Goal: Task Accomplishment & Management: Complete application form

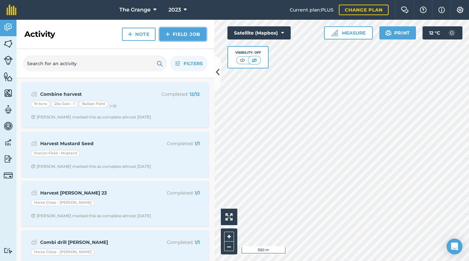
click at [173, 30] on link "Field Job" at bounding box center [182, 34] width 47 height 13
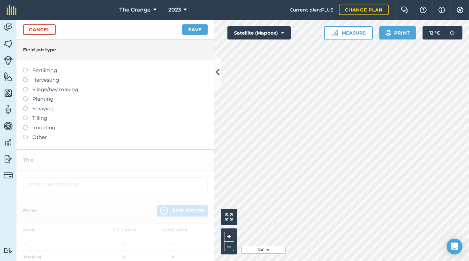
click at [40, 120] on label "Tilling" at bounding box center [115, 118] width 184 height 8
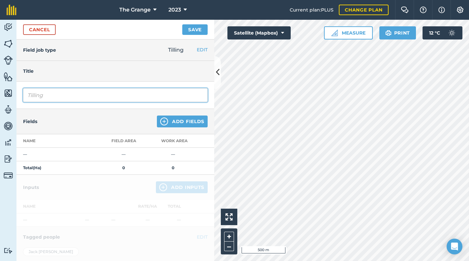
click at [57, 96] on input "Tilling" at bounding box center [115, 95] width 184 height 14
click at [54, 94] on input "Tilling" at bounding box center [115, 95] width 184 height 14
drag, startPoint x: -1, startPoint y: 94, endPoint x: 67, endPoint y: 98, distance: 68.7
click at [0, 94] on html "The Grange 2023 Current plan : PLUS Change plan Farm Chat Help Info Settings Th…" at bounding box center [234, 130] width 469 height 261
type input "A"
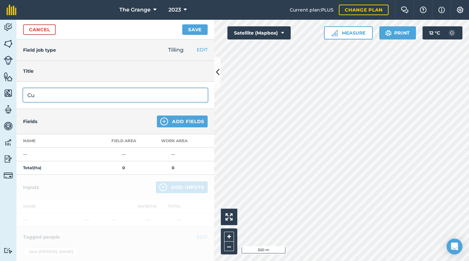
type input "C"
type input "Amazone Ceus (demo)"
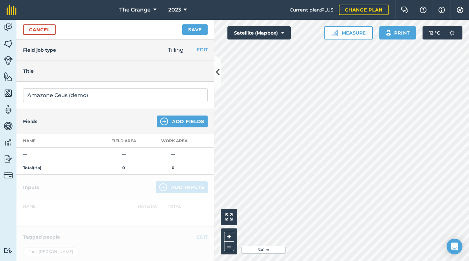
click at [184, 113] on div "Fields Add Fields" at bounding box center [115, 121] width 198 height 25
click at [184, 120] on button "Add Fields" at bounding box center [182, 122] width 51 height 12
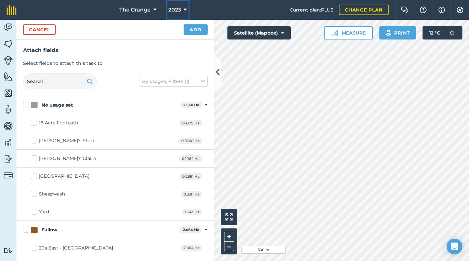
click at [181, 9] on button "2023" at bounding box center [178, 10] width 24 height 20
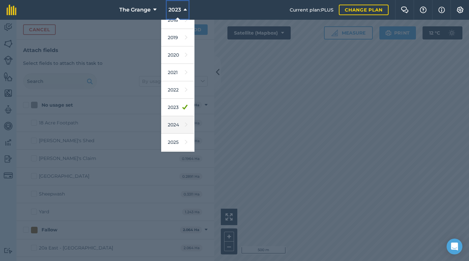
scroll to position [60, 0]
click at [175, 132] on link "2026" at bounding box center [177, 125] width 33 height 17
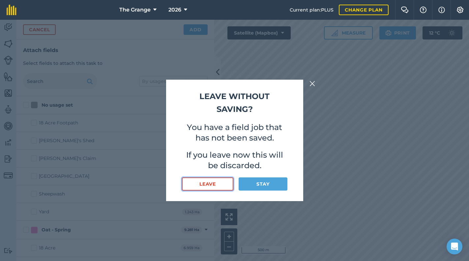
click at [199, 187] on button "Leave" at bounding box center [208, 184] width 52 height 13
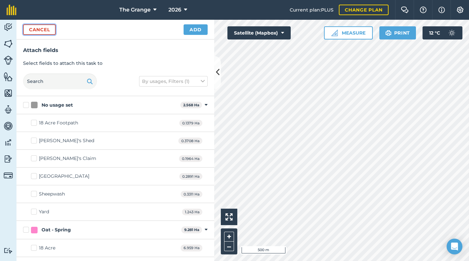
click at [49, 30] on button "Cancel" at bounding box center [39, 29] width 33 height 11
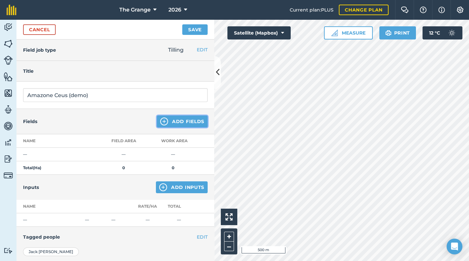
click at [172, 124] on button "Add Fields" at bounding box center [182, 122] width 51 height 12
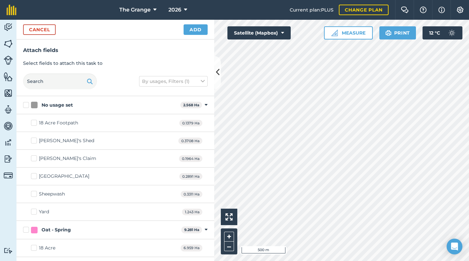
checkbox input "true"
click at [194, 25] on button "Add" at bounding box center [195, 29] width 24 height 11
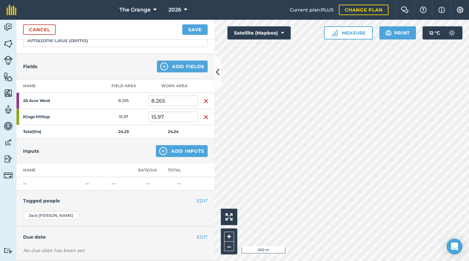
scroll to position [56, 0]
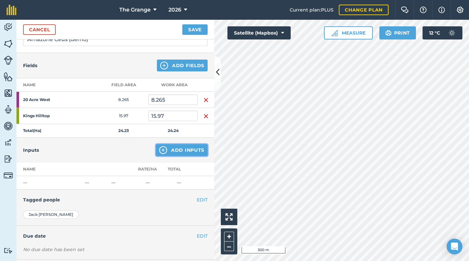
click at [177, 147] on button "Add Inputs" at bounding box center [182, 150] width 52 height 12
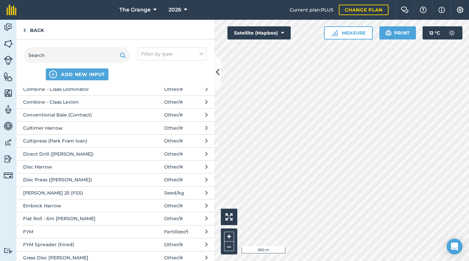
scroll to position [0, 0]
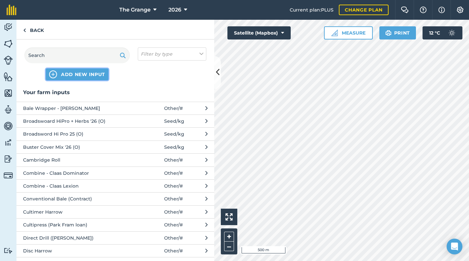
click at [76, 71] on span "ADD NEW INPUT" at bounding box center [83, 74] width 44 height 7
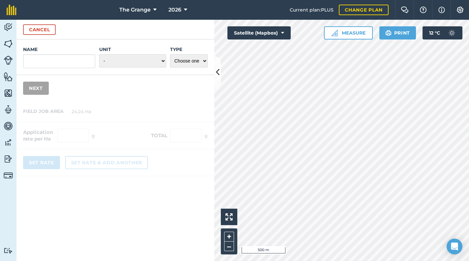
click at [67, 69] on div "Name Unit - Grams/g Kilograms/kg Metric tonnes/t Millilitres/ml Litres/L Ounces…" at bounding box center [115, 58] width 198 height 36
click at [67, 65] on input "Name" at bounding box center [59, 61] width 72 height 14
type input "Amazone Ceus (Demo)"
click at [197, 64] on select "Choose one Fertilizer Seed Spray Fuel Other" at bounding box center [189, 60] width 38 height 13
select select "OTHER"
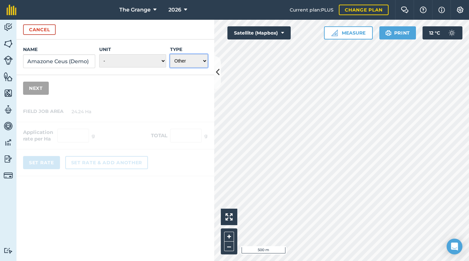
click at [170, 54] on select "Choose one Fertilizer Seed Spray Fuel Other" at bounding box center [189, 60] width 38 height 13
click at [133, 58] on select "- Grams/g Kilograms/kg Metric tonnes/t Millilitres/ml Litres/L Ounces/oz Pounds…" at bounding box center [132, 60] width 67 height 13
select select "COUNT"
click at [100, 54] on select "- Grams/g Kilograms/kg Metric tonnes/t Millilitres/ml Litres/L Ounces/oz Pounds…" at bounding box center [132, 60] width 67 height 13
click at [124, 105] on div at bounding box center [115, 138] width 198 height 75
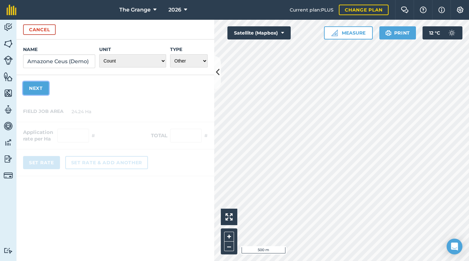
click at [31, 92] on button "Next" at bounding box center [36, 88] width 26 height 13
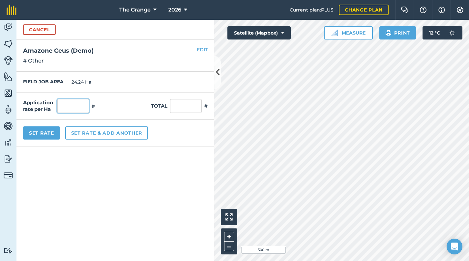
click at [81, 107] on input "text" at bounding box center [73, 106] width 32 height 14
click at [190, 102] on input "text" at bounding box center [186, 106] width 32 height 14
type input "1"
type input "0.041"
click at [128, 168] on form "Cancel Name Amazone Ceus (Demo) Unit - Grams/g Kilograms/kg Metric tonnes/t Mil…" at bounding box center [115, 140] width 198 height 241
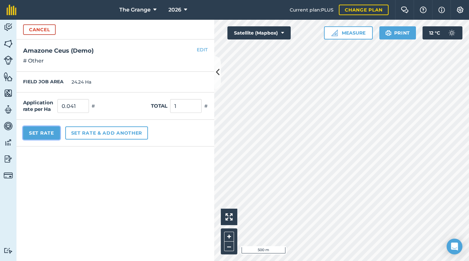
click at [45, 135] on button "Set Rate" at bounding box center [41, 132] width 37 height 13
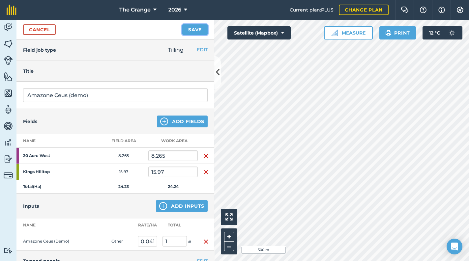
click at [194, 30] on button "Save" at bounding box center [194, 29] width 25 height 11
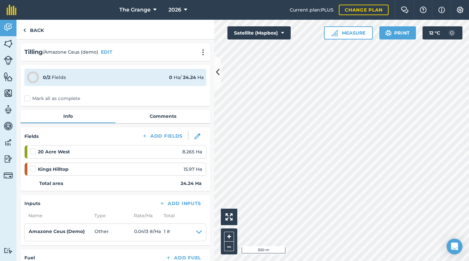
click at [28, 99] on label "Mark all as complete" at bounding box center [52, 98] width 56 height 7
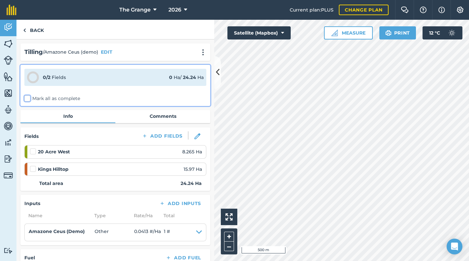
click at [28, 99] on input "Mark all as complete" at bounding box center [26, 97] width 4 height 4
checkbox input "false"
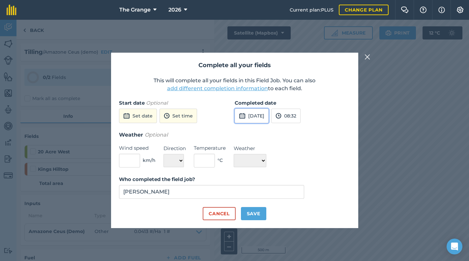
click at [266, 118] on button "[DATE]" at bounding box center [251, 116] width 34 height 14
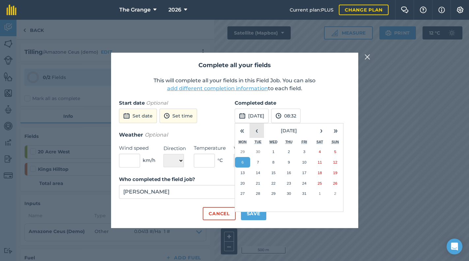
click at [257, 131] on button "‹" at bounding box center [256, 131] width 14 height 14
click at [273, 174] on abbr "17" at bounding box center [273, 173] width 4 height 4
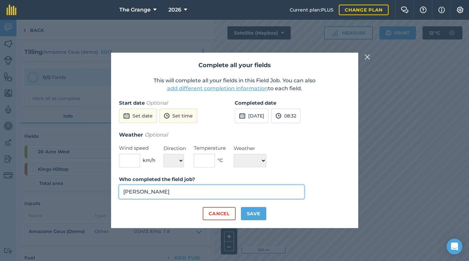
click at [196, 189] on input "[PERSON_NAME]" at bounding box center [211, 192] width 185 height 14
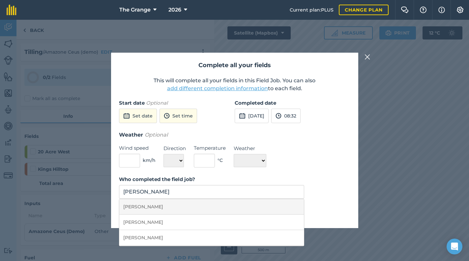
click at [255, 212] on li "[PERSON_NAME]" at bounding box center [211, 206] width 185 height 15
type input "[PERSON_NAME]"
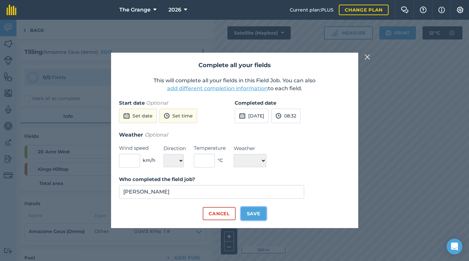
click at [265, 213] on button "Save" at bounding box center [253, 213] width 25 height 13
checkbox input "true"
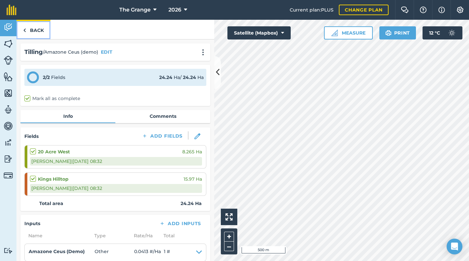
click at [34, 31] on link "Back" at bounding box center [33, 29] width 34 height 19
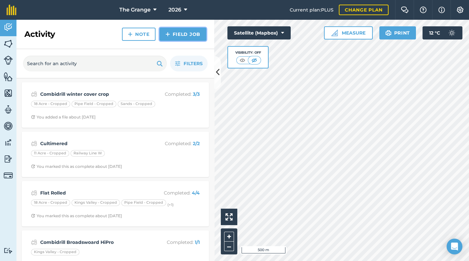
click at [194, 36] on link "Field Job" at bounding box center [182, 34] width 47 height 13
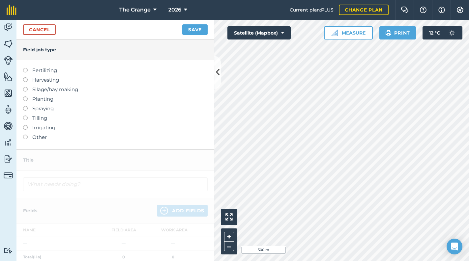
click at [40, 101] on label "Planting" at bounding box center [115, 99] width 184 height 8
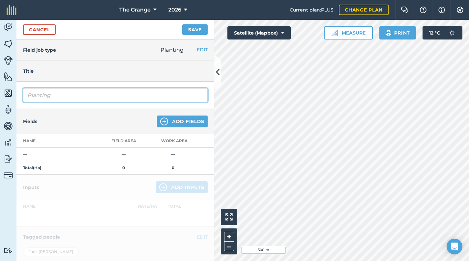
click at [55, 97] on input "Planting" at bounding box center [115, 95] width 184 height 14
drag, startPoint x: 77, startPoint y: 96, endPoint x: -1, endPoint y: 86, distance: 79.0
click at [0, 86] on html "The Grange 2026 Current plan : PLUS Change plan Farm Chat Help Info Settings Th…" at bounding box center [234, 130] width 469 height 261
type input "Combi Drill - Broadsword Hi-Pro"
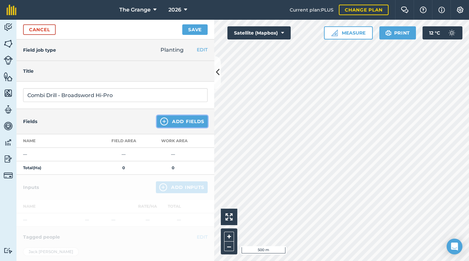
click at [187, 120] on button "Add Fields" at bounding box center [182, 122] width 51 height 12
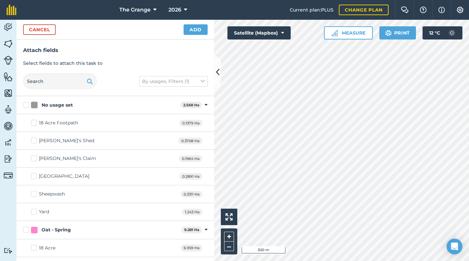
checkbox input "true"
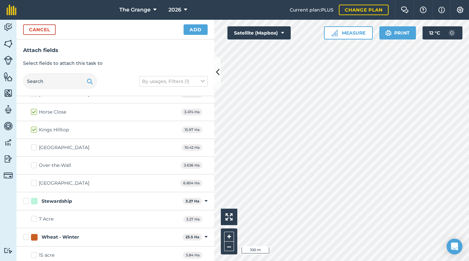
scroll to position [476, 0]
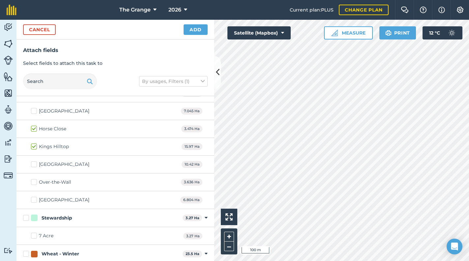
click at [34, 127] on label "Horse Close" at bounding box center [48, 128] width 35 height 7
click at [34, 127] on input "Horse Close" at bounding box center [33, 127] width 4 height 4
checkbox input "false"
click at [36, 143] on label "Kings Hilltop" at bounding box center [50, 146] width 38 height 7
click at [35, 143] on input "Kings Hilltop" at bounding box center [33, 145] width 4 height 4
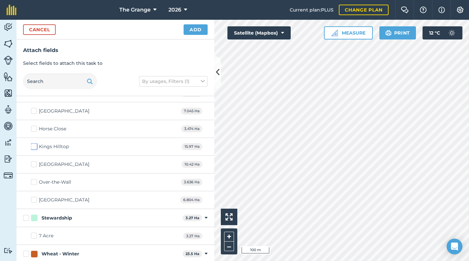
checkbox input "false"
click at [44, 28] on button "Cancel" at bounding box center [39, 29] width 33 height 11
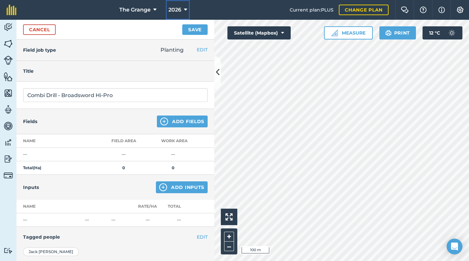
click at [180, 9] on span "2026" at bounding box center [174, 10] width 13 height 8
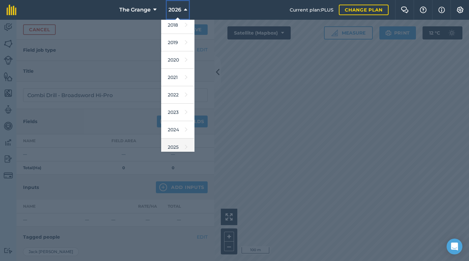
scroll to position [60, 0]
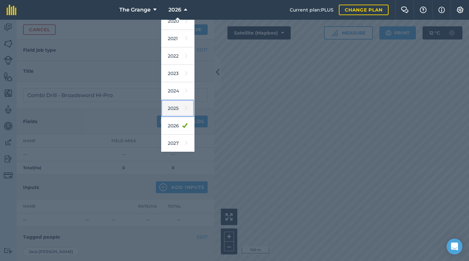
click at [169, 102] on link "2025" at bounding box center [177, 108] width 33 height 17
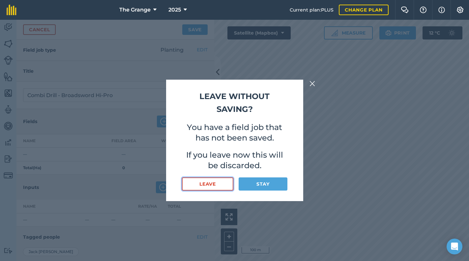
click at [229, 186] on button "Leave" at bounding box center [208, 184] width 52 height 13
click at [226, 186] on button "Leave" at bounding box center [208, 184] width 52 height 13
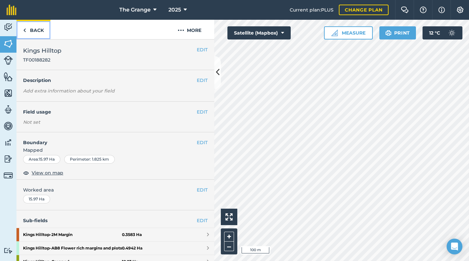
click at [40, 32] on link "Back" at bounding box center [33, 29] width 34 height 19
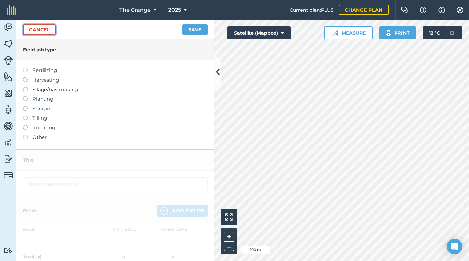
click at [37, 30] on link "Cancel" at bounding box center [39, 29] width 33 height 11
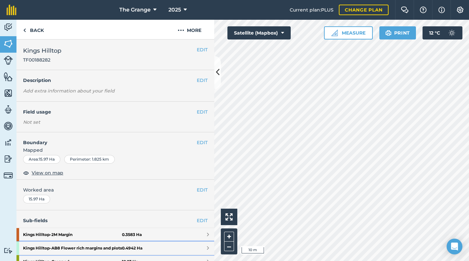
click at [83, 249] on strong "Kings Hilltop - AB8 Flower rich margins and plots" at bounding box center [72, 248] width 99 height 13
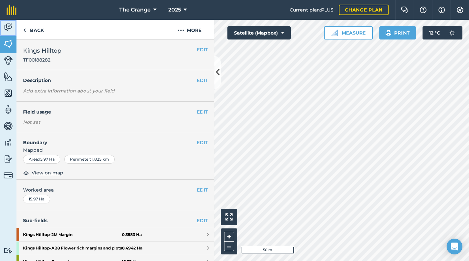
click at [8, 25] on img at bounding box center [8, 27] width 9 height 10
click at [3, 63] on link "Livestock" at bounding box center [8, 61] width 16 height 16
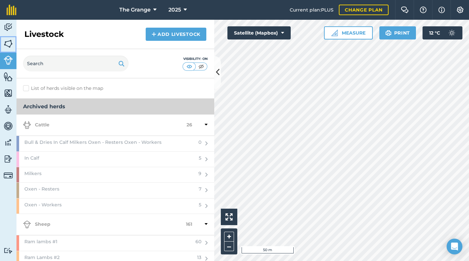
click at [4, 47] on img at bounding box center [8, 44] width 9 height 10
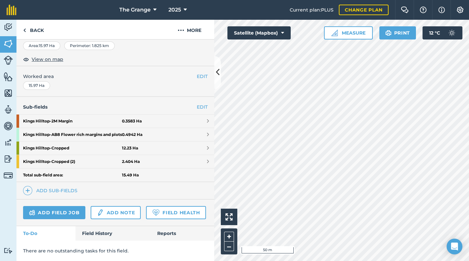
scroll to position [136, 0]
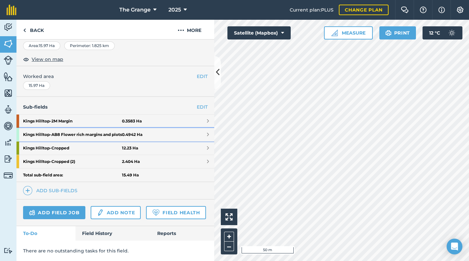
click at [88, 128] on strong "Kings Hilltop - AB8 Flower rich margins and plots" at bounding box center [72, 134] width 99 height 13
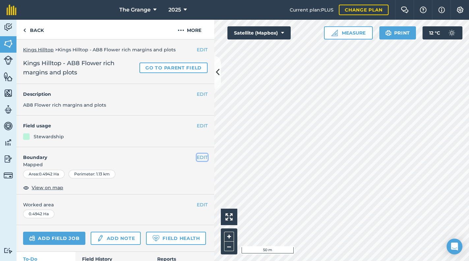
click at [201, 157] on button "EDIT" at bounding box center [202, 157] width 11 height 7
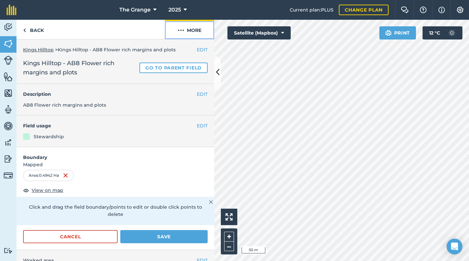
click at [193, 28] on button "More" at bounding box center [189, 29] width 49 height 19
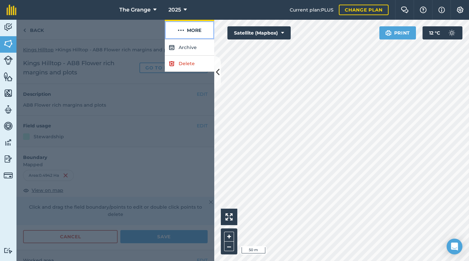
click at [193, 28] on button "More" at bounding box center [189, 29] width 49 height 19
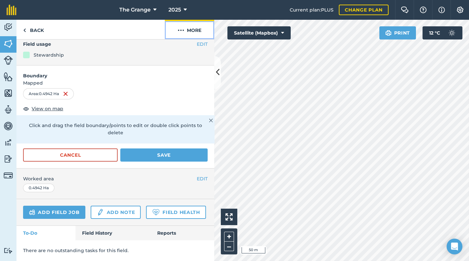
scroll to position [99, 0]
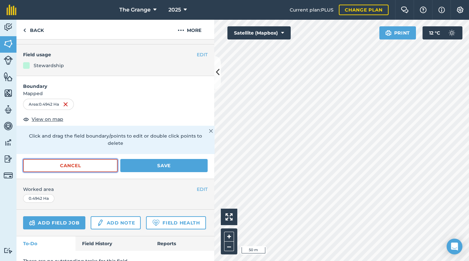
click at [92, 160] on button "Cancel" at bounding box center [70, 165] width 95 height 13
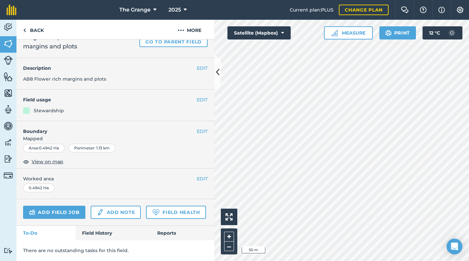
scroll to position [43, 0]
click at [128, 235] on link "Field History" at bounding box center [112, 233] width 75 height 14
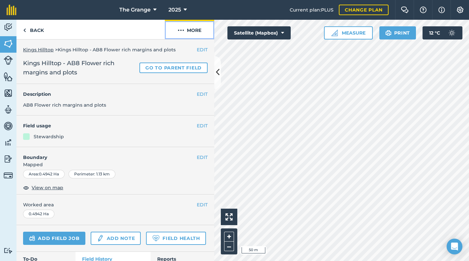
click at [195, 33] on button "More" at bounding box center [189, 29] width 49 height 19
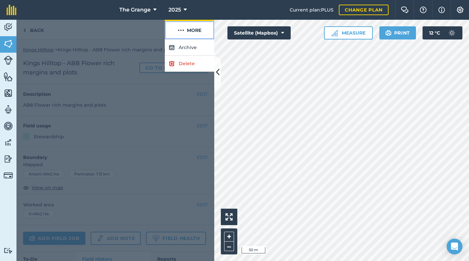
click at [195, 33] on button "More" at bounding box center [189, 29] width 49 height 19
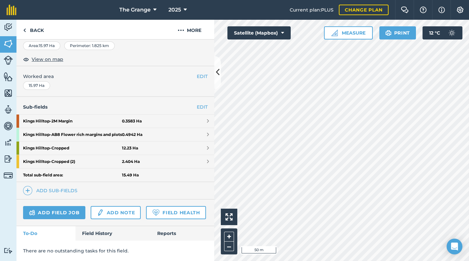
scroll to position [136, 0]
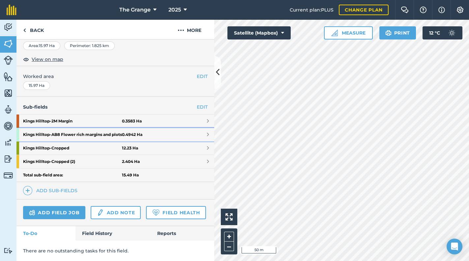
click at [196, 128] on link "Kings Hilltop - AB8 Flower rich margins and plots 0.4942 Ha" at bounding box center [115, 134] width 198 height 13
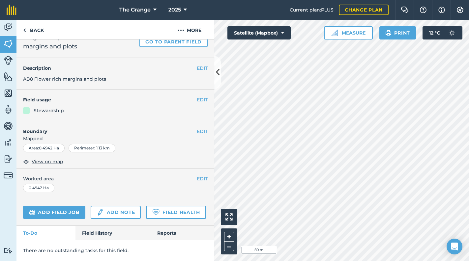
scroll to position [43, 0]
click at [202, 128] on button "EDIT" at bounding box center [202, 131] width 11 height 7
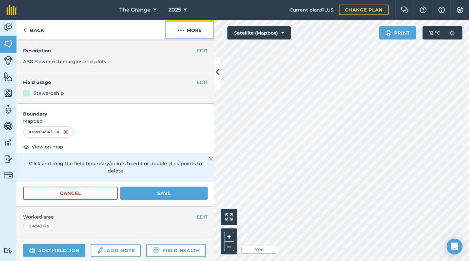
click at [186, 29] on button "More" at bounding box center [189, 29] width 49 height 19
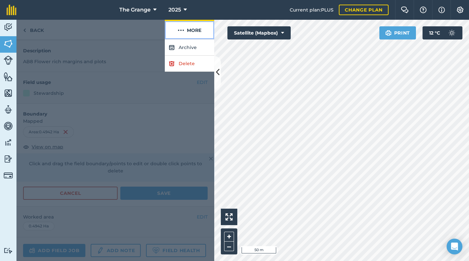
click at [186, 29] on button "More" at bounding box center [189, 29] width 49 height 19
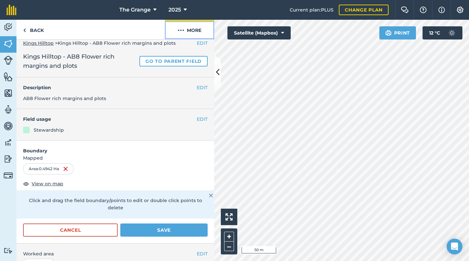
scroll to position [0, 0]
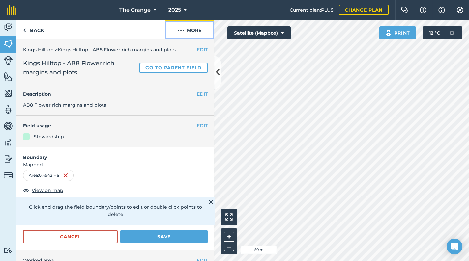
click at [190, 30] on button "More" at bounding box center [189, 29] width 49 height 19
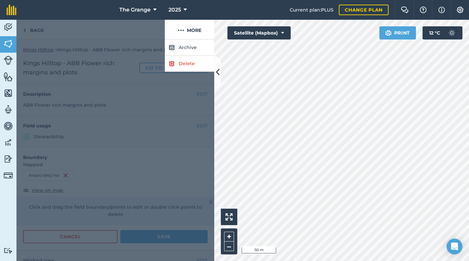
click at [151, 63] on div at bounding box center [115, 151] width 198 height 222
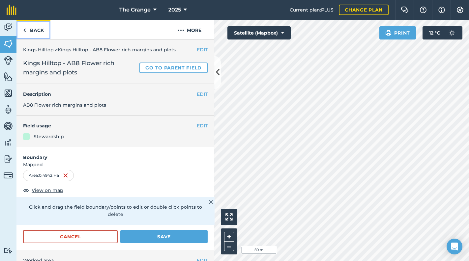
click at [31, 30] on link "Back" at bounding box center [33, 29] width 34 height 19
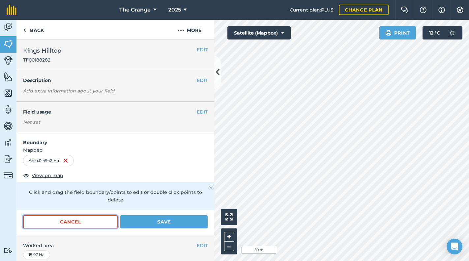
click at [85, 221] on button "Cancel" at bounding box center [70, 221] width 95 height 13
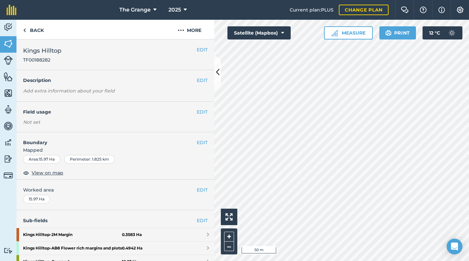
scroll to position [136, 0]
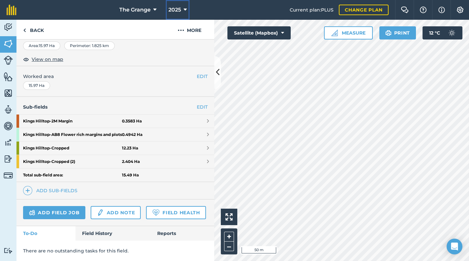
click at [175, 11] on span "2025" at bounding box center [174, 10] width 13 height 8
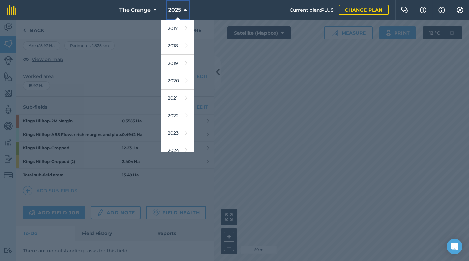
scroll to position [60, 0]
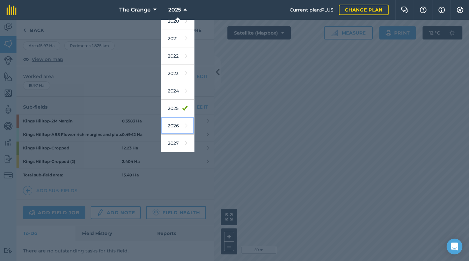
drag, startPoint x: 177, startPoint y: 127, endPoint x: 188, endPoint y: 137, distance: 14.9
click at [177, 127] on link "2026" at bounding box center [177, 125] width 33 height 17
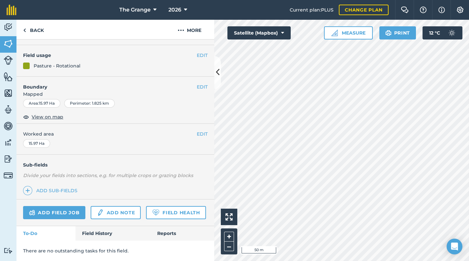
scroll to position [74, 0]
click at [197, 83] on button "EDIT" at bounding box center [202, 86] width 11 height 7
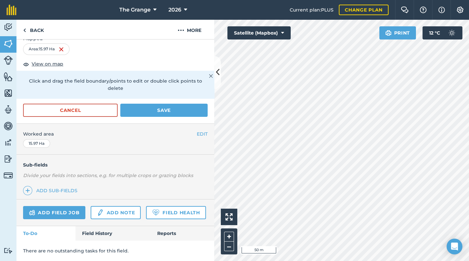
scroll to position [130, 0]
click at [51, 186] on link "Add sub-fields" at bounding box center [51, 190] width 57 height 9
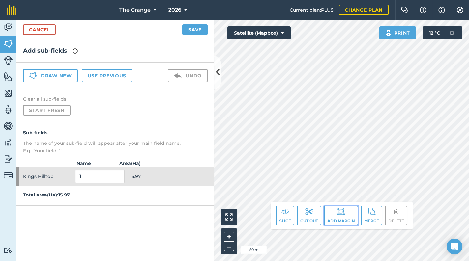
click at [340, 211] on img at bounding box center [341, 212] width 8 height 8
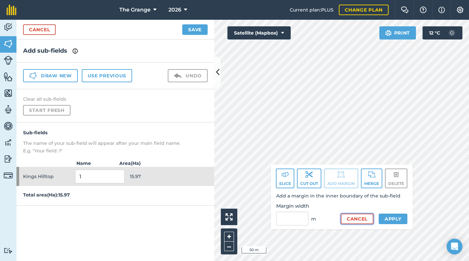
click at [366, 221] on button "Cancel" at bounding box center [357, 219] width 33 height 11
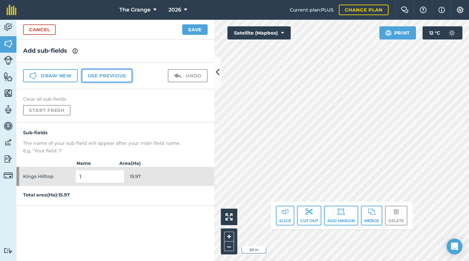
click at [117, 72] on button "Use previous" at bounding box center [107, 75] width 50 height 13
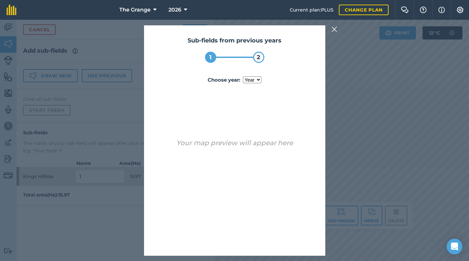
click at [258, 80] on select "year [DATE] 2024 2025" at bounding box center [252, 79] width 18 height 7
select select "2025"
click at [243, 76] on select "year [DATE] 2024 2025" at bounding box center [252, 79] width 18 height 7
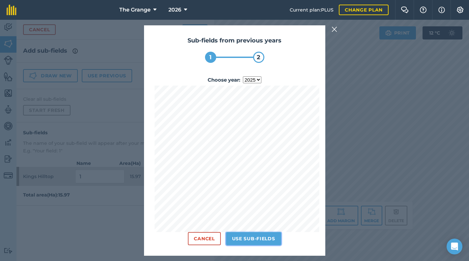
click at [251, 239] on button "Use sub-fields" at bounding box center [253, 238] width 55 height 13
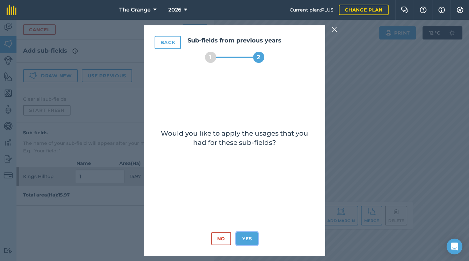
click at [250, 239] on button "Yes" at bounding box center [246, 238] width 21 height 13
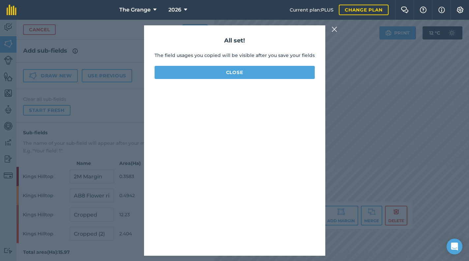
click at [421, 178] on div "All set! The field usages you copied will be visible after you save your fields…" at bounding box center [234, 140] width 469 height 241
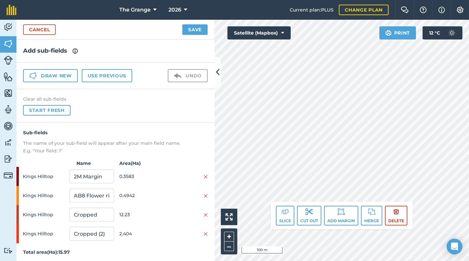
scroll to position [1, 0]
click at [204, 234] on img at bounding box center [206, 233] width 4 height 5
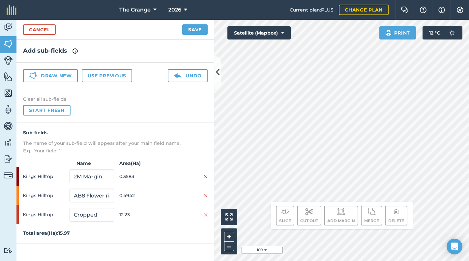
scroll to position [0, 0]
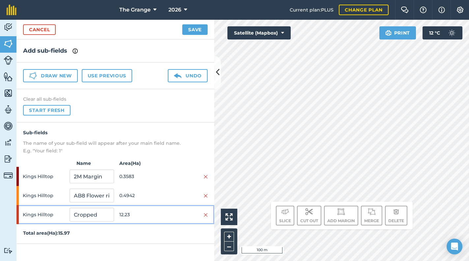
click at [203, 215] on div at bounding box center [185, 214] width 44 height 7
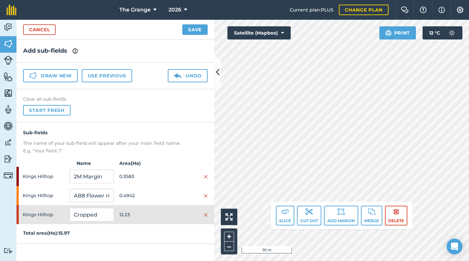
click at [362, 212] on div "Hello i 50 m + – Satellite (Mapbox) Print 12 ° C Slice Cut out Add margin Merge…" at bounding box center [341, 140] width 255 height 241
click at [321, 202] on div "Hello i 10 m + – Satellite (Mapbox) Print 12 ° C Slice Cut out Add margin Merge…" at bounding box center [341, 140] width 255 height 241
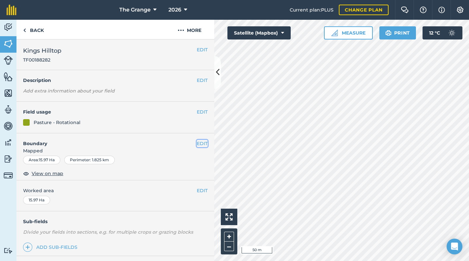
click at [201, 144] on button "EDIT" at bounding box center [202, 143] width 11 height 7
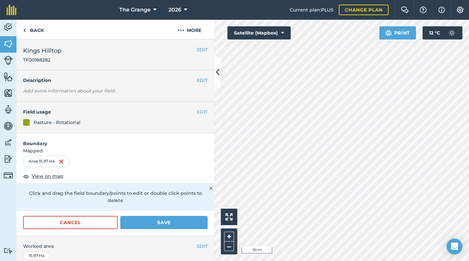
click at [334, 0] on html "The Grange 2026 Current plan : PLUS Change plan Farm Chat Help Info Settings Th…" at bounding box center [234, 130] width 469 height 261
click at [92, 142] on h4 "Boundary" at bounding box center [115, 140] width 198 height 14
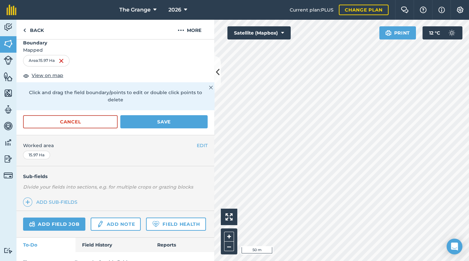
scroll to position [73, 0]
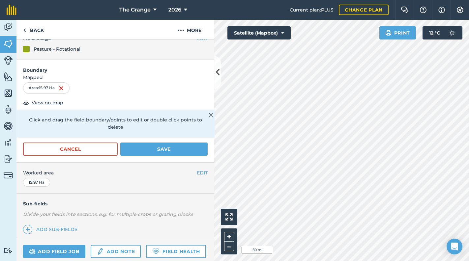
click at [209, 117] on img at bounding box center [211, 115] width 4 height 8
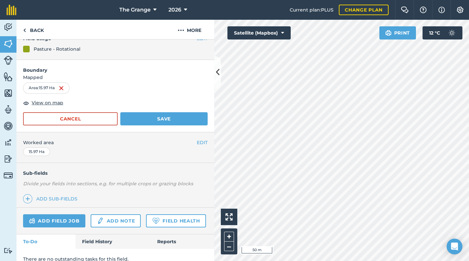
scroll to position [0, 0]
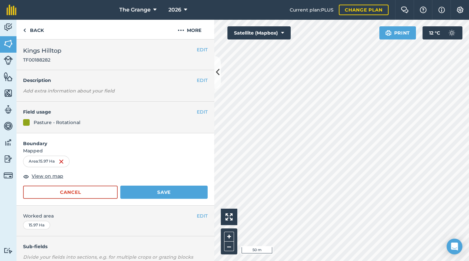
click at [91, 118] on div "EDIT Field usage Pasture - Rotational" at bounding box center [115, 118] width 198 height 32
click at [198, 115] on button "EDIT" at bounding box center [202, 111] width 11 height 7
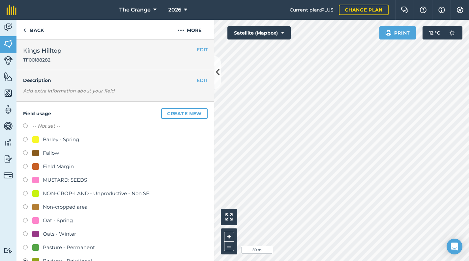
click at [115, 88] on div "EDIT Description Add extra information about your field" at bounding box center [115, 86] width 198 height 32
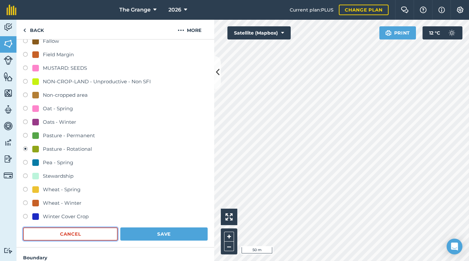
click at [107, 234] on button "Cancel" at bounding box center [70, 234] width 95 height 13
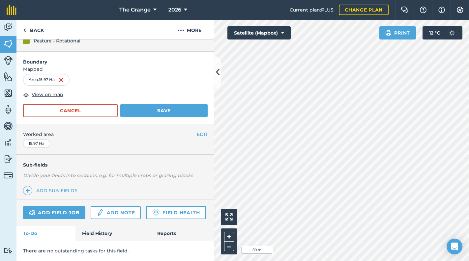
scroll to position [98, 0]
click at [62, 104] on button "Cancel" at bounding box center [70, 110] width 95 height 13
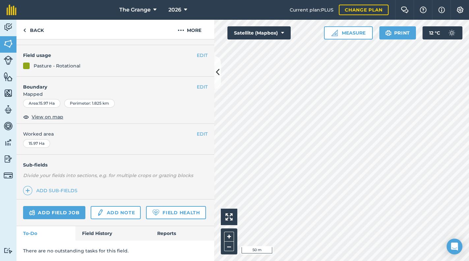
scroll to position [74, 0]
click at [201, 83] on button "EDIT" at bounding box center [202, 86] width 11 height 7
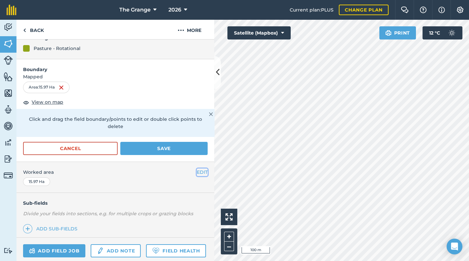
click at [197, 173] on button "EDIT" at bounding box center [202, 172] width 11 height 7
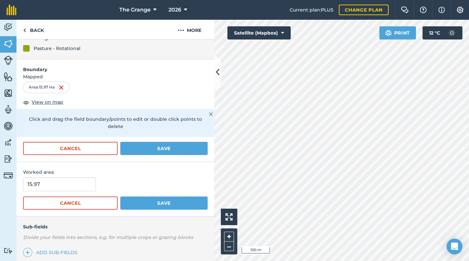
click at [197, 173] on span "Worked area" at bounding box center [115, 172] width 184 height 7
click at [58, 151] on button "Cancel" at bounding box center [70, 148] width 95 height 13
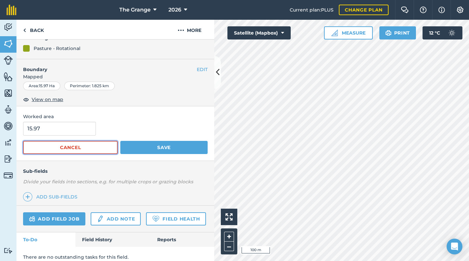
click at [73, 146] on button "Cancel" at bounding box center [70, 147] width 95 height 13
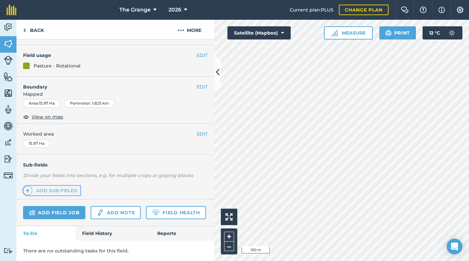
click at [68, 186] on link "Add sub-fields" at bounding box center [51, 190] width 57 height 9
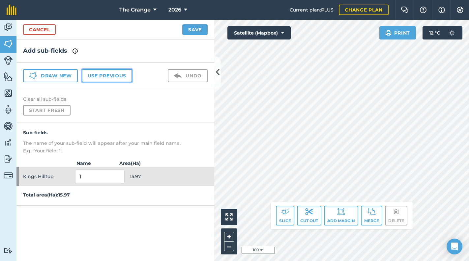
click at [126, 74] on button "Use previous" at bounding box center [107, 75] width 50 height 13
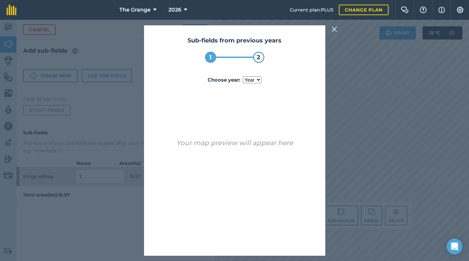
click at [258, 79] on select "year [DATE] 2024 2025" at bounding box center [252, 79] width 18 height 7
select select "2025"
click at [243, 76] on select "year [DATE] 2024 2025" at bounding box center [252, 79] width 18 height 7
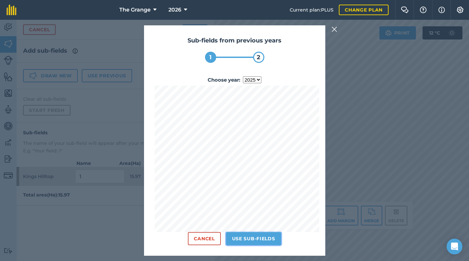
click at [258, 245] on button "Use sub-fields" at bounding box center [253, 238] width 55 height 13
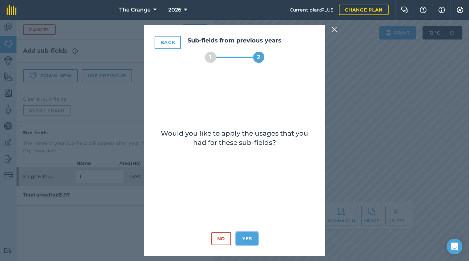
click at [248, 238] on button "Yes" at bounding box center [246, 238] width 21 height 13
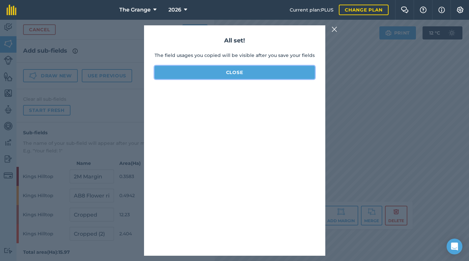
click at [282, 73] on button "Close" at bounding box center [234, 72] width 160 height 13
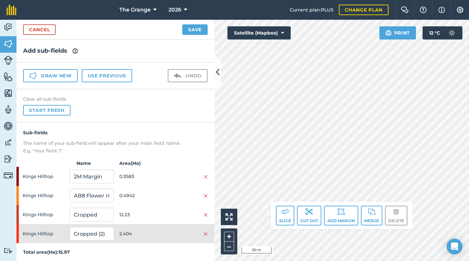
click at [371, 228] on div "Slice Cut out Add margin Merge Delete" at bounding box center [342, 216] width 142 height 28
click at [375, 222] on button "Merge" at bounding box center [371, 216] width 21 height 20
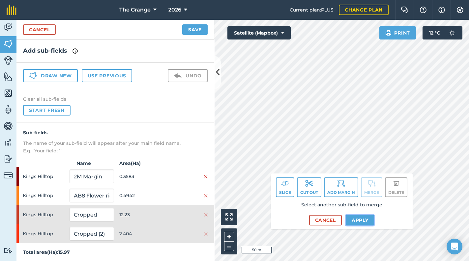
click at [357, 219] on button "Apply" at bounding box center [359, 220] width 29 height 11
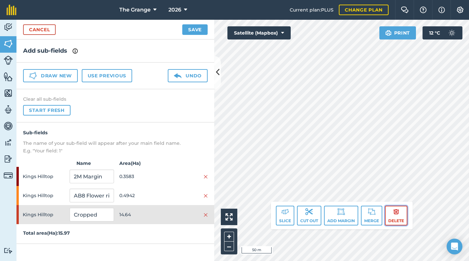
click at [404, 214] on button "Delete" at bounding box center [396, 216] width 22 height 20
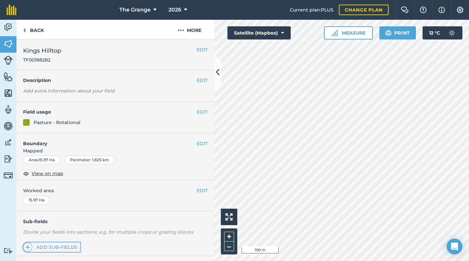
click at [55, 244] on link "Add sub-fields" at bounding box center [51, 247] width 57 height 9
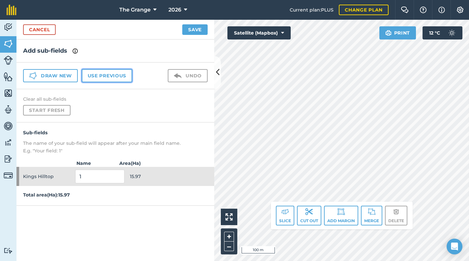
click at [112, 76] on button "Use previous" at bounding box center [107, 75] width 50 height 13
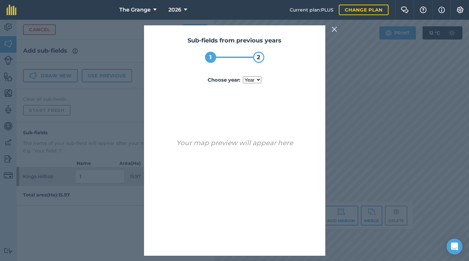
click at [255, 78] on select "year [DATE] 2024 2025" at bounding box center [252, 79] width 18 height 7
select select "2025"
click at [243, 76] on select "year [DATE] 2024 2025" at bounding box center [252, 79] width 18 height 7
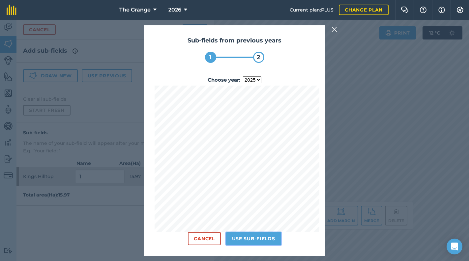
click at [271, 245] on button "Use sub-fields" at bounding box center [253, 238] width 55 height 13
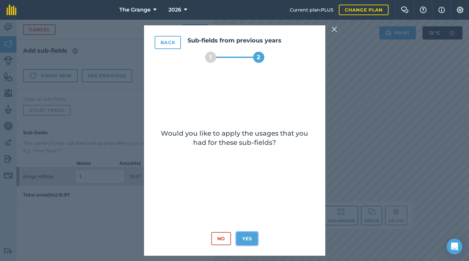
click at [248, 240] on button "Yes" at bounding box center [246, 238] width 21 height 13
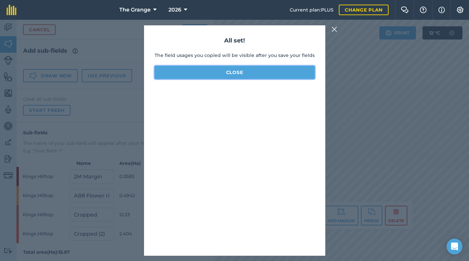
click at [245, 68] on button "Close" at bounding box center [234, 72] width 160 height 13
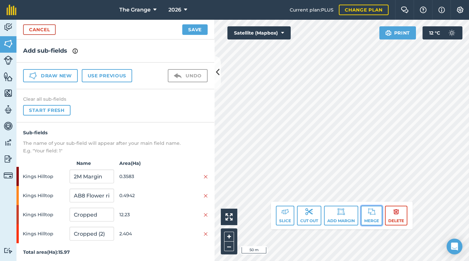
click at [369, 223] on button "Merge" at bounding box center [371, 216] width 21 height 20
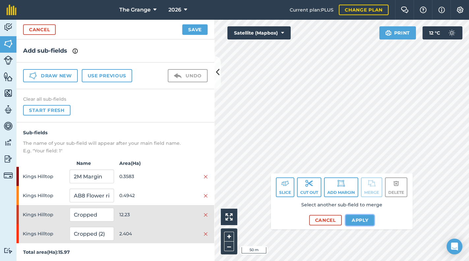
click at [357, 221] on button "Apply" at bounding box center [359, 220] width 29 height 11
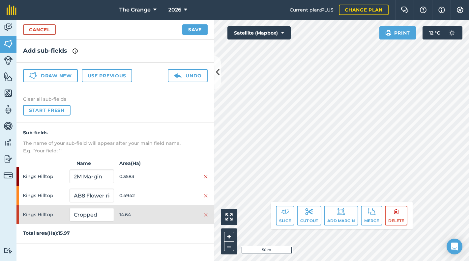
click at [468, 4] on html "The Grange 2026 Current plan : PLUS Change plan Farm Chat Help Info Settings Th…" at bounding box center [234, 130] width 469 height 261
click at [207, 175] on img at bounding box center [206, 176] width 4 height 5
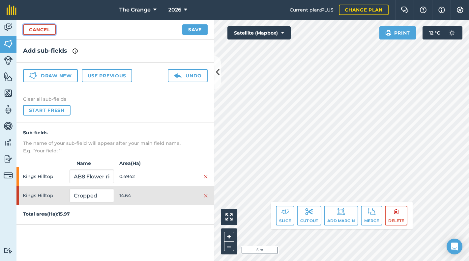
click at [41, 32] on link "Cancel" at bounding box center [39, 29] width 33 height 11
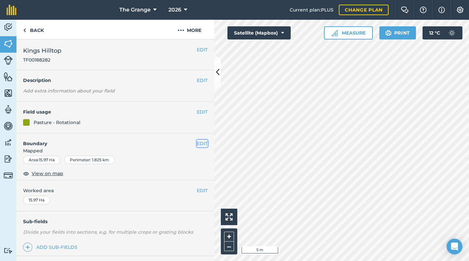
click at [197, 143] on button "EDIT" at bounding box center [202, 143] width 11 height 7
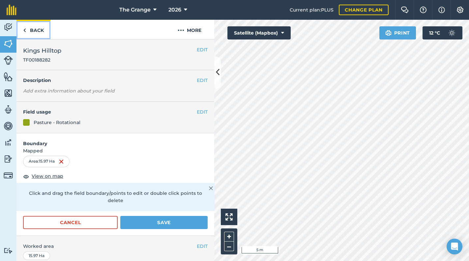
click at [43, 30] on link "Back" at bounding box center [33, 29] width 34 height 19
click at [41, 32] on link "Back" at bounding box center [33, 29] width 34 height 19
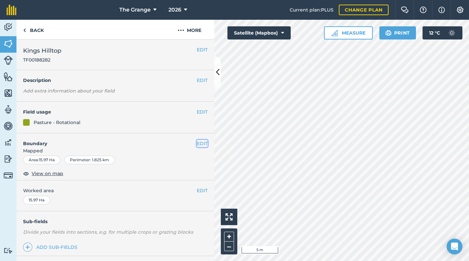
click at [199, 141] on button "EDIT" at bounding box center [202, 143] width 11 height 7
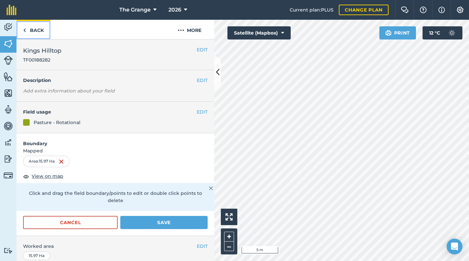
click at [33, 32] on link "Back" at bounding box center [33, 29] width 34 height 19
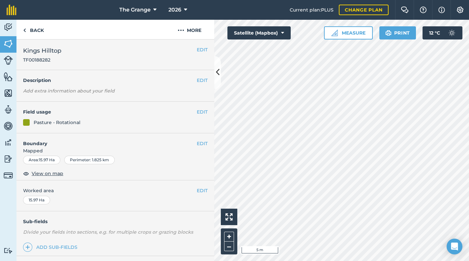
click at [194, 138] on div "EDIT Boundary Mapped Area : 15.97 Ha Perimeter : 1.825 km View on map" at bounding box center [115, 156] width 198 height 47
click at [202, 142] on button "EDIT" at bounding box center [202, 143] width 11 height 7
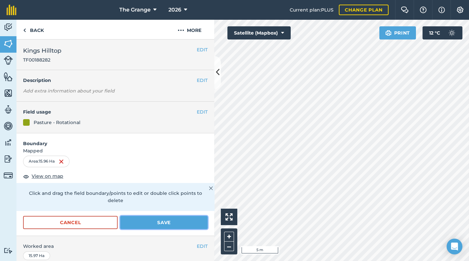
click at [194, 225] on button "Save" at bounding box center [163, 222] width 87 height 13
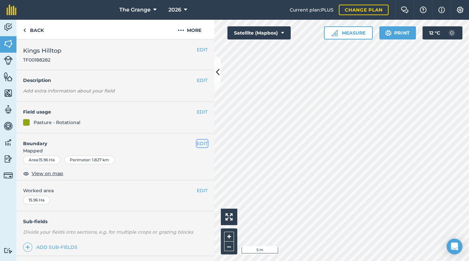
click at [199, 145] on button "EDIT" at bounding box center [202, 143] width 11 height 7
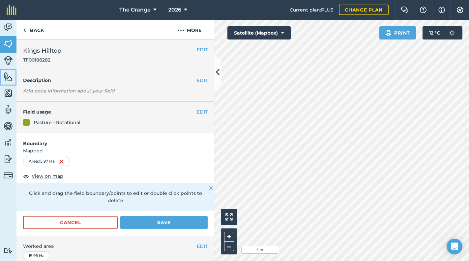
click at [11, 78] on img at bounding box center [8, 77] width 9 height 10
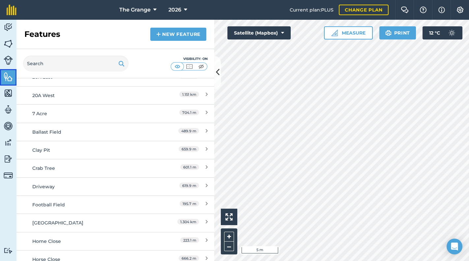
scroll to position [224, 0]
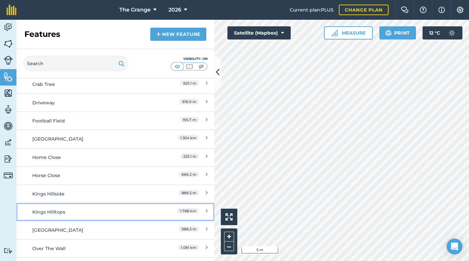
click at [95, 207] on link "[GEOGRAPHIC_DATA] 1.788 km" at bounding box center [115, 212] width 198 height 18
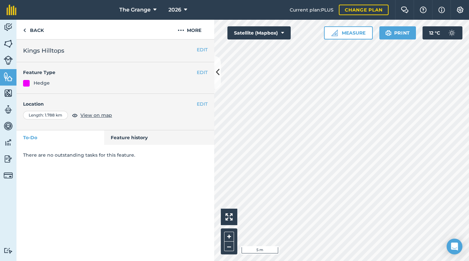
click at [58, 82] on div "Hedge" at bounding box center [115, 82] width 184 height 7
click at [196, 101] on h4 "Location" at bounding box center [115, 103] width 184 height 7
click at [203, 103] on button "EDIT" at bounding box center [202, 103] width 11 height 7
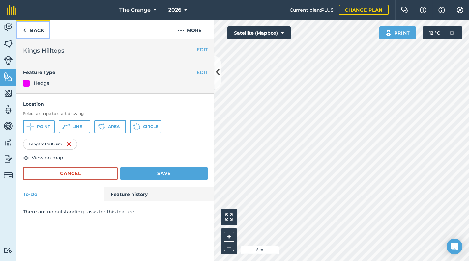
click at [36, 28] on link "Back" at bounding box center [33, 29] width 34 height 19
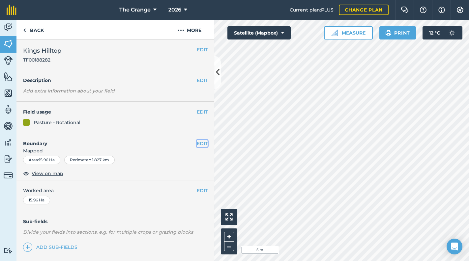
click at [197, 144] on button "EDIT" at bounding box center [202, 143] width 11 height 7
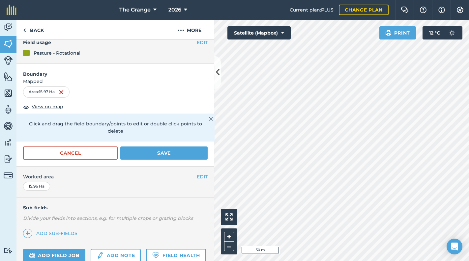
scroll to position [112, 0]
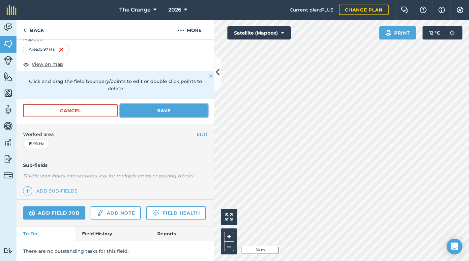
click at [153, 109] on button "Save" at bounding box center [163, 110] width 87 height 13
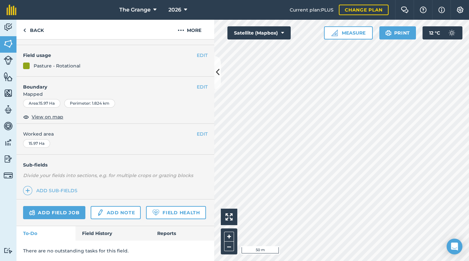
scroll to position [74, 0]
click at [57, 186] on link "Add sub-fields" at bounding box center [51, 190] width 57 height 9
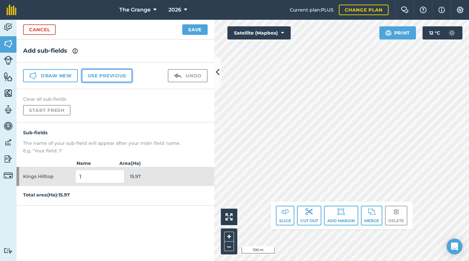
click at [104, 79] on button "Use previous" at bounding box center [107, 75] width 50 height 13
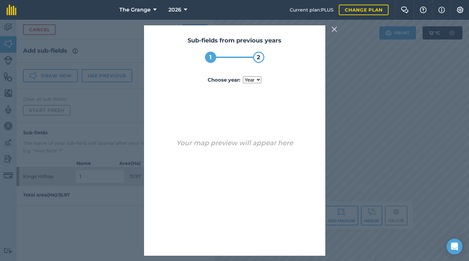
click at [257, 83] on label "Choose year : year [DATE] 2024 2025" at bounding box center [234, 80] width 160 height 8
click at [257, 83] on select "year [DATE] 2024 2025" at bounding box center [252, 79] width 18 height 7
click at [258, 81] on select "year [DATE] 2024 2025" at bounding box center [252, 79] width 18 height 7
select select "2025"
click at [243, 76] on select "year [DATE] 2024 2025" at bounding box center [252, 79] width 18 height 7
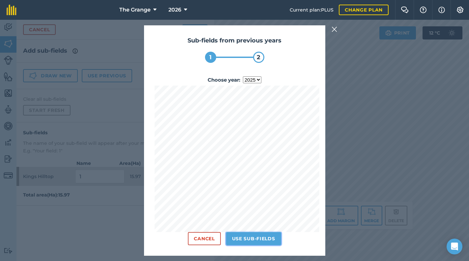
click at [249, 240] on button "Use sub-fields" at bounding box center [253, 238] width 55 height 13
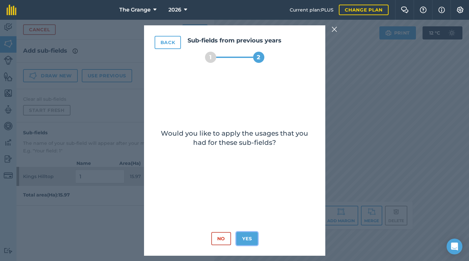
drag, startPoint x: 243, startPoint y: 234, endPoint x: 242, endPoint y: 238, distance: 5.0
click at [242, 237] on button "Yes" at bounding box center [246, 238] width 21 height 13
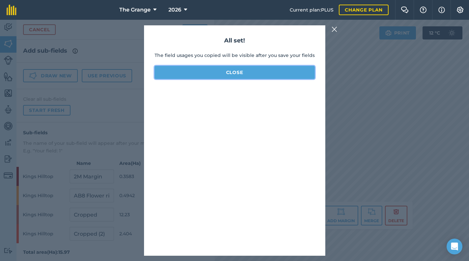
click at [273, 68] on button "Close" at bounding box center [234, 72] width 160 height 13
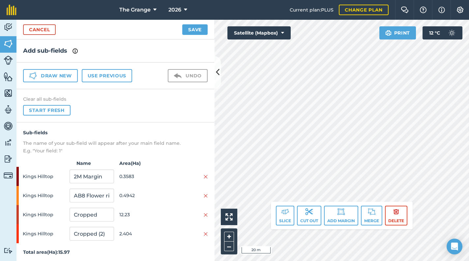
click at [272, 218] on div "Hello i 20 m + – Satellite (Mapbox) Print 12 ° C Slice Cut out Add margin Merge…" at bounding box center [341, 140] width 255 height 241
click at [306, 261] on html "The Grange 2026 Current plan : PLUS Change plan Farm Chat Help Info Settings Th…" at bounding box center [234, 130] width 469 height 261
click at [290, 219] on button "Slice" at bounding box center [285, 216] width 18 height 20
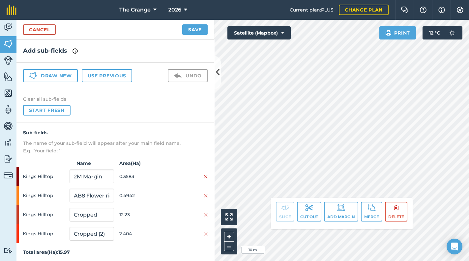
scroll to position [1, 0]
click at [204, 234] on img at bounding box center [206, 233] width 4 height 5
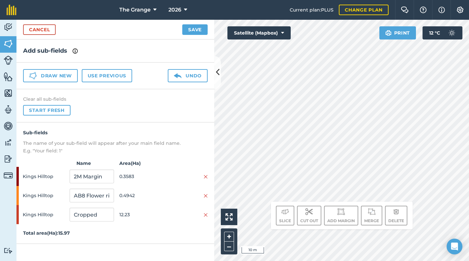
scroll to position [0, 0]
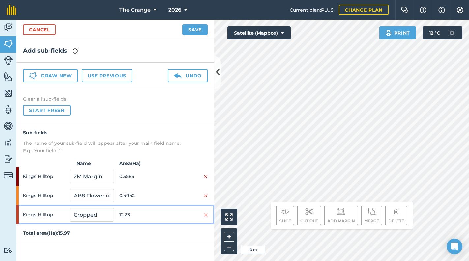
click at [203, 213] on div at bounding box center [185, 214] width 44 height 7
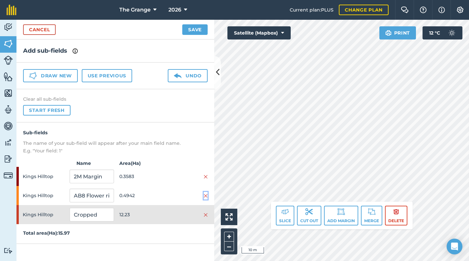
click at [204, 194] on img at bounding box center [206, 195] width 4 height 5
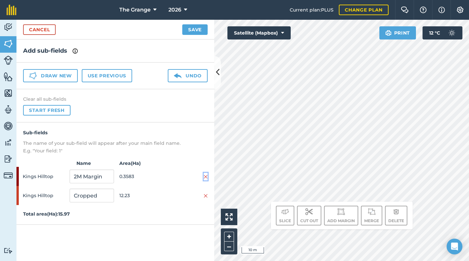
click at [204, 174] on img at bounding box center [206, 176] width 4 height 5
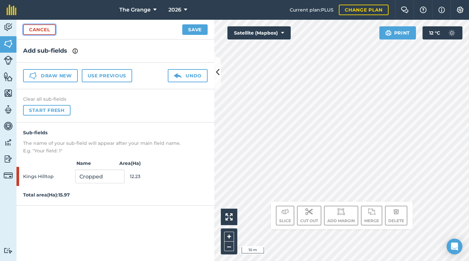
click at [44, 27] on link "Cancel" at bounding box center [39, 29] width 33 height 11
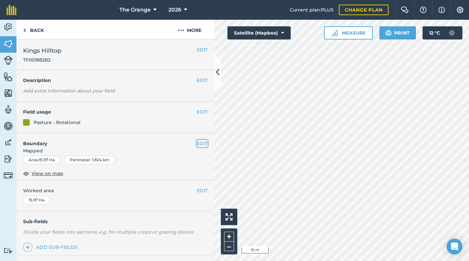
click at [201, 144] on button "EDIT" at bounding box center [202, 143] width 11 height 7
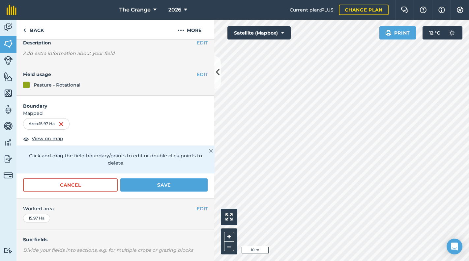
scroll to position [112, 0]
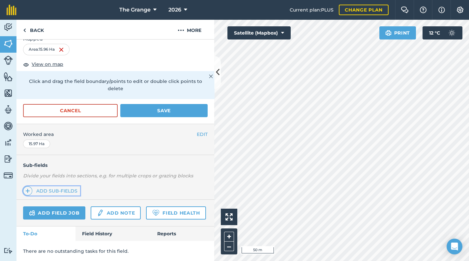
click at [73, 188] on link "Add sub-fields" at bounding box center [51, 190] width 57 height 9
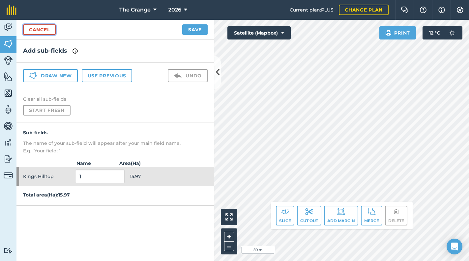
click at [52, 30] on link "Cancel" at bounding box center [39, 29] width 33 height 11
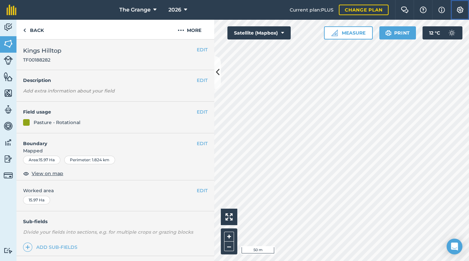
click at [463, 10] on button "Settings" at bounding box center [459, 10] width 18 height 20
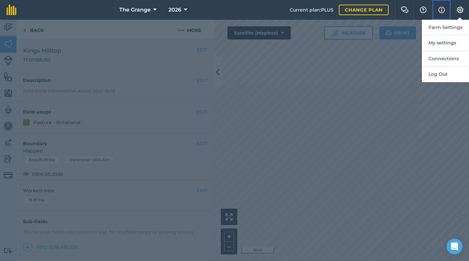
click at [446, 11] on button "Info" at bounding box center [441, 10] width 18 height 20
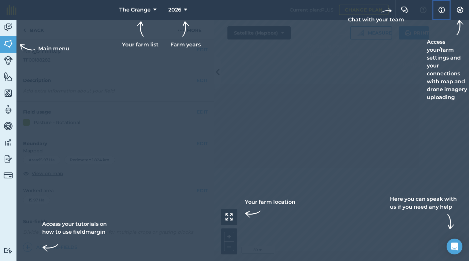
click at [446, 11] on button "Info" at bounding box center [441, 10] width 18 height 20
click at [456, 9] on img at bounding box center [460, 10] width 8 height 7
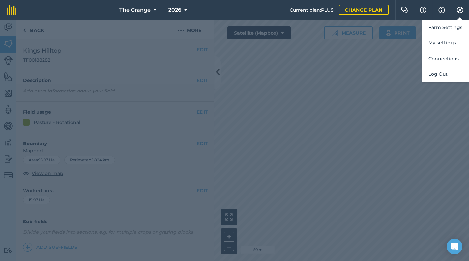
click at [322, 120] on div at bounding box center [234, 140] width 469 height 241
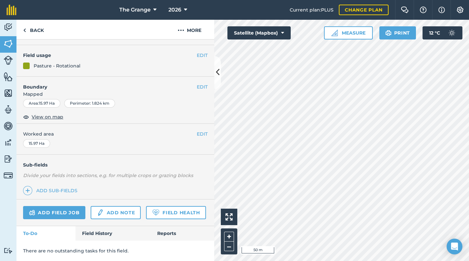
scroll to position [74, 0]
click at [87, 230] on link "Field History" at bounding box center [112, 233] width 75 height 14
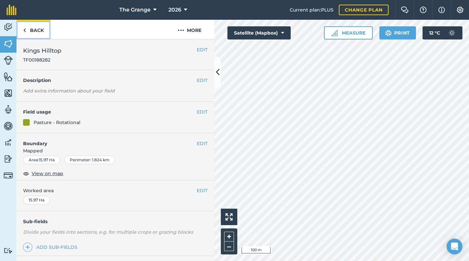
click at [32, 28] on link "Back" at bounding box center [33, 29] width 34 height 19
click at [267, 30] on button "Satellite (Mapbox)" at bounding box center [258, 32] width 63 height 13
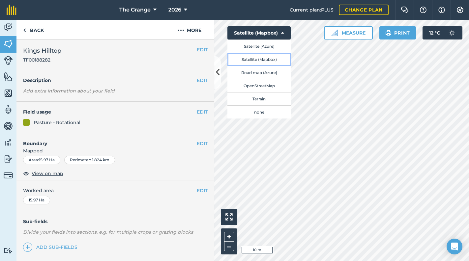
click at [275, 57] on button "Satellite (Mapbox)" at bounding box center [258, 59] width 63 height 13
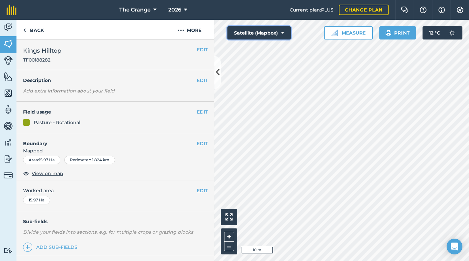
click at [270, 34] on button "Satellite (Mapbox)" at bounding box center [258, 32] width 63 height 13
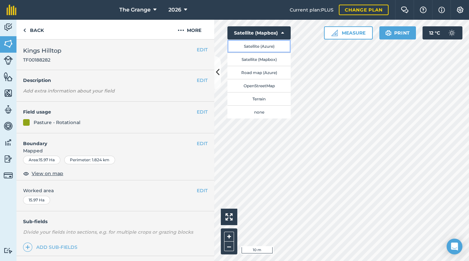
click at [270, 47] on button "Satellite (Azure)" at bounding box center [258, 46] width 63 height 13
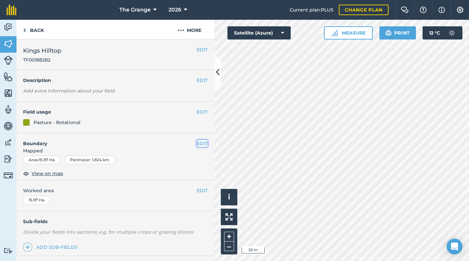
click at [203, 144] on button "EDIT" at bounding box center [202, 143] width 11 height 7
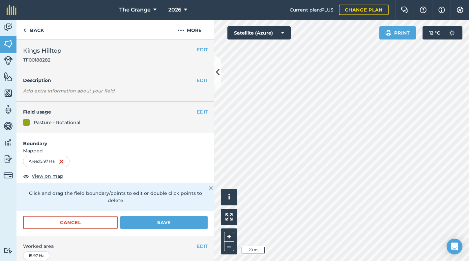
scroll to position [112, 0]
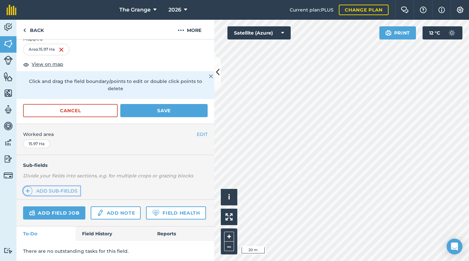
click at [56, 192] on link "Add sub-fields" at bounding box center [51, 190] width 57 height 9
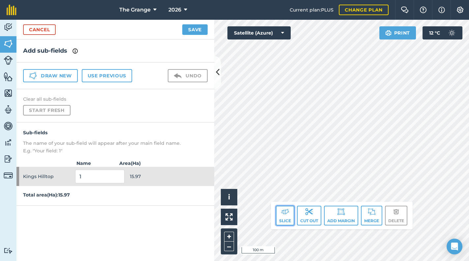
click at [286, 220] on button "Slice" at bounding box center [285, 216] width 18 height 20
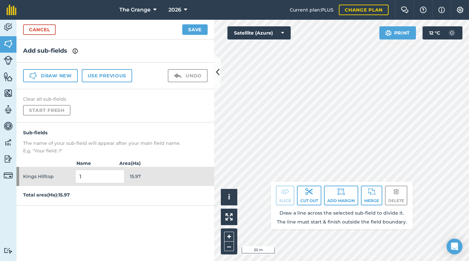
click at [341, 210] on div "Click to start drawing. Line must start & end outside boundary i © 2025 TomTom,…" at bounding box center [341, 140] width 255 height 241
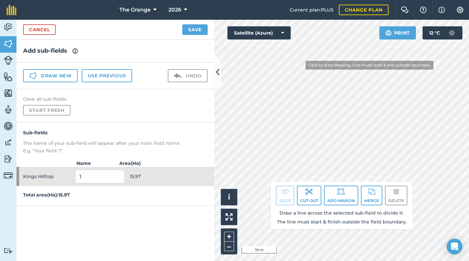
click at [339, 207] on div "Click to start drawing. Line must start & end outside boundary i © 2025 TomTom,…" at bounding box center [341, 140] width 255 height 241
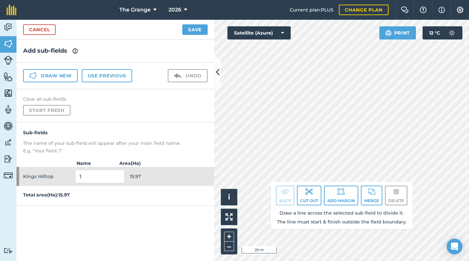
click at [294, 0] on html "The Grange 2026 Current plan : PLUS Change plan Farm Chat Help Info Settings Th…" at bounding box center [234, 130] width 469 height 261
click at [304, 0] on html "The Grange 2026 Current plan : PLUS Change plan Farm Chat Help Info Settings Th…" at bounding box center [234, 130] width 469 height 261
click at [307, 13] on div "The Grange 2026 Current plan : PLUS Change plan Farm Chat Help Info Settings Th…" at bounding box center [234, 130] width 469 height 261
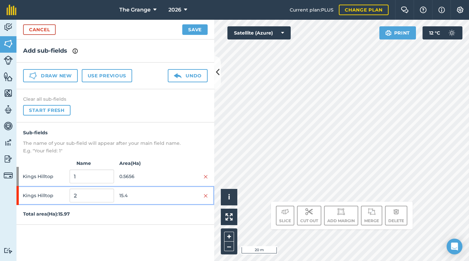
click at [44, 196] on span "Kings Hilltop" at bounding box center [45, 195] width 44 height 13
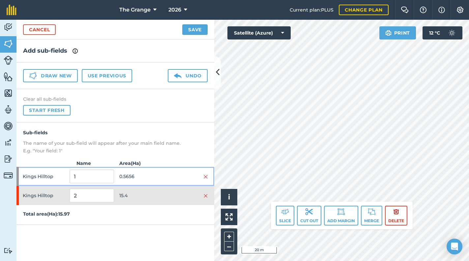
click at [36, 176] on span "Kings Hilltop" at bounding box center [45, 176] width 44 height 13
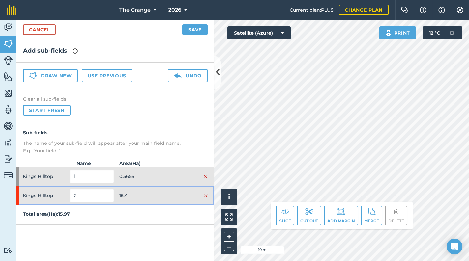
click at [45, 198] on span "Kings Hilltop" at bounding box center [45, 195] width 44 height 13
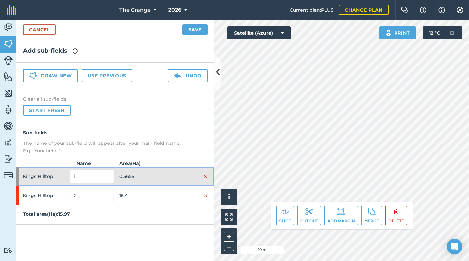
click at [38, 181] on span "Kings Hilltop" at bounding box center [45, 176] width 44 height 13
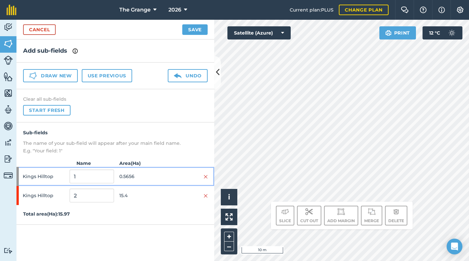
click at [38, 180] on span "Kings Hilltop" at bounding box center [45, 176] width 44 height 13
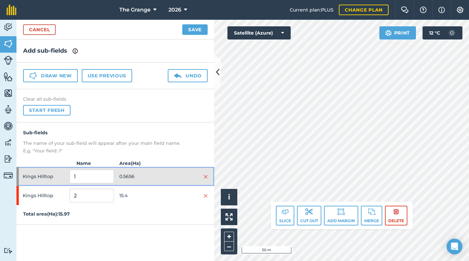
click at [127, 175] on span "0.5656" at bounding box center [141, 176] width 44 height 13
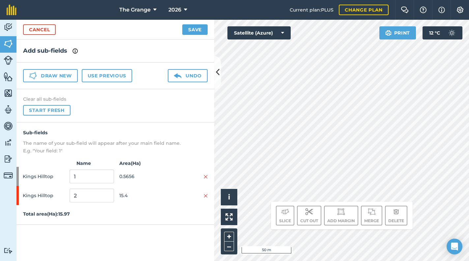
click at [171, 114] on div "Clear all sub-fields Start fresh" at bounding box center [115, 105] width 198 height 33
click at [194, 27] on button "Save" at bounding box center [194, 29] width 25 height 11
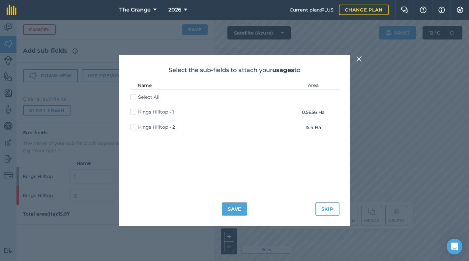
click at [152, 126] on label "Kings Hilltop - 2" at bounding box center [152, 127] width 45 height 7
click at [134, 126] on input "Kings Hilltop - 2" at bounding box center [132, 126] width 4 height 4
checkbox input "true"
click at [234, 207] on button "Save" at bounding box center [234, 209] width 25 height 13
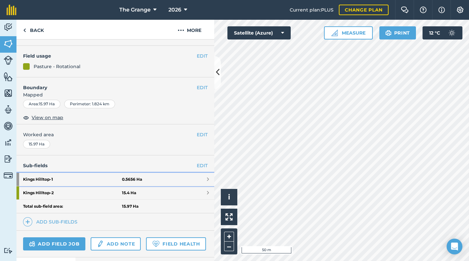
click at [102, 178] on strong "Kings Hilltop - 1" at bounding box center [72, 179] width 99 height 13
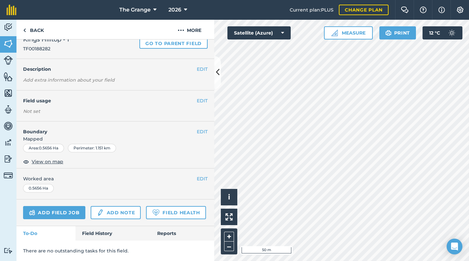
scroll to position [41, 0]
click at [199, 175] on button "EDIT" at bounding box center [202, 178] width 11 height 7
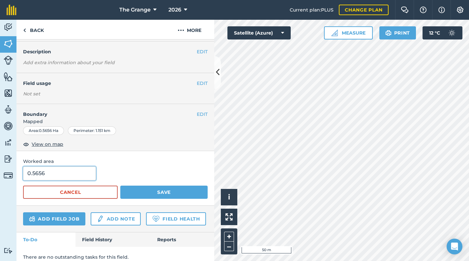
drag, startPoint x: 61, startPoint y: 174, endPoint x: 35, endPoint y: 174, distance: 26.7
click at [35, 174] on input "0.5656" at bounding box center [59, 174] width 73 height 14
type input "0.51"
click at [154, 154] on div "Worked area 0.51 Cancel Save" at bounding box center [115, 178] width 198 height 54
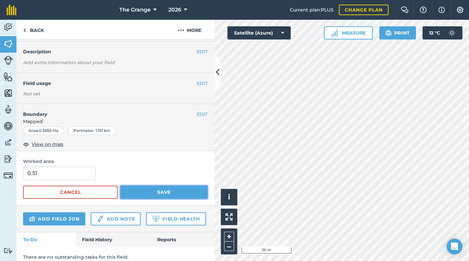
click at [155, 190] on button "Save" at bounding box center [163, 192] width 87 height 13
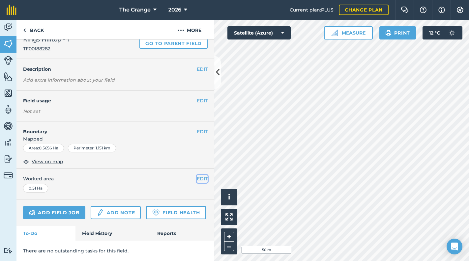
click at [200, 175] on button "EDIT" at bounding box center [202, 178] width 11 height 7
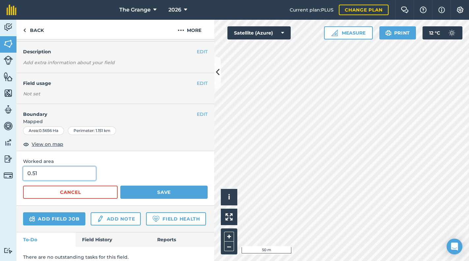
click at [65, 174] on input "0.51" at bounding box center [59, 174] width 73 height 14
type input "0.516"
click at [135, 134] on div "Area : 0.5656 Ha Perimeter : 1.151 km" at bounding box center [115, 130] width 184 height 9
click at [200, 85] on button "EDIT" at bounding box center [202, 83] width 11 height 7
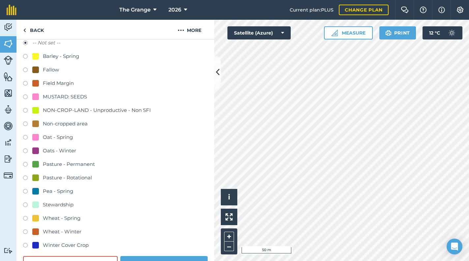
scroll to position [97, 0]
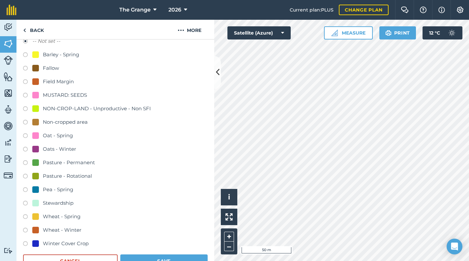
click at [69, 201] on div "Stewardship" at bounding box center [58, 203] width 31 height 8
radio input "true"
radio input "false"
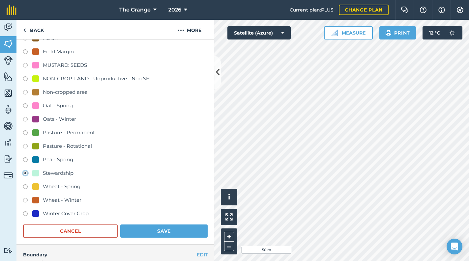
scroll to position [209, 0]
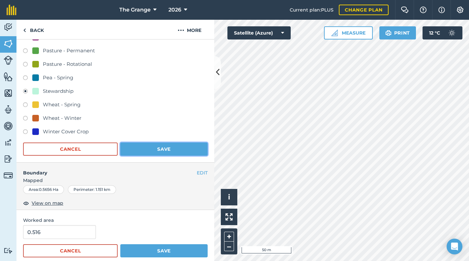
click at [168, 154] on button "Save" at bounding box center [163, 149] width 87 height 13
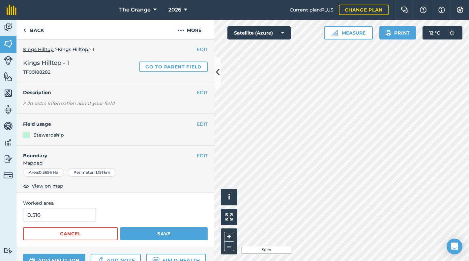
scroll to position [0, 0]
click at [202, 92] on button "EDIT" at bounding box center [202, 92] width 11 height 7
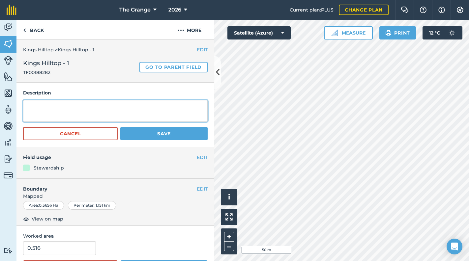
click at [97, 106] on textarea at bounding box center [115, 111] width 184 height 22
type textarea "AB8"
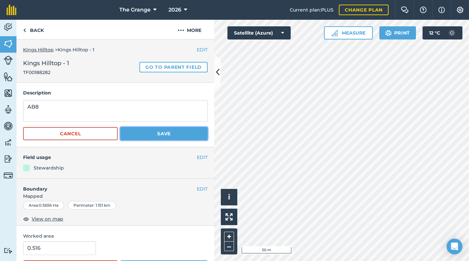
click at [177, 133] on button "Save" at bounding box center [163, 133] width 87 height 13
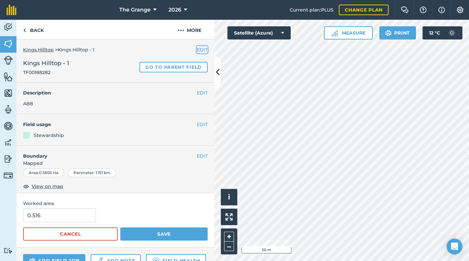
click at [198, 48] on button "EDIT" at bounding box center [202, 49] width 11 height 7
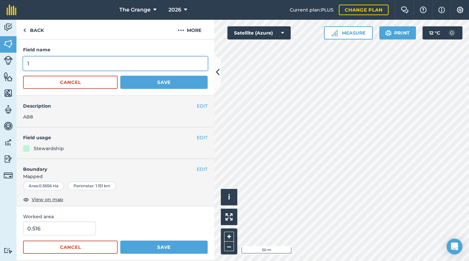
click at [91, 59] on input "1" at bounding box center [115, 64] width 184 height 14
type input "AB8"
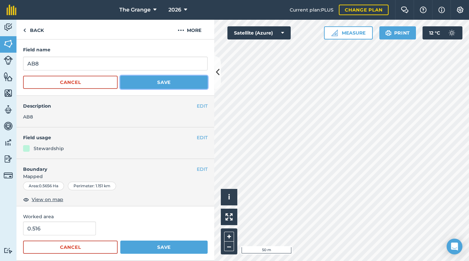
click at [155, 82] on button "Save" at bounding box center [163, 82] width 87 height 13
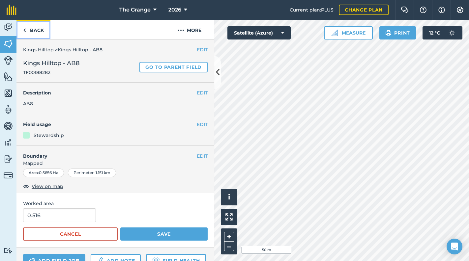
click at [39, 29] on link "Back" at bounding box center [33, 29] width 34 height 19
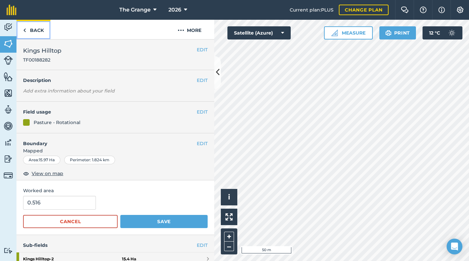
scroll to position [128, 0]
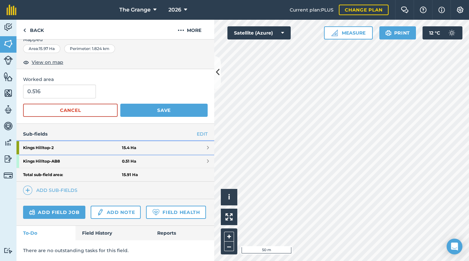
click at [200, 141] on link "Kings Hilltop - 2 15.4 Ha" at bounding box center [115, 147] width 198 height 13
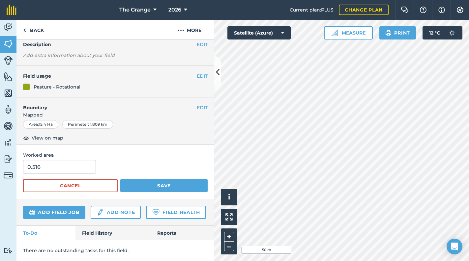
scroll to position [66, 0]
click at [23, 28] on img at bounding box center [24, 30] width 3 height 8
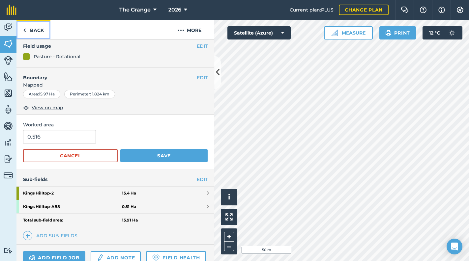
scroll to position [128, 0]
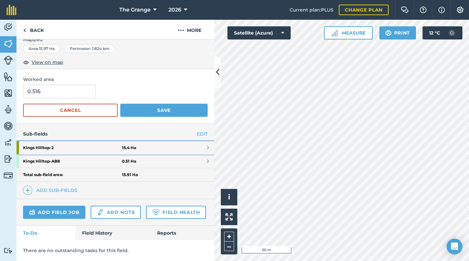
click at [195, 141] on link "Kings Hilltop - 2 15.4 Ha" at bounding box center [115, 147] width 198 height 13
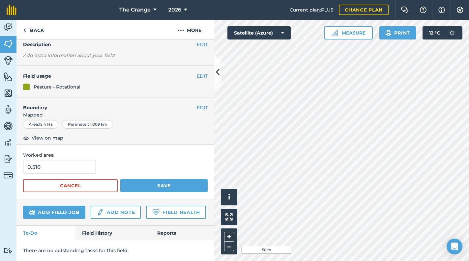
scroll to position [66, 0]
click at [197, 72] on button "EDIT" at bounding box center [202, 75] width 11 height 7
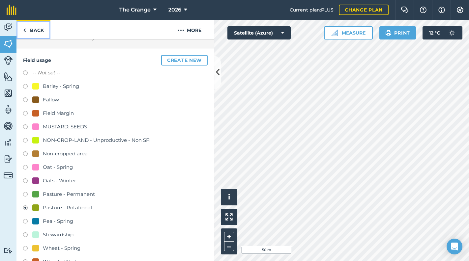
click at [43, 28] on link "Back" at bounding box center [33, 29] width 34 height 19
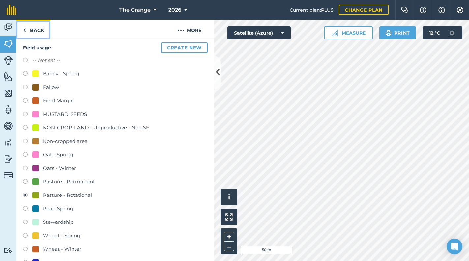
scroll to position [53, 0]
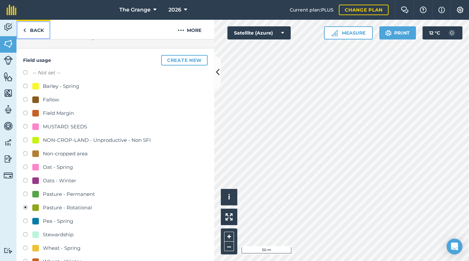
click at [33, 33] on link "Back" at bounding box center [33, 29] width 34 height 19
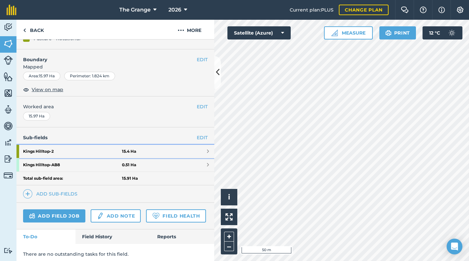
click at [196, 153] on link "Kings Hilltop - 2 15.4 Ha" at bounding box center [115, 151] width 198 height 13
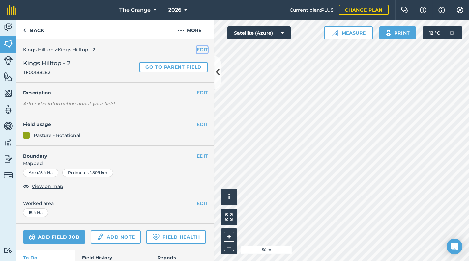
click at [197, 49] on button "EDIT" at bounding box center [202, 49] width 11 height 7
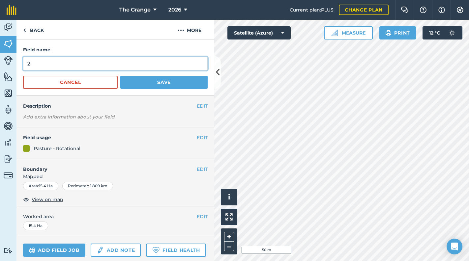
drag, startPoint x: 66, startPoint y: 64, endPoint x: 34, endPoint y: 66, distance: 31.3
click at [34, 66] on input "2" at bounding box center [115, 64] width 184 height 14
drag, startPoint x: 34, startPoint y: 66, endPoint x: 15, endPoint y: 68, distance: 18.8
click at [14, 68] on div "Activity Fields Livestock Features Maps Team Vehicles Data Reporting Billing Tu…" at bounding box center [234, 140] width 469 height 241
type input "Cropped"
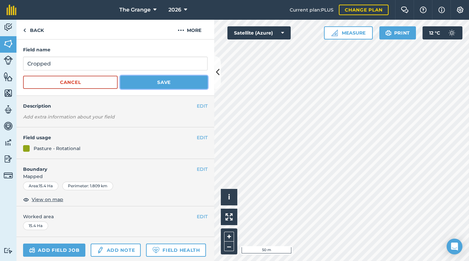
click at [166, 77] on button "Save" at bounding box center [163, 82] width 87 height 13
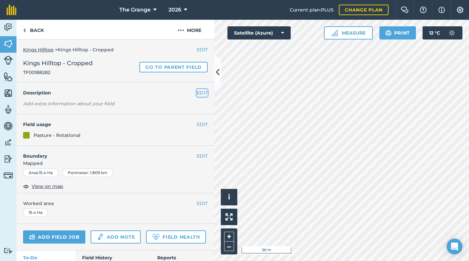
click at [198, 92] on button "EDIT" at bounding box center [202, 92] width 11 height 7
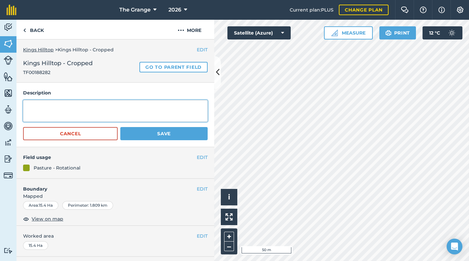
click at [120, 115] on textarea at bounding box center [115, 111] width 184 height 22
type textarea "Broadsword Hi-Pro"
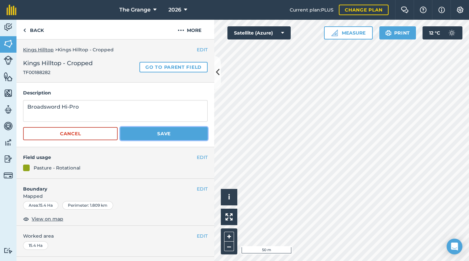
click at [180, 131] on button "Save" at bounding box center [163, 133] width 87 height 13
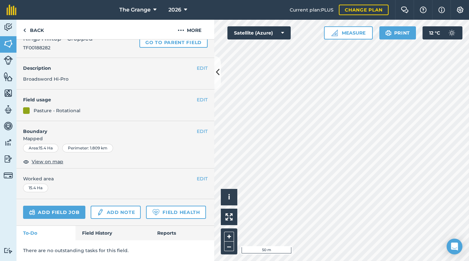
scroll to position [42, 0]
click at [83, 229] on link "Field History" at bounding box center [112, 233] width 75 height 14
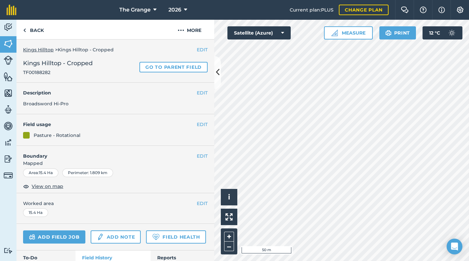
click at [30, 19] on nav "The Grange 2026" at bounding box center [156, 10] width 266 height 20
click at [33, 32] on link "Back" at bounding box center [33, 29] width 34 height 19
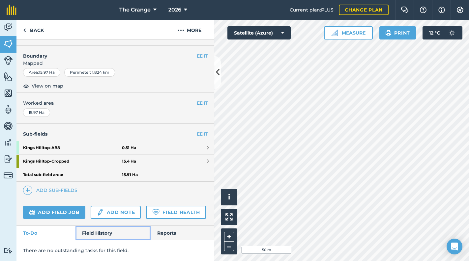
click at [92, 234] on link "Field History" at bounding box center [112, 233] width 75 height 14
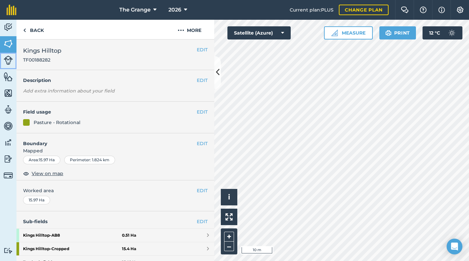
click at [10, 57] on img at bounding box center [8, 60] width 9 height 9
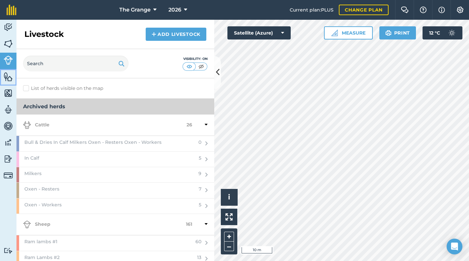
click at [10, 76] on img at bounding box center [8, 77] width 9 height 10
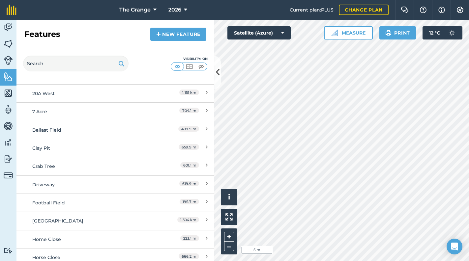
scroll to position [224, 0]
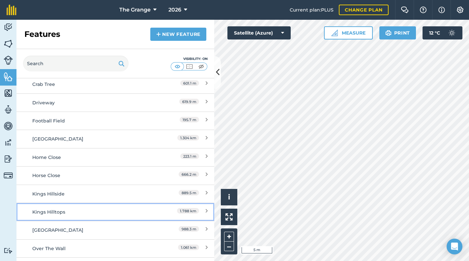
click at [95, 213] on div "Kings Hilltops" at bounding box center [90, 211] width 117 height 7
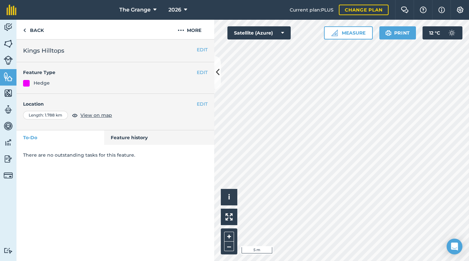
drag, startPoint x: 211, startPoint y: 99, endPoint x: 208, endPoint y: 104, distance: 5.9
click at [211, 99] on div "EDIT Location Length : 1.788 km View on map" at bounding box center [115, 112] width 198 height 37
click at [206, 105] on button "EDIT" at bounding box center [202, 103] width 11 height 7
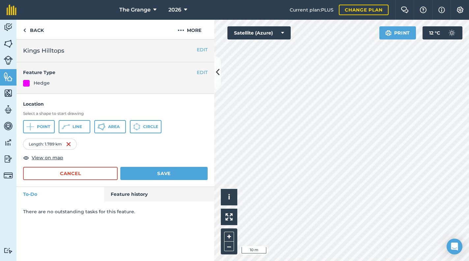
click at [388, 9] on div "The Grange 2026 Current plan : PLUS Change plan Farm Chat Help Info Settings Th…" at bounding box center [234, 130] width 469 height 261
click at [151, 177] on button "Save" at bounding box center [163, 173] width 87 height 13
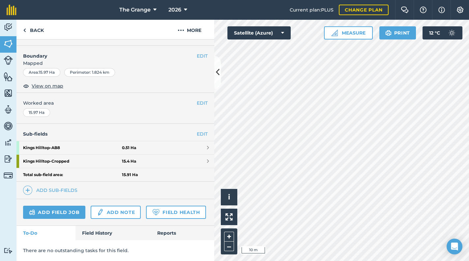
scroll to position [105, 0]
click at [122, 172] on strong "15.91 Ha" at bounding box center [130, 174] width 16 height 5
click at [140, 168] on div "Total sub-field area: 15.91 Ha" at bounding box center [115, 175] width 198 height 14
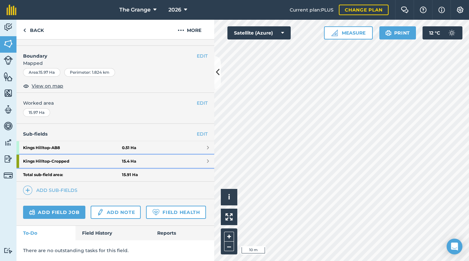
click at [135, 155] on link "Kings Hilltop - Cropped 15.4 Ha" at bounding box center [115, 161] width 198 height 13
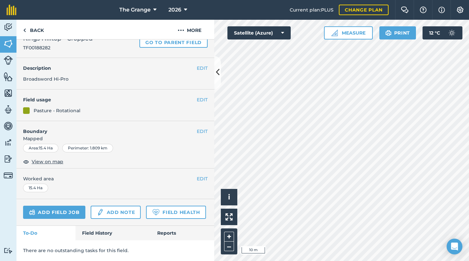
scroll to position [42, 0]
click at [201, 175] on button "EDIT" at bounding box center [202, 178] width 11 height 7
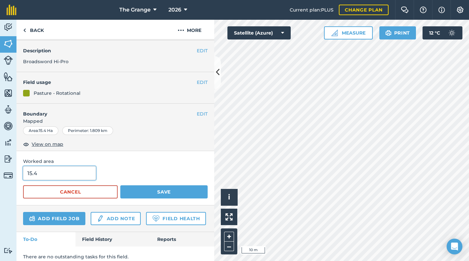
click at [52, 169] on input "15.4" at bounding box center [59, 173] width 73 height 14
type input "15.48"
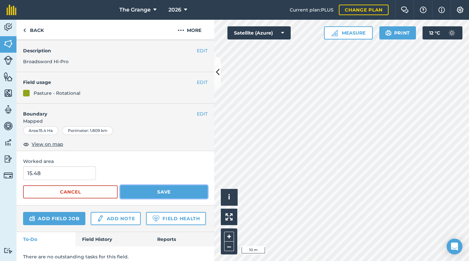
click at [123, 187] on button "Save" at bounding box center [163, 191] width 87 height 13
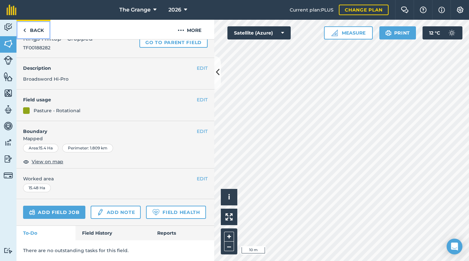
click at [35, 32] on link "Back" at bounding box center [33, 29] width 34 height 19
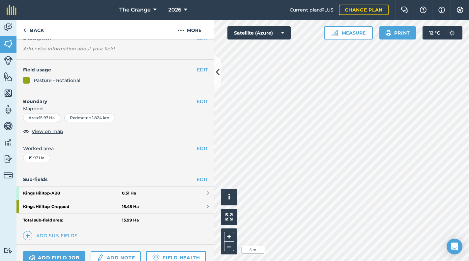
click at [468, 203] on html "The Grange 2026 Current plan : PLUS Change plan Farm Chat Help Info Settings Th…" at bounding box center [234, 130] width 469 height 261
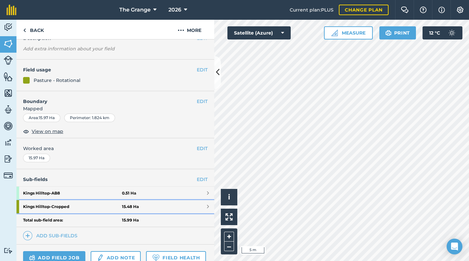
drag, startPoint x: 128, startPoint y: 205, endPoint x: 132, endPoint y: 204, distance: 4.0
click at [129, 205] on strong "15.48 Ha" at bounding box center [130, 206] width 17 height 5
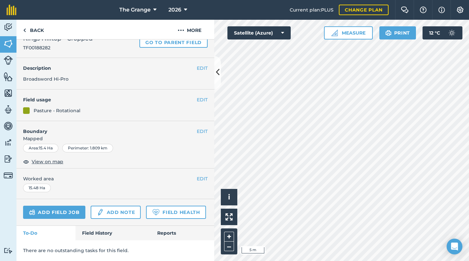
click at [207, 121] on div "EDIT Boundary Mapped Area : 15.4 Ha Perimeter : 1.809 km View on map" at bounding box center [115, 144] width 198 height 47
click at [197, 128] on button "EDIT" at bounding box center [202, 131] width 11 height 7
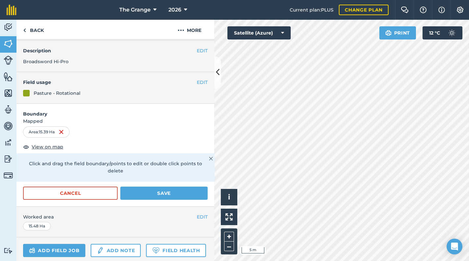
click at [140, 115] on div "Activity Fields Livestock Features Maps Team Vehicles Data Reporting Billing Tu…" at bounding box center [234, 140] width 469 height 241
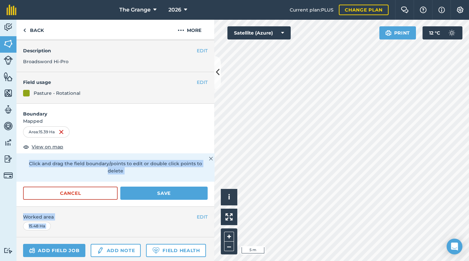
click at [454, 173] on div "Activity Fields Livestock Features Maps Team Vehicles Data Reporting Billing Tu…" at bounding box center [234, 140] width 469 height 241
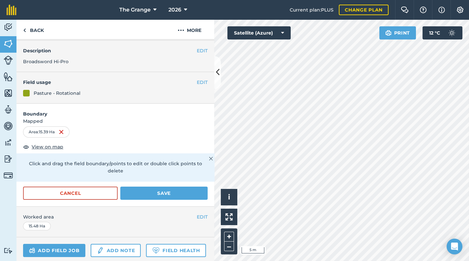
click at [170, 142] on form "Boundary Mapped Area : 15.39 Ha View on map Click and drag the field boundary/p…" at bounding box center [115, 155] width 198 height 103
click at [468, 193] on html "The Grange 2026 Current plan : PLUS Change plan Farm Chat Help Info Settings Th…" at bounding box center [234, 130] width 469 height 261
click at [166, 193] on button "Save" at bounding box center [163, 193] width 87 height 13
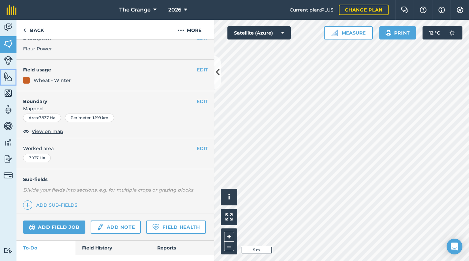
click at [3, 75] on link "Features" at bounding box center [8, 77] width 16 height 16
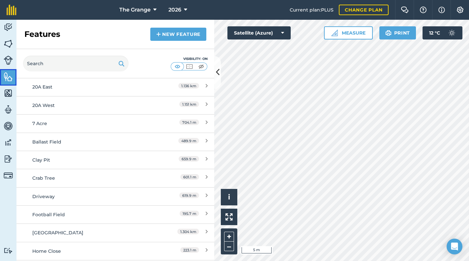
scroll to position [196, 0]
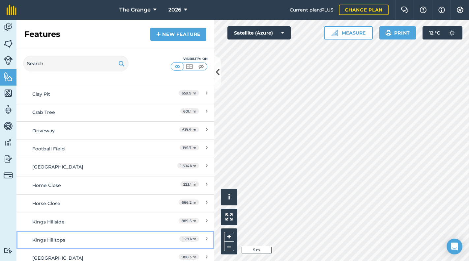
click at [92, 236] on div "Kings Hilltops" at bounding box center [90, 239] width 117 height 7
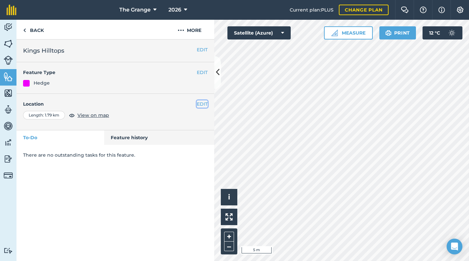
click at [198, 106] on button "EDIT" at bounding box center [202, 103] width 11 height 7
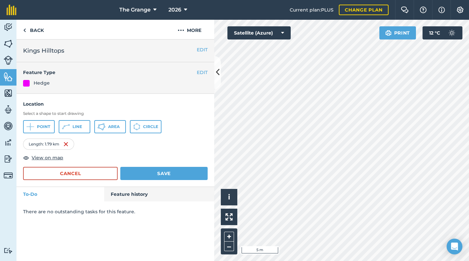
click at [150, 145] on div "Activity Fields Livestock Features Maps Team Vehicles Data Reporting Billing Tu…" at bounding box center [234, 140] width 469 height 241
click at [468, 201] on html "The Grange 2026 Current plan : PLUS Change plan Farm Chat Help Info Settings Th…" at bounding box center [234, 130] width 469 height 261
click at [468, 208] on html "The Grange 2026 Current plan : PLUS Change plan Farm Chat Help Info Settings Th…" at bounding box center [234, 130] width 469 height 261
drag, startPoint x: 140, startPoint y: 173, endPoint x: 145, endPoint y: 176, distance: 6.0
click at [139, 173] on button "Save" at bounding box center [163, 173] width 87 height 13
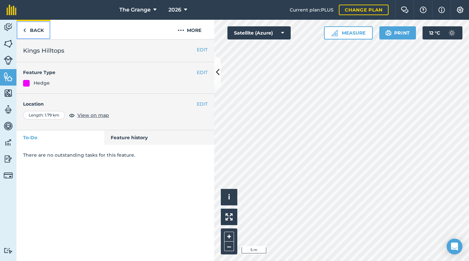
click at [24, 28] on img at bounding box center [24, 30] width 3 height 8
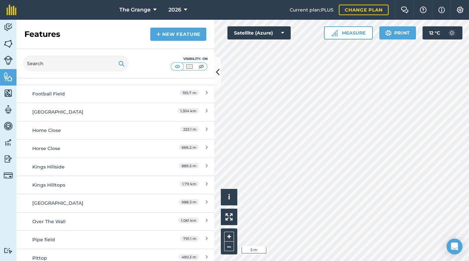
scroll to position [252, 0]
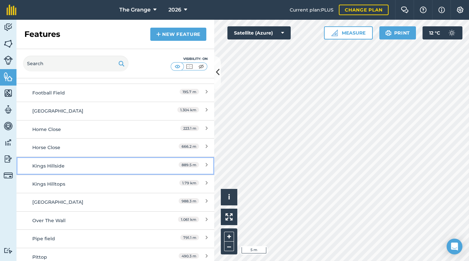
click at [98, 163] on div "Kings Hillside" at bounding box center [90, 165] width 117 height 7
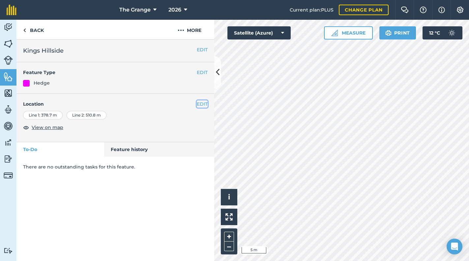
click at [198, 102] on button "EDIT" at bounding box center [202, 103] width 11 height 7
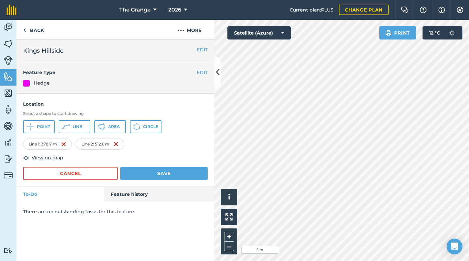
click at [468, 214] on html "The Grange 2026 Current plan : PLUS Change plan Farm Chat Help Info Settings Th…" at bounding box center [234, 130] width 469 height 261
click at [468, 203] on html "The Grange 2026 Current plan : PLUS Change plan Farm Chat Help Info Settings Th…" at bounding box center [234, 130] width 469 height 261
click at [149, 167] on button "Save" at bounding box center [163, 173] width 87 height 13
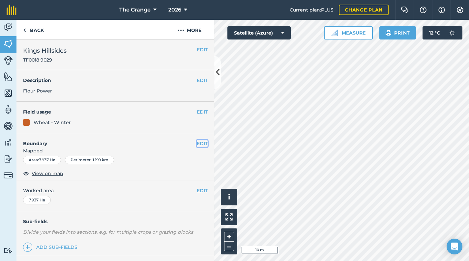
click at [199, 144] on button "EDIT" at bounding box center [202, 143] width 11 height 7
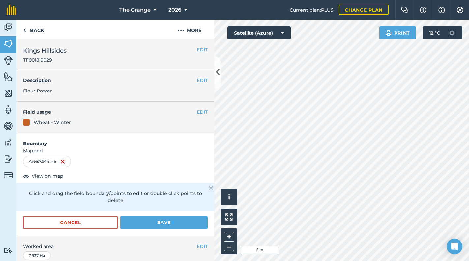
click at [212, 170] on div "Activity Fields Livestock Features Maps Team Vehicles Data Reporting Billing Tu…" at bounding box center [234, 140] width 469 height 241
click at [468, 175] on html "The Grange 2026 Current plan : PLUS Change plan Farm Chat Help Info Settings Th…" at bounding box center [234, 130] width 469 height 261
click at [144, 223] on button "Save" at bounding box center [163, 222] width 87 height 13
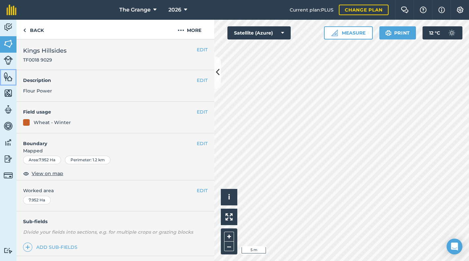
click at [4, 79] on img at bounding box center [8, 77] width 9 height 10
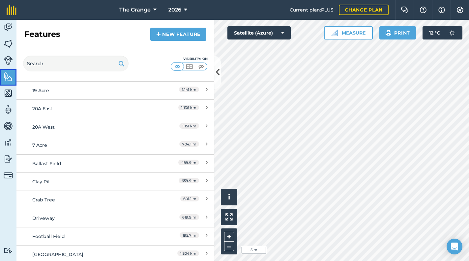
scroll to position [196, 0]
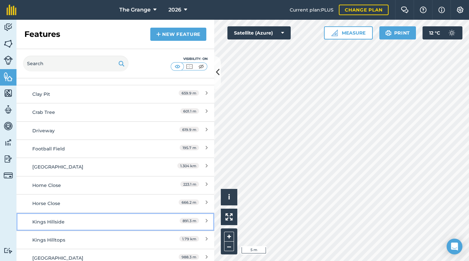
click at [66, 225] on link "Kings Hillside 891.3 m" at bounding box center [115, 222] width 198 height 18
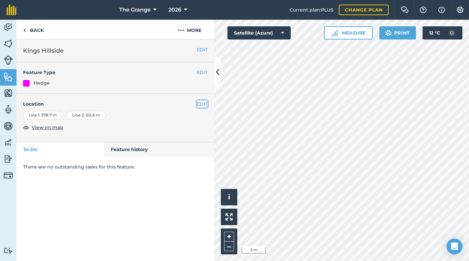
click at [198, 103] on button "EDIT" at bounding box center [202, 103] width 11 height 7
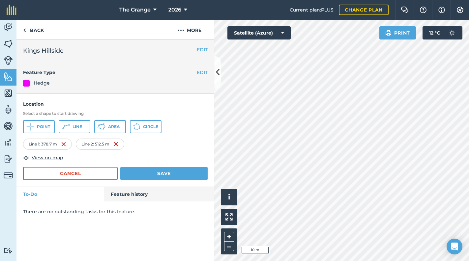
click at [320, 261] on html "The Grange 2026 Current plan : PLUS Change plan Farm Chat Help Info Settings Th…" at bounding box center [234, 130] width 469 height 261
click at [365, 261] on html "The Grange 2026 Current plan : PLUS Change plan Farm Chat Help Info Settings Th…" at bounding box center [234, 130] width 469 height 261
click at [151, 178] on button "Save" at bounding box center [163, 173] width 87 height 13
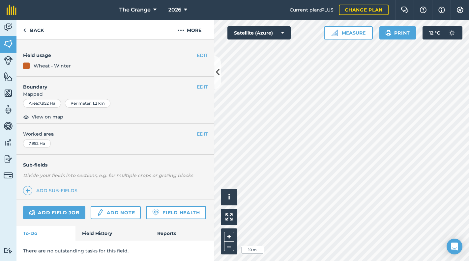
scroll to position [74, 0]
click at [75, 186] on link "Add sub-fields" at bounding box center [51, 190] width 57 height 9
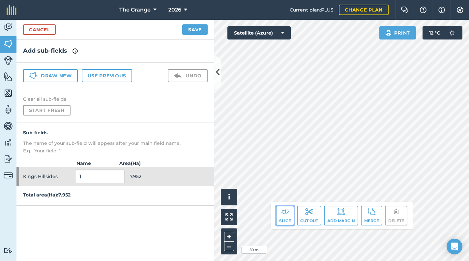
click at [288, 219] on button "Slice" at bounding box center [285, 216] width 18 height 20
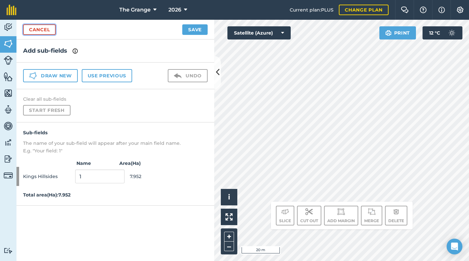
click at [34, 29] on link "Cancel" at bounding box center [39, 29] width 33 height 11
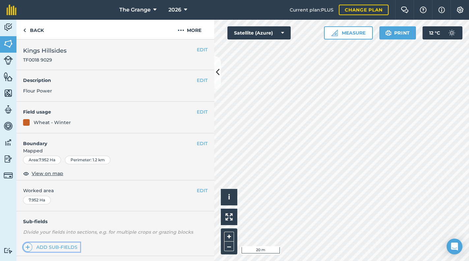
click at [39, 247] on link "Add sub-fields" at bounding box center [51, 247] width 57 height 9
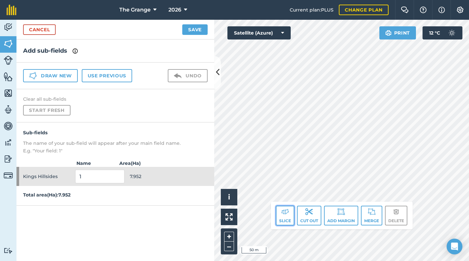
click at [286, 219] on button "Slice" at bounding box center [285, 216] width 18 height 20
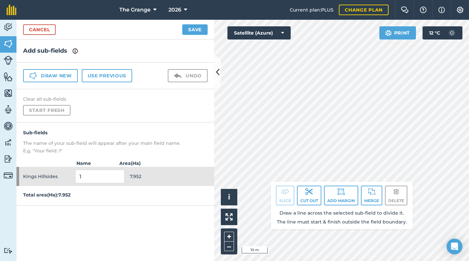
click at [339, 0] on html "The Grange 2026 Current plan : PLUS Change plan Farm Chat Help Info Settings Th…" at bounding box center [234, 130] width 469 height 261
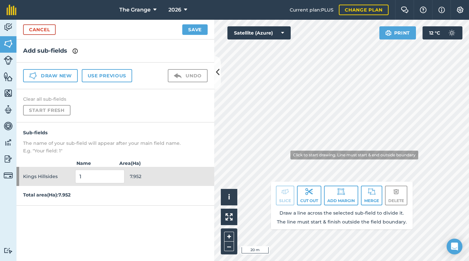
click at [282, 189] on div "Click to start drawing. Line must start & end outside boundary i © 2025 TomTom,…" at bounding box center [341, 140] width 255 height 241
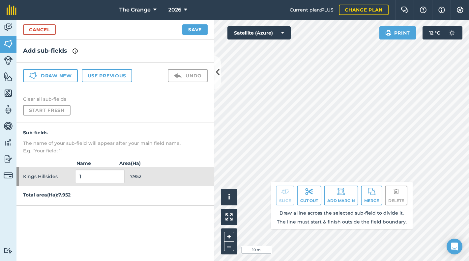
click at [282, 8] on div "The Grange 2026 Current plan : PLUS Change plan Farm Chat Help Info Settings Th…" at bounding box center [234, 130] width 469 height 261
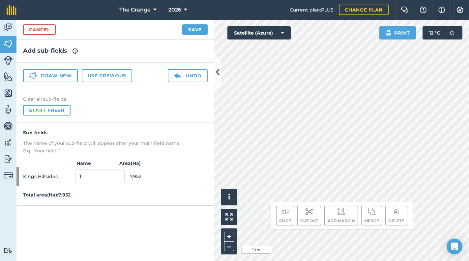
click at [43, 35] on div "Cancel Save" at bounding box center [115, 30] width 198 height 20
click at [45, 32] on link "Cancel" at bounding box center [39, 29] width 33 height 11
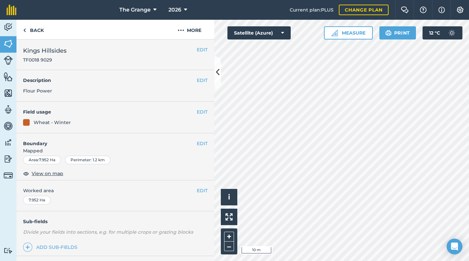
click at [204, 144] on div "EDIT Boundary Mapped Area : 7.952 Ha Perimeter : 1.2 km View on map" at bounding box center [115, 156] width 198 height 47
click at [199, 144] on button "EDIT" at bounding box center [202, 143] width 11 height 7
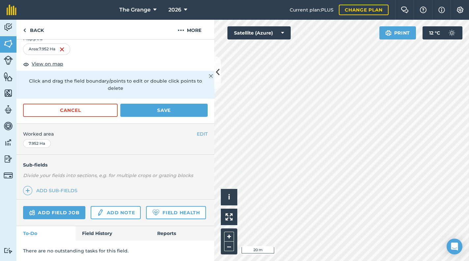
scroll to position [130, 0]
click at [69, 104] on button "Cancel" at bounding box center [70, 110] width 95 height 13
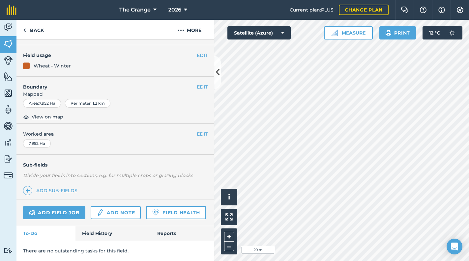
click at [42, 178] on div "Sub-fields Divide your fields into sections, e.g. for multiple crops or grazing…" at bounding box center [115, 177] width 198 height 45
click at [44, 186] on link "Add sub-fields" at bounding box center [51, 190] width 57 height 9
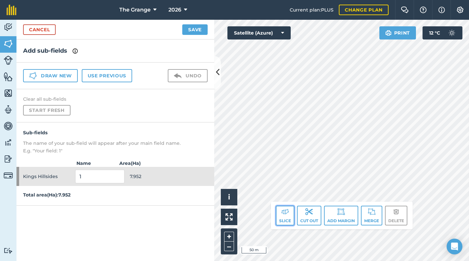
click at [291, 215] on button "Slice" at bounding box center [285, 216] width 18 height 20
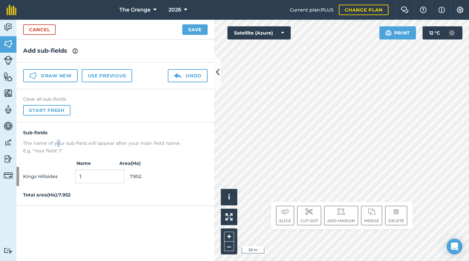
click at [58, 142] on p "The name of your sub-field will appear after your main field name." at bounding box center [115, 143] width 184 height 7
click at [41, 31] on link "Cancel" at bounding box center [39, 29] width 33 height 11
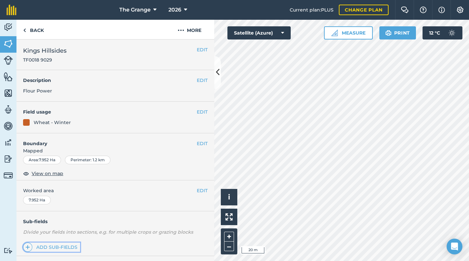
click at [68, 246] on link "Add sub-fields" at bounding box center [51, 247] width 57 height 9
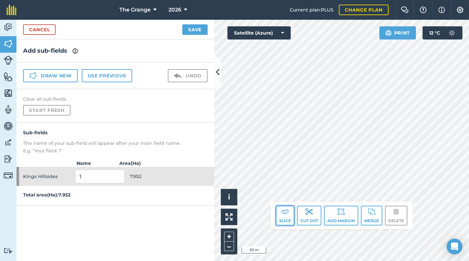
click at [286, 221] on button "Slice" at bounding box center [285, 216] width 18 height 20
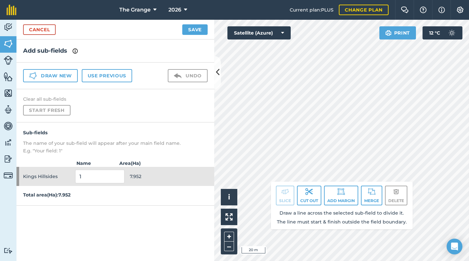
click at [275, 27] on div "Click to start drawing. Line must start & end outside boundary i © 2025 TomTom,…" at bounding box center [341, 140] width 255 height 241
click at [271, 19] on div "The Grange 2026 Current plan : PLUS Change plan Farm Chat Help Info Settings Th…" at bounding box center [234, 130] width 469 height 261
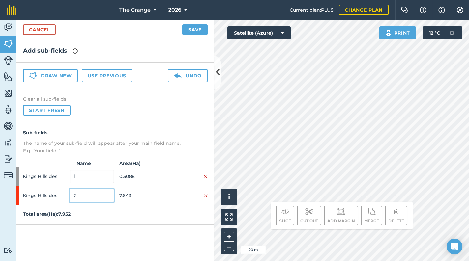
click at [104, 199] on input "2" at bounding box center [91, 196] width 44 height 14
click at [43, 194] on span "Kings Hillsides" at bounding box center [45, 195] width 44 height 13
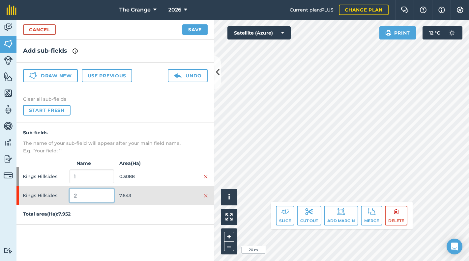
click at [101, 195] on input "2" at bounding box center [91, 196] width 44 height 14
drag, startPoint x: 93, startPoint y: 193, endPoint x: 48, endPoint y: 186, distance: 45.6
click at [48, 186] on div "Kings Hillsides 2 7.643" at bounding box center [115, 195] width 198 height 19
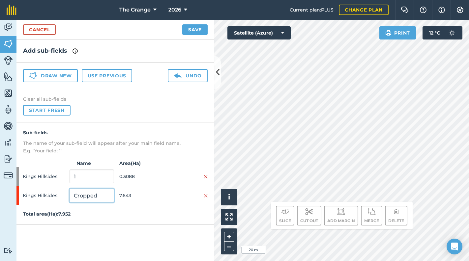
type input "Cropped"
click at [83, 174] on input "1" at bounding box center [91, 177] width 44 height 14
drag, startPoint x: 82, startPoint y: 174, endPoint x: 54, endPoint y: 175, distance: 27.7
click at [54, 175] on div "Kings Hillsides 1 0.3088" at bounding box center [115, 176] width 198 height 19
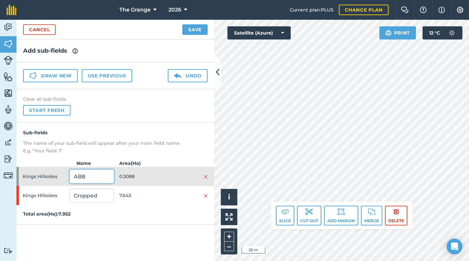
type input "AB8"
click at [190, 29] on button "Save" at bounding box center [194, 29] width 25 height 11
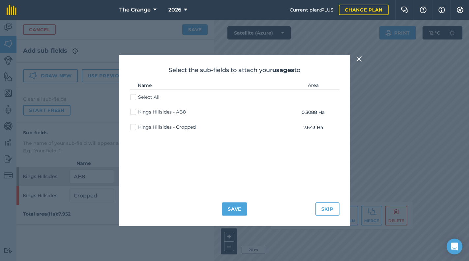
click at [179, 129] on label "Kings Hillsides - Cropped" at bounding box center [163, 127] width 66 height 7
click at [134, 128] on input "Kings Hillsides - Cropped" at bounding box center [132, 126] width 4 height 4
checkbox input "true"
click at [231, 207] on button "Save" at bounding box center [234, 209] width 25 height 13
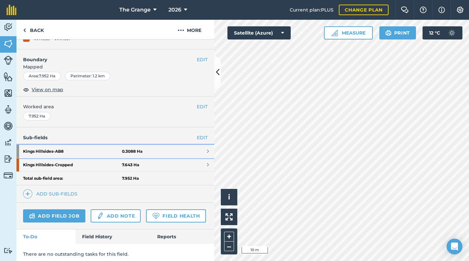
click at [63, 152] on strong "Kings Hillsides - AB8" at bounding box center [72, 151] width 99 height 13
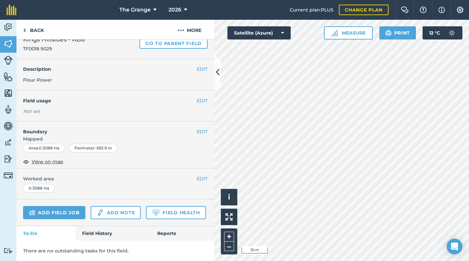
scroll to position [41, 0]
click at [197, 97] on button "EDIT" at bounding box center [202, 100] width 11 height 7
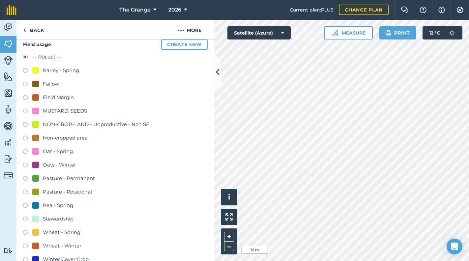
scroll to position [181, 0]
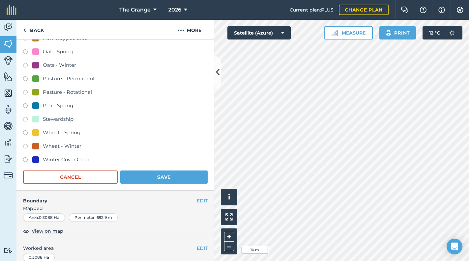
click at [59, 117] on div "Stewardship" at bounding box center [58, 119] width 31 height 8
radio input "true"
radio input "false"
click at [162, 178] on button "Save" at bounding box center [163, 177] width 87 height 13
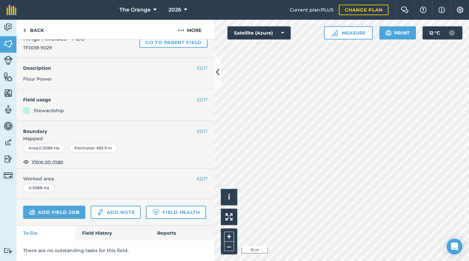
scroll to position [0, 0]
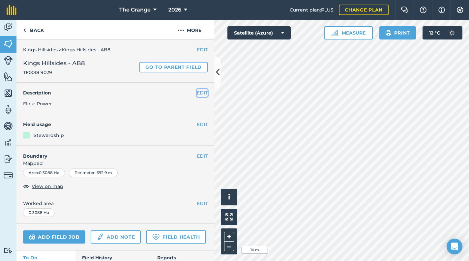
click at [201, 91] on button "EDIT" at bounding box center [202, 92] width 11 height 7
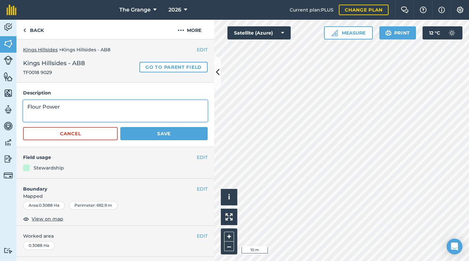
drag, startPoint x: 12, startPoint y: 114, endPoint x: -1, endPoint y: 109, distance: 14.2
click at [0, 109] on html "The Grange 2026 Current plan : PLUS Change plan Farm Chat Help Info Settings Th…" at bounding box center [234, 130] width 469 height 261
type textarea "AB8"
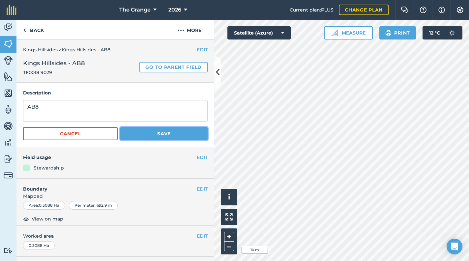
click at [169, 135] on button "Save" at bounding box center [163, 133] width 87 height 13
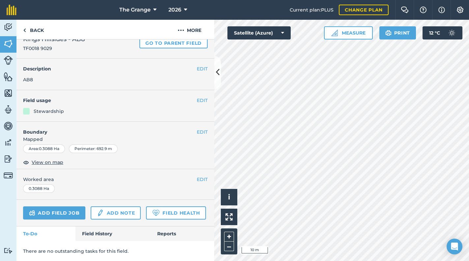
scroll to position [14, 0]
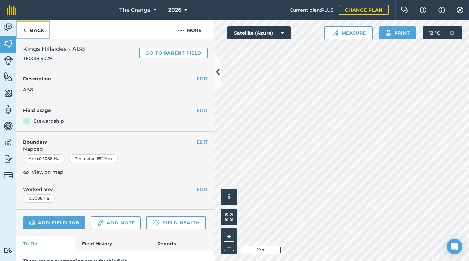
click at [40, 31] on link "Back" at bounding box center [33, 29] width 34 height 19
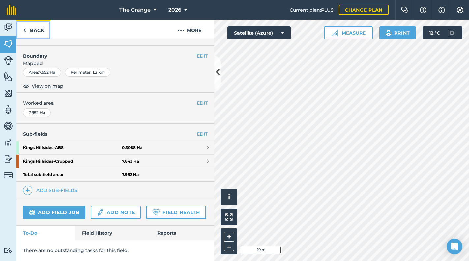
scroll to position [105, 0]
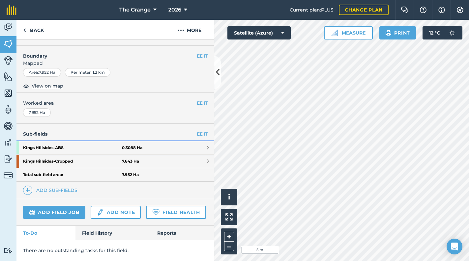
click at [104, 141] on strong "Kings Hillsides - AB8" at bounding box center [72, 147] width 99 height 13
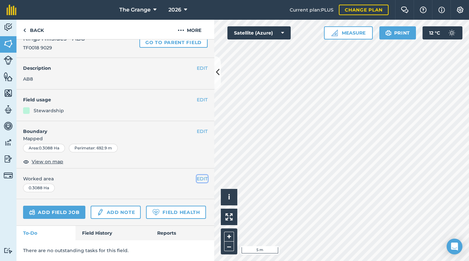
click at [197, 175] on button "EDIT" at bounding box center [202, 178] width 11 height 7
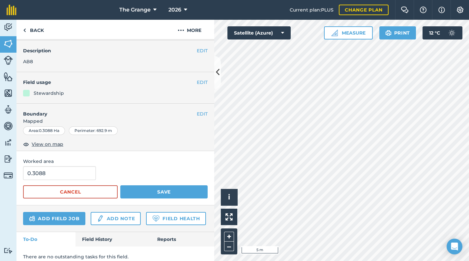
click at [203, 114] on div "EDIT Boundary Mapped Area : 0.3088 Ha Perimeter : 692.9 m View on map" at bounding box center [115, 127] width 198 height 47
click at [199, 113] on button "EDIT" at bounding box center [202, 113] width 11 height 7
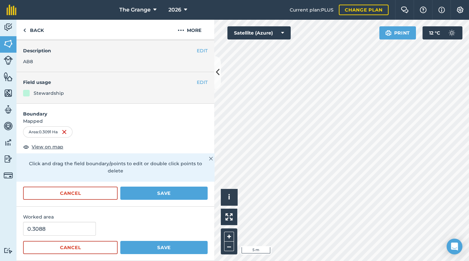
click at [346, 261] on html "The Grange 2026 Current plan : PLUS Change plan Farm Chat Help Info Settings Th…" at bounding box center [234, 130] width 469 height 261
click at [172, 196] on button "Save" at bounding box center [163, 193] width 87 height 13
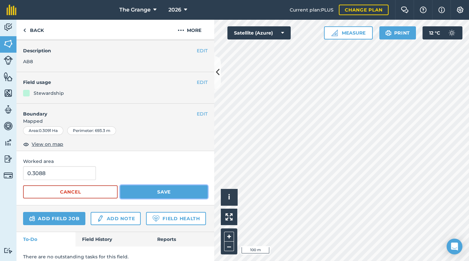
click at [141, 189] on button "Save" at bounding box center [163, 191] width 87 height 13
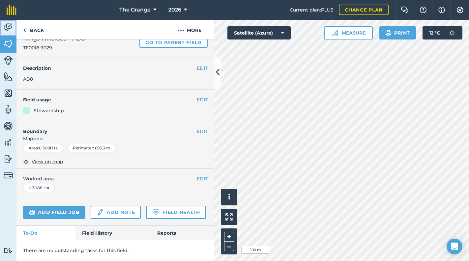
click at [13, 29] on link "Activity" at bounding box center [8, 28] width 16 height 16
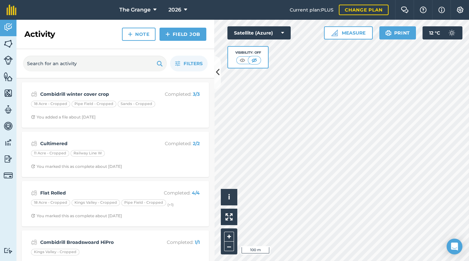
click at [351, 0] on html "The Grange 2026 Current plan : PLUS Change plan Farm Chat Help Info Settings Th…" at bounding box center [234, 130] width 469 height 261
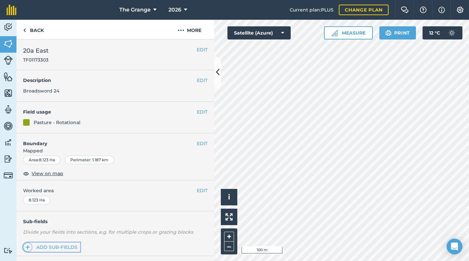
click at [68, 244] on link "Add sub-fields" at bounding box center [51, 247] width 57 height 9
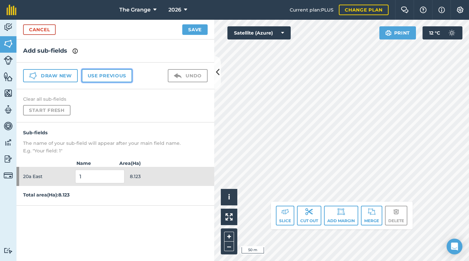
click at [101, 73] on button "Use previous" at bounding box center [107, 75] width 50 height 13
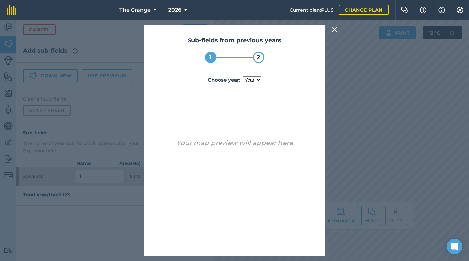
click at [127, 207] on div "Sub-fields from previous years 1 2 Choose year : year [DATE] 2022 2023 2024 202…" at bounding box center [234, 140] width 469 height 241
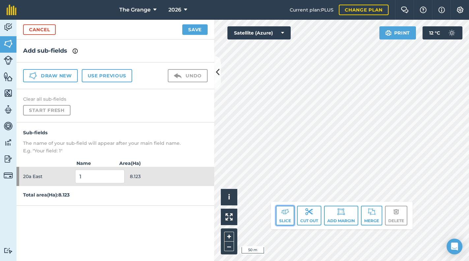
click at [289, 219] on button "Slice" at bounding box center [285, 216] width 18 height 20
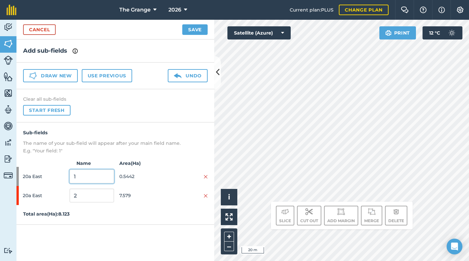
click at [92, 176] on input "1" at bounding box center [91, 177] width 44 height 14
drag, startPoint x: 65, startPoint y: 175, endPoint x: 34, endPoint y: 177, distance: 31.0
click at [34, 177] on div "20a East 1 0.5442" at bounding box center [115, 176] width 198 height 19
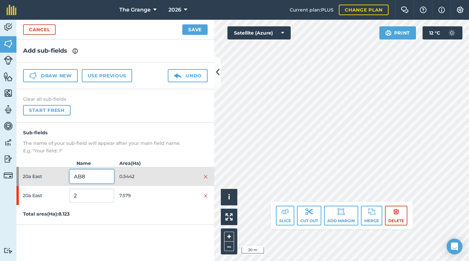
type input "AB8"
drag, startPoint x: 81, startPoint y: 193, endPoint x: 65, endPoint y: 196, distance: 16.4
click at [65, 196] on div "20a East 2 7.579" at bounding box center [115, 195] width 198 height 19
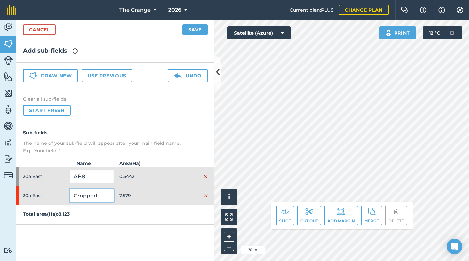
type input "Cropped"
click at [133, 228] on div "Add sub-fields Draw new Use previous Undo Clear all sub-fields Start fresh Sub-…" at bounding box center [115, 151] width 198 height 222
click at [287, 216] on button "Slice" at bounding box center [285, 216] width 18 height 20
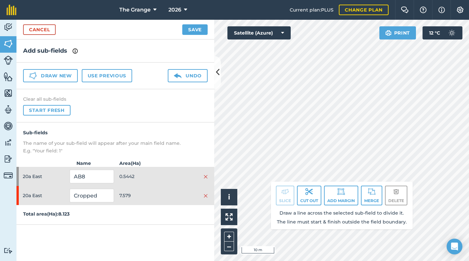
click at [322, 194] on div "Click to start drawing. Line must start & end outside boundary i © 2025 TomTom,…" at bounding box center [341, 140] width 255 height 241
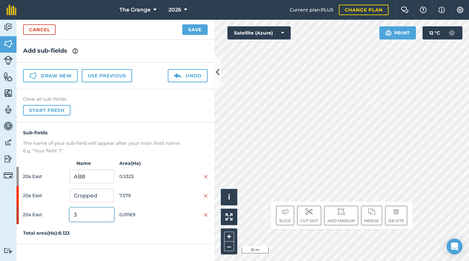
click at [101, 212] on input "3" at bounding box center [91, 215] width 44 height 14
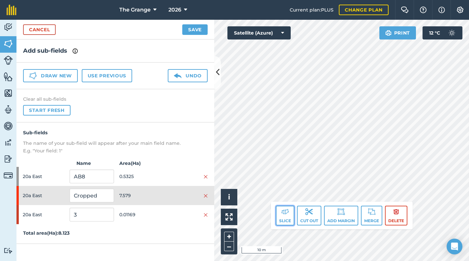
click at [286, 210] on img at bounding box center [285, 212] width 8 height 8
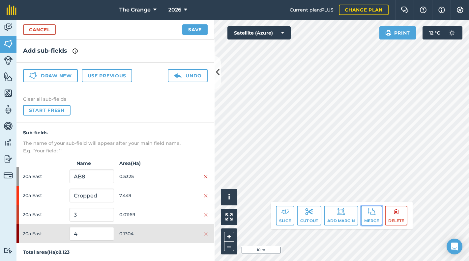
click at [373, 216] on button "Merge" at bounding box center [371, 216] width 21 height 20
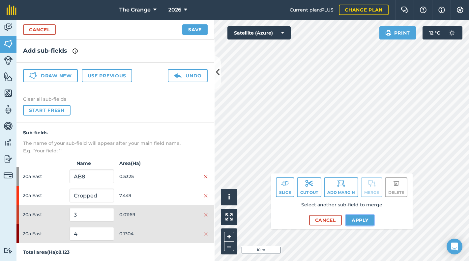
click at [356, 219] on button "Apply" at bounding box center [359, 220] width 29 height 11
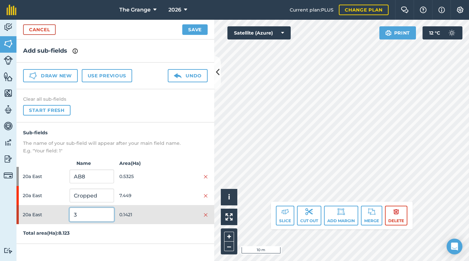
drag, startPoint x: 51, startPoint y: 211, endPoint x: 38, endPoint y: 211, distance: 12.5
click at [38, 211] on div "20a East 3 0.1421" at bounding box center [115, 214] width 198 height 19
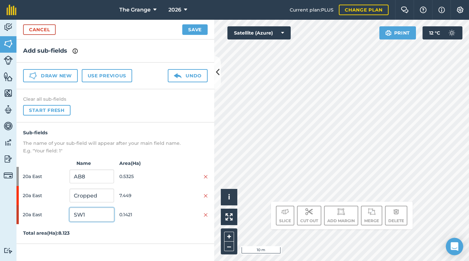
type input "SW1"
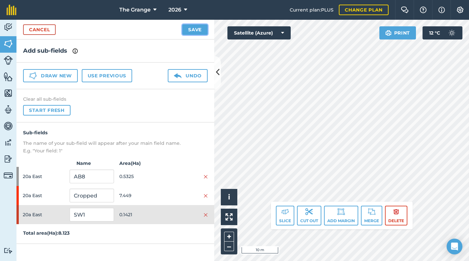
click at [203, 30] on button "Save" at bounding box center [194, 29] width 25 height 11
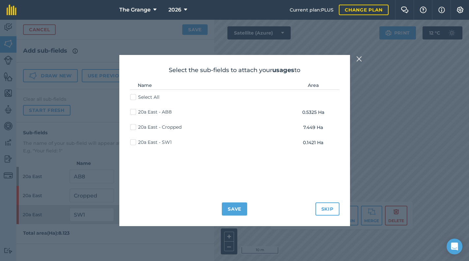
click at [176, 128] on label "20a East - Cropped" at bounding box center [155, 127] width 51 height 7
click at [134, 128] on input "20a East - Cropped" at bounding box center [132, 126] width 4 height 4
checkbox input "true"
click at [235, 208] on button "Save" at bounding box center [234, 209] width 25 height 13
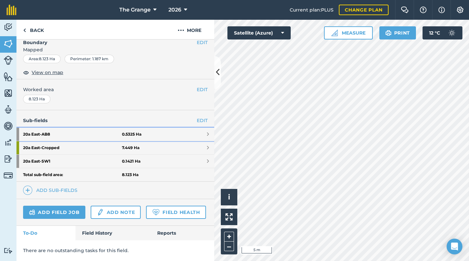
click at [39, 128] on strong "20a East - AB8" at bounding box center [72, 134] width 99 height 13
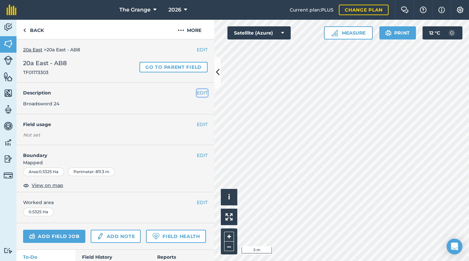
click at [197, 93] on button "EDIT" at bounding box center [202, 92] width 11 height 7
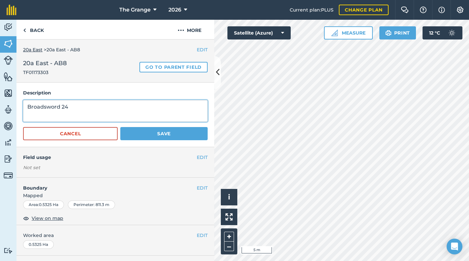
drag, startPoint x: 105, startPoint y: 101, endPoint x: 0, endPoint y: 110, distance: 105.1
click at [0, 111] on html "The Grange 2026 Current plan : PLUS Change plan Farm Chat Help Info Settings Th…" at bounding box center [234, 130] width 469 height 261
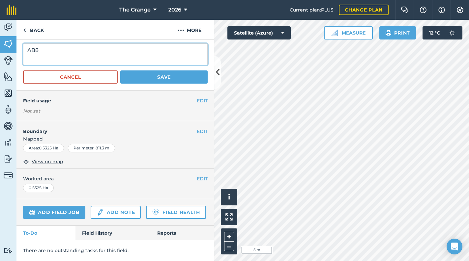
scroll to position [74, 0]
type textarea "AB8"
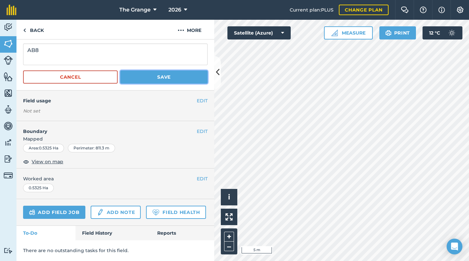
click at [155, 70] on button "Save" at bounding box center [163, 76] width 87 height 13
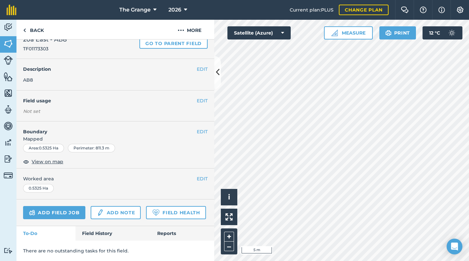
scroll to position [41, 0]
click at [197, 97] on button "EDIT" at bounding box center [202, 100] width 11 height 7
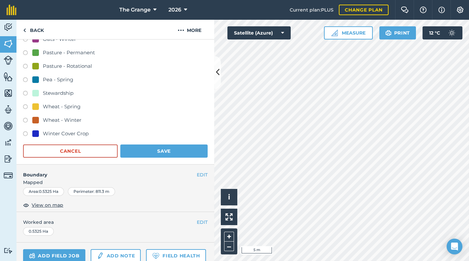
scroll to position [209, 0]
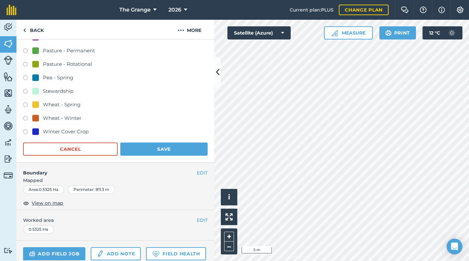
click at [63, 90] on div "Stewardship" at bounding box center [58, 91] width 31 height 8
radio input "true"
radio input "false"
click at [141, 151] on button "Save" at bounding box center [163, 149] width 87 height 13
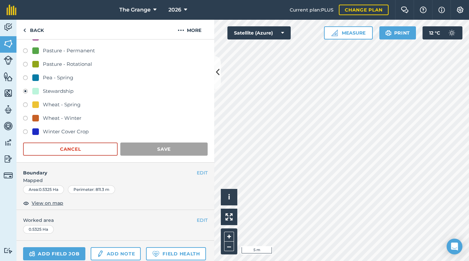
scroll to position [42, 0]
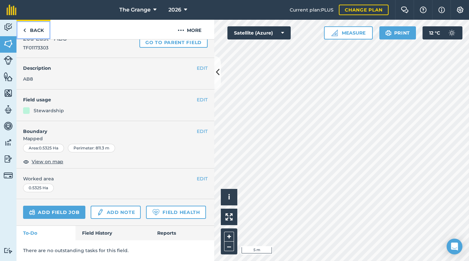
click at [20, 28] on link "Back" at bounding box center [33, 29] width 34 height 19
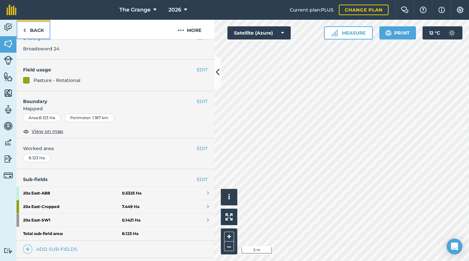
scroll to position [118, 0]
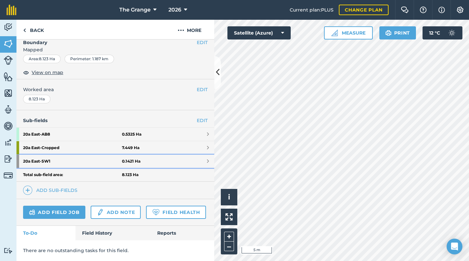
click at [73, 155] on strong "20a East - SW1" at bounding box center [72, 161] width 99 height 13
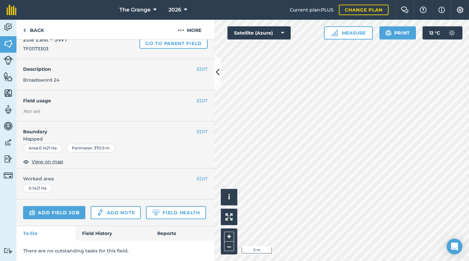
scroll to position [41, 0]
click at [198, 97] on button "EDIT" at bounding box center [202, 100] width 11 height 7
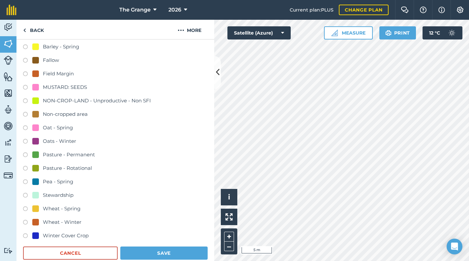
scroll to position [209, 0]
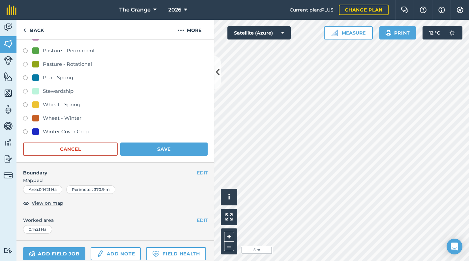
click at [64, 87] on div "Stewardship" at bounding box center [58, 91] width 31 height 8
radio input "true"
radio input "false"
click at [167, 155] on div "Field usage Create new -- Not set -- Barley - Spring [GEOGRAPHIC_DATA] Margin M…" at bounding box center [115, 34] width 198 height 258
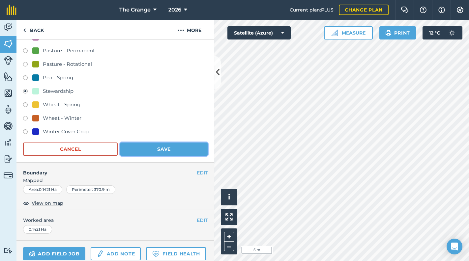
click at [168, 150] on button "Save" at bounding box center [163, 149] width 87 height 13
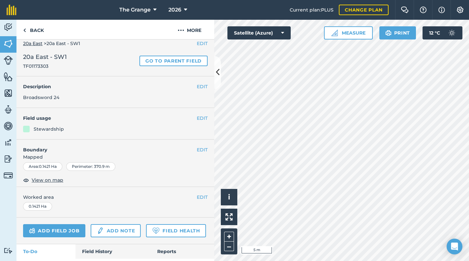
scroll to position [0, 0]
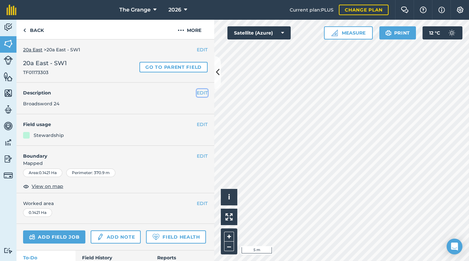
click at [202, 90] on button "EDIT" at bounding box center [202, 92] width 11 height 7
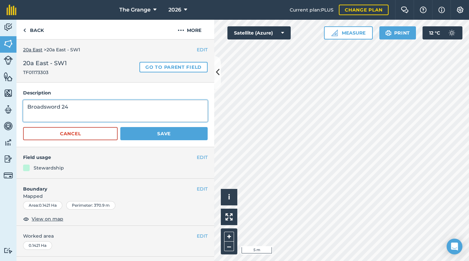
drag, startPoint x: 121, startPoint y: 107, endPoint x: -1, endPoint y: 105, distance: 122.5
click at [0, 105] on html "The Grange 2026 Current plan : PLUS Change plan Farm Chat Help Info Settings Th…" at bounding box center [234, 130] width 469 height 261
type textarea "SW1"
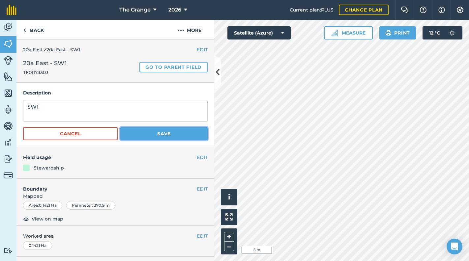
click at [170, 135] on button "Save" at bounding box center [163, 133] width 87 height 13
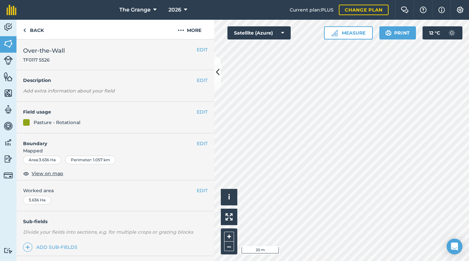
click at [468, 138] on html "The Grange 2026 Current plan : PLUS Change plan Farm Chat Help Info Settings Th…" at bounding box center [234, 130] width 469 height 261
click at [197, 143] on button "EDIT" at bounding box center [202, 143] width 11 height 7
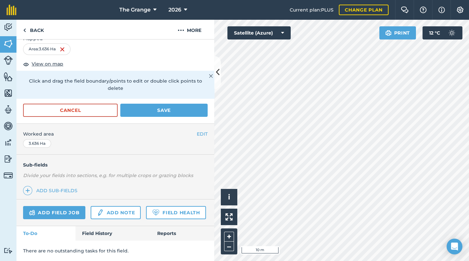
scroll to position [130, 0]
click at [71, 186] on link "Add sub-fields" at bounding box center [51, 190] width 57 height 9
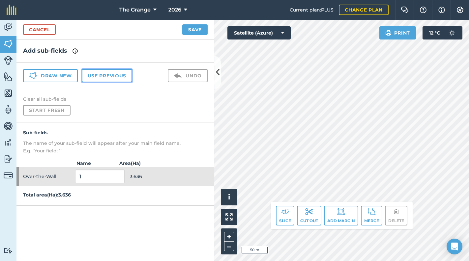
click at [124, 77] on button "Use previous" at bounding box center [107, 75] width 50 height 13
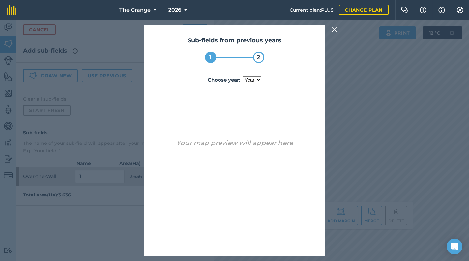
click at [253, 76] on select "year [DATE] 2023 2024 2025" at bounding box center [252, 79] width 18 height 7
select select "2025"
click at [243, 76] on select "year [DATE] 2023 2024 2025" at bounding box center [252, 79] width 18 height 7
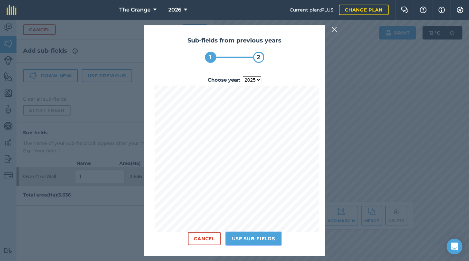
click at [269, 241] on button "Use sub-fields" at bounding box center [253, 238] width 55 height 13
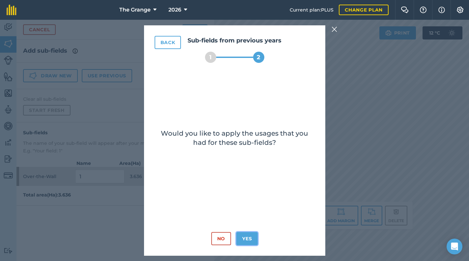
click at [250, 238] on button "Yes" at bounding box center [246, 238] width 21 height 13
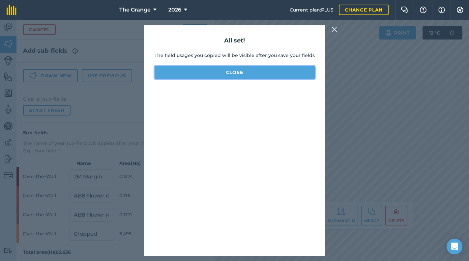
click at [289, 73] on button "Close" at bounding box center [234, 72] width 160 height 13
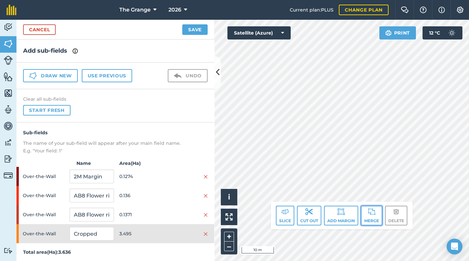
click at [369, 219] on button "Merge" at bounding box center [371, 216] width 21 height 20
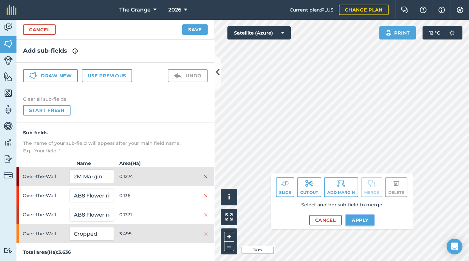
click at [355, 222] on button "Apply" at bounding box center [359, 220] width 29 height 11
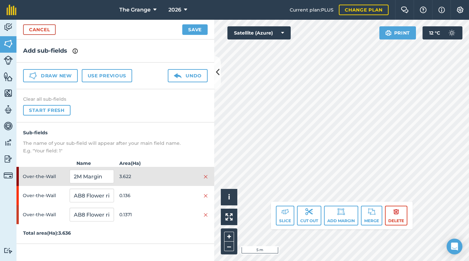
click at [96, 244] on div "Add sub-fields Draw new Use previous Undo Clear all sub-fields Start fresh Sub-…" at bounding box center [115, 151] width 198 height 222
click at [468, 81] on html "The Grange 2026 Current plan : PLUS Change plan Farm Chat Help Info Settings Th…" at bounding box center [234, 130] width 469 height 261
click at [189, 29] on button "Save" at bounding box center [194, 29] width 25 height 11
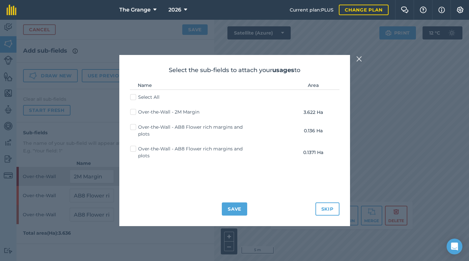
click at [179, 113] on label "Over-the-Wall - 2M Margin" at bounding box center [164, 112] width 69 height 7
click at [134, 113] on input "Over-the-Wall - 2M Margin" at bounding box center [132, 111] width 4 height 4
checkbox input "true"
click at [239, 209] on button "Save" at bounding box center [234, 209] width 25 height 13
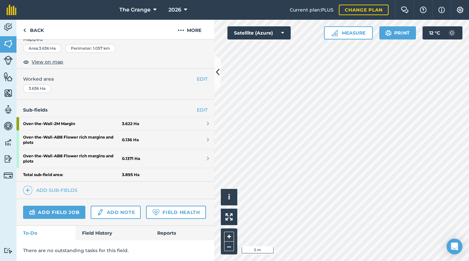
scroll to position [129, 0]
click at [96, 117] on strong "Over-the-Wall - 2M Margin" at bounding box center [72, 123] width 99 height 13
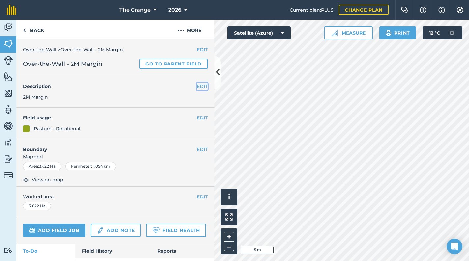
click at [199, 86] on button "EDIT" at bounding box center [202, 86] width 11 height 7
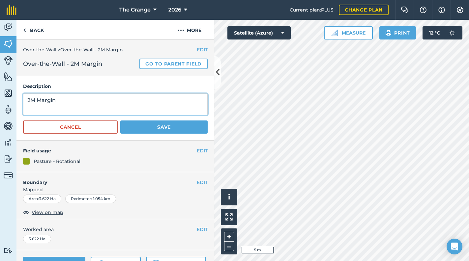
drag, startPoint x: 127, startPoint y: 98, endPoint x: -1, endPoint y: 105, distance: 128.3
click at [0, 105] on html "The Grange 2026 Current plan : PLUS Change plan Farm Chat Help Info Settings Th…" at bounding box center [234, 130] width 469 height 261
type textarea "Cropped"
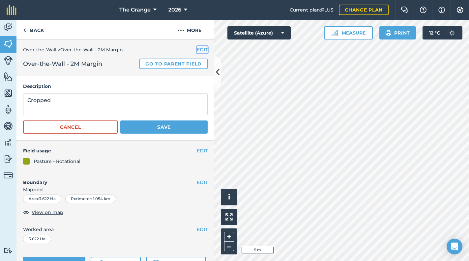
click at [197, 52] on button "EDIT" at bounding box center [202, 49] width 11 height 7
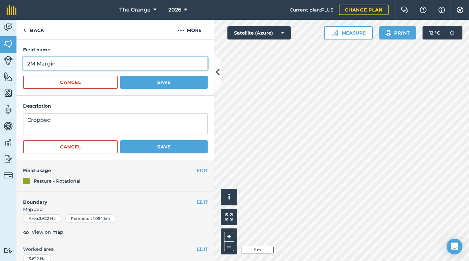
drag, startPoint x: 101, startPoint y: 65, endPoint x: -1, endPoint y: 69, distance: 102.8
click at [0, 69] on html "The Grange 2026 Current plan : PLUS Change plan Farm Chat Help Info Settings Th…" at bounding box center [234, 130] width 469 height 261
type input "Cropped"
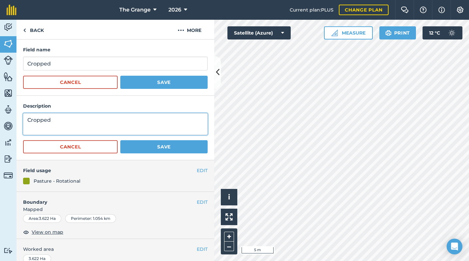
drag, startPoint x: 30, startPoint y: 118, endPoint x: -1, endPoint y: 120, distance: 31.4
click at [0, 120] on html "The Grange 2026 Current plan : PLUS Change plan Farm Chat Help Info Settings Th…" at bounding box center [234, 130] width 469 height 261
click at [89, 119] on textarea "Broadsword Hio-Pro" at bounding box center [115, 124] width 184 height 22
drag, startPoint x: 63, startPoint y: 119, endPoint x: 71, endPoint y: 117, distance: 7.9
click at [72, 117] on textarea "Broadsword Hio-Pro" at bounding box center [115, 124] width 184 height 22
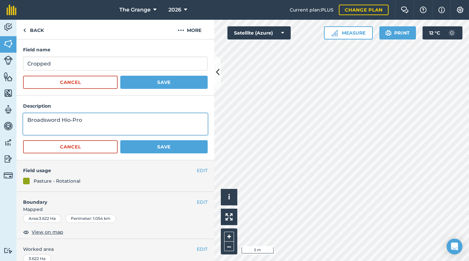
click at [69, 118] on textarea "Broadsword Hio-Pro" at bounding box center [115, 124] width 184 height 22
click at [76, 114] on textarea "Broadsword Hi-Pro" at bounding box center [115, 124] width 184 height 22
click at [82, 120] on textarea "Broadsword Hi-Pro" at bounding box center [115, 124] width 184 height 22
type textarea "Broadsword Hi-Pro 25"
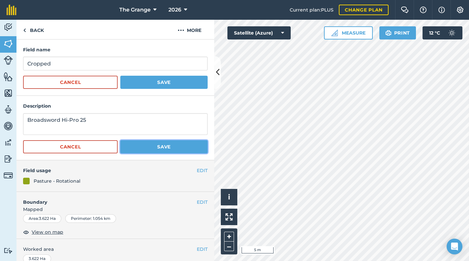
click at [161, 143] on button "Save" at bounding box center [163, 146] width 87 height 13
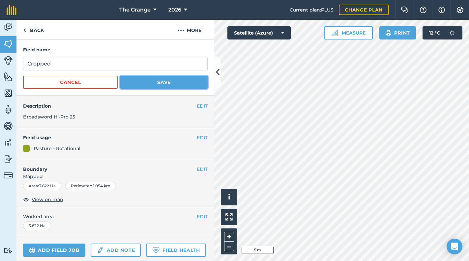
click at [186, 82] on button "Save" at bounding box center [163, 82] width 87 height 13
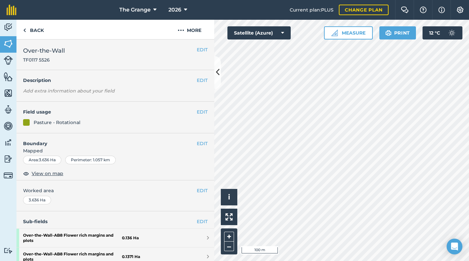
click at [468, 226] on html "The Grange 2026 Current plan : PLUS Change plan Farm Chat Help Info Settings Th…" at bounding box center [234, 130] width 469 height 261
click at [345, 261] on html "The Grange 2026 Current plan : PLUS Change plan Farm Chat Help Info Settings Th…" at bounding box center [234, 130] width 469 height 261
drag, startPoint x: 36, startPoint y: 29, endPoint x: 9, endPoint y: 23, distance: 27.6
click at [36, 29] on link "Back" at bounding box center [33, 29] width 34 height 19
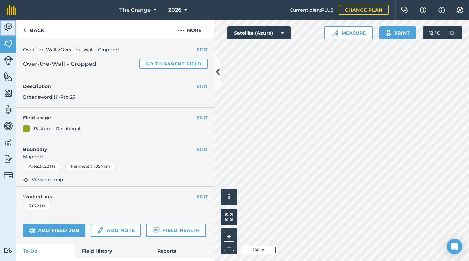
click at [11, 24] on img at bounding box center [8, 27] width 9 height 10
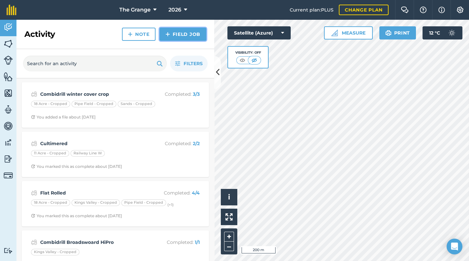
click at [177, 31] on link "Field Job" at bounding box center [182, 34] width 47 height 13
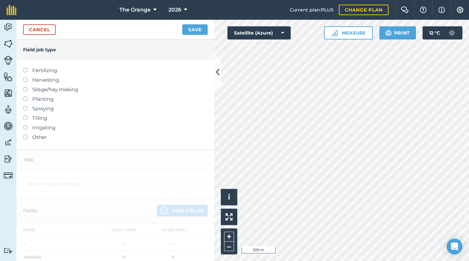
click at [33, 119] on label "Tilling" at bounding box center [115, 118] width 184 height 8
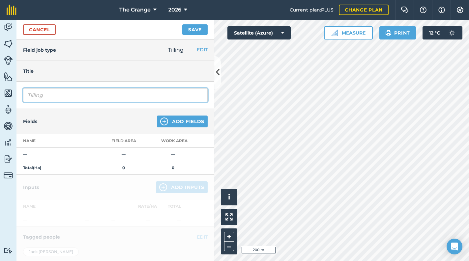
drag, startPoint x: 92, startPoint y: 96, endPoint x: 5, endPoint y: 96, distance: 87.3
click at [5, 96] on div "Activity Fields Livestock Features Maps Team Vehicles Data Reporting Billing Tu…" at bounding box center [234, 140] width 469 height 241
type input "Amazone Ceus (Demo)"
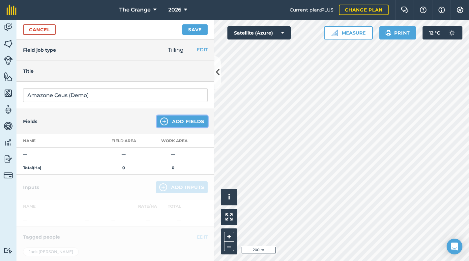
click at [194, 124] on button "Add Fields" at bounding box center [182, 122] width 51 height 12
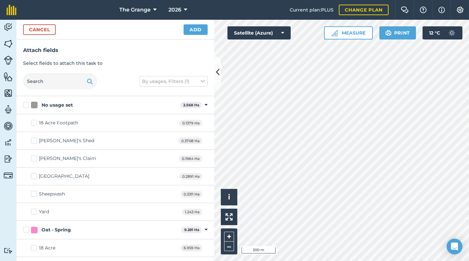
checkbox input "true"
click at [203, 30] on button "Add" at bounding box center [195, 29] width 24 height 11
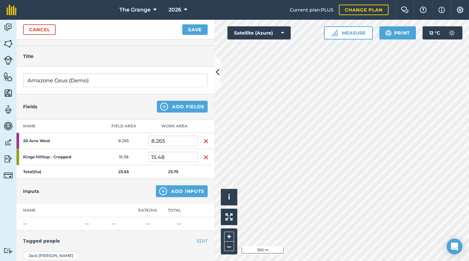
scroll to position [28, 0]
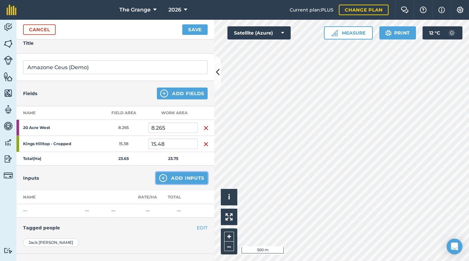
click at [173, 182] on button "Add Inputs" at bounding box center [182, 178] width 52 height 12
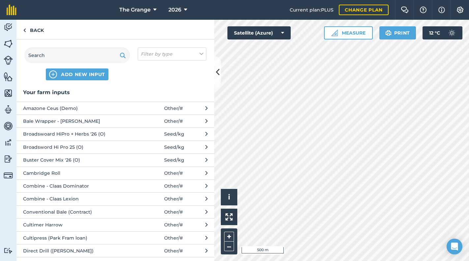
click at [79, 105] on span "Amazone Ceus (Demo)" at bounding box center [77, 108] width 108 height 7
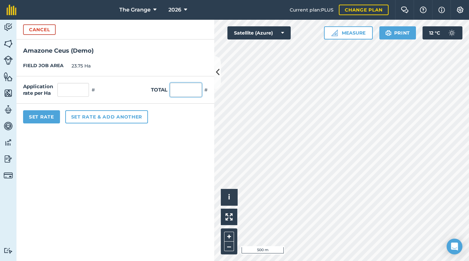
click at [187, 92] on input "text" at bounding box center [186, 90] width 32 height 14
type input "1"
type input "0.042"
click at [181, 127] on div "Set Rate Set rate & add another" at bounding box center [115, 117] width 198 height 26
click at [41, 119] on button "Set Rate" at bounding box center [41, 116] width 37 height 13
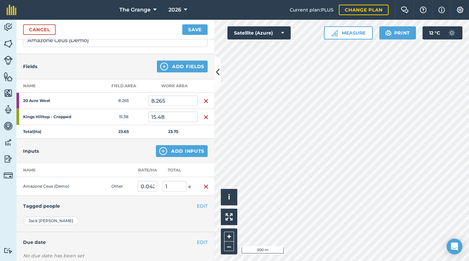
scroll to position [0, 0]
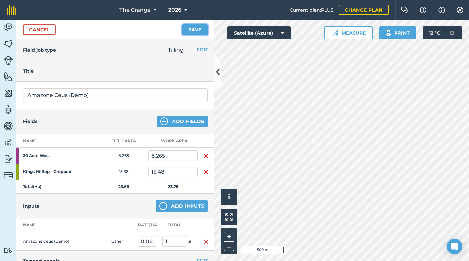
click at [192, 32] on button "Save" at bounding box center [194, 29] width 25 height 11
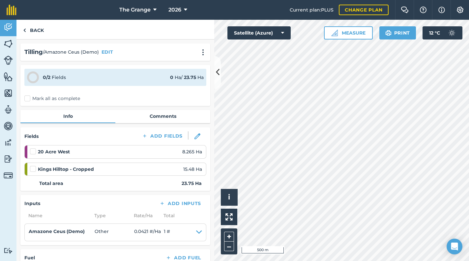
click at [56, 95] on div "0 / 2 Fields 0 Ha / 23.75 [PERSON_NAME] all as complete" at bounding box center [115, 85] width 190 height 41
click at [56, 96] on label "Mark all as complete" at bounding box center [52, 98] width 56 height 7
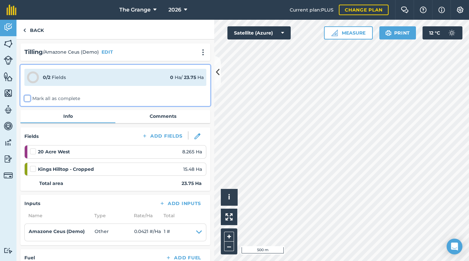
click at [29, 96] on input "Mark all as complete" at bounding box center [26, 97] width 4 height 4
checkbox input "false"
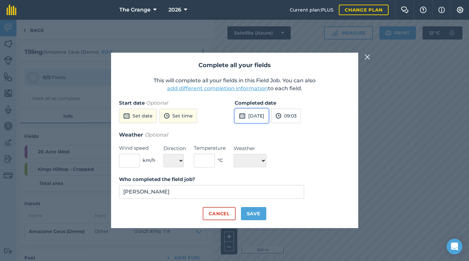
click at [248, 115] on button "[DATE]" at bounding box center [251, 116] width 34 height 14
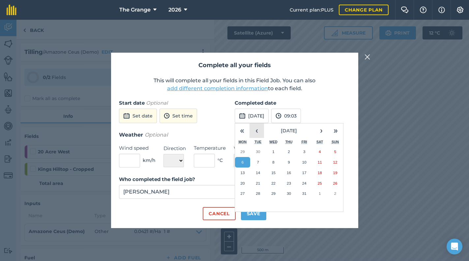
click at [258, 131] on button "‹" at bounding box center [256, 131] width 14 height 14
click at [279, 171] on button "17" at bounding box center [272, 173] width 15 height 11
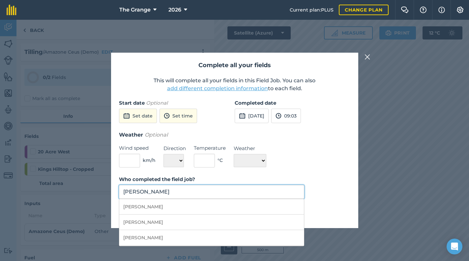
click at [231, 186] on input "[PERSON_NAME]" at bounding box center [211, 192] width 185 height 14
drag, startPoint x: 252, startPoint y: 206, endPoint x: 250, endPoint y: 210, distance: 4.3
click at [252, 206] on li "[PERSON_NAME]" at bounding box center [211, 206] width 185 height 15
type input "[PERSON_NAME]"
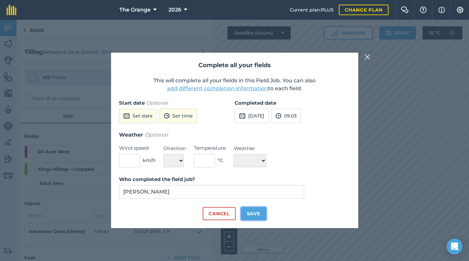
click at [254, 211] on button "Save" at bounding box center [253, 213] width 25 height 13
checkbox input "true"
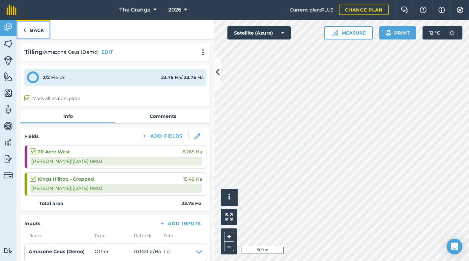
click at [34, 30] on link "Back" at bounding box center [33, 29] width 34 height 19
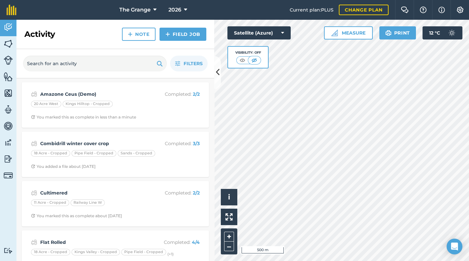
click at [18, 25] on div "Activity Note Field Job" at bounding box center [115, 34] width 198 height 29
click at [184, 8] on icon at bounding box center [185, 10] width 3 height 8
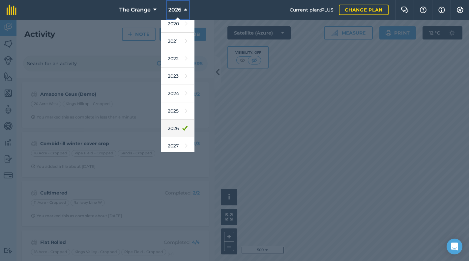
scroll to position [60, 0]
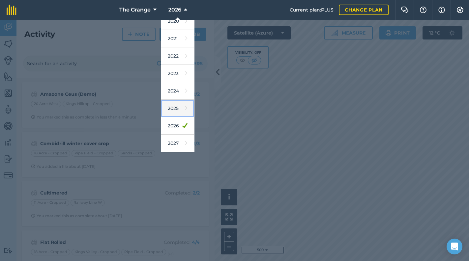
click at [184, 105] on link "2025" at bounding box center [177, 108] width 33 height 17
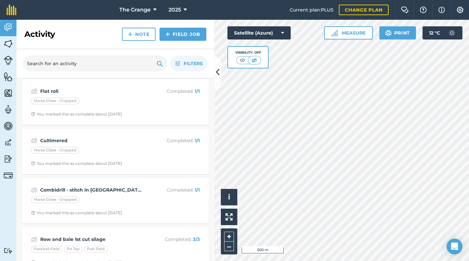
scroll to position [0, 0]
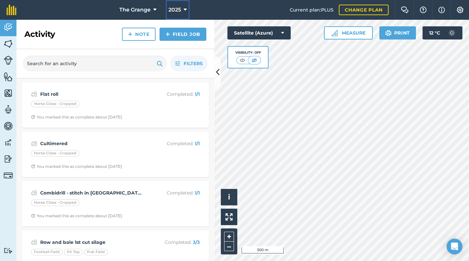
click at [179, 6] on span "2025" at bounding box center [174, 10] width 13 height 8
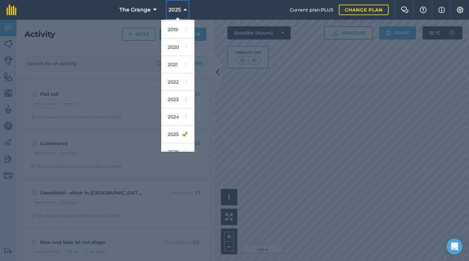
scroll to position [60, 0]
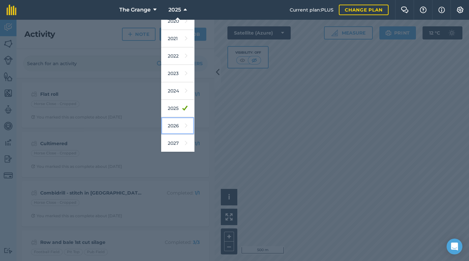
click at [177, 127] on link "2026" at bounding box center [177, 125] width 33 height 17
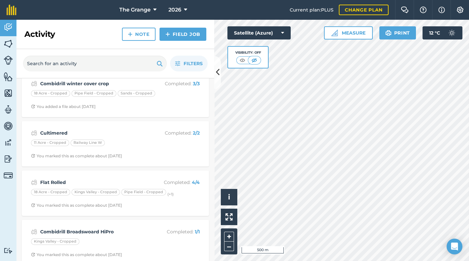
scroll to position [0, 0]
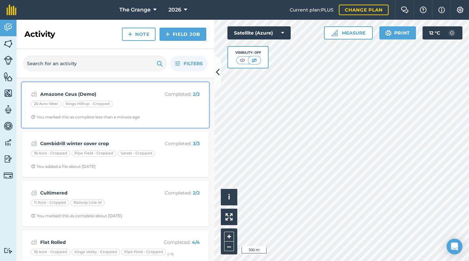
click at [88, 107] on div "Kings Hilltop - Cropped" at bounding box center [88, 104] width 50 height 7
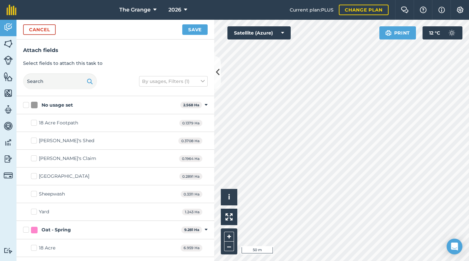
checkbox input "true"
click at [193, 30] on button "Save" at bounding box center [194, 29] width 25 height 11
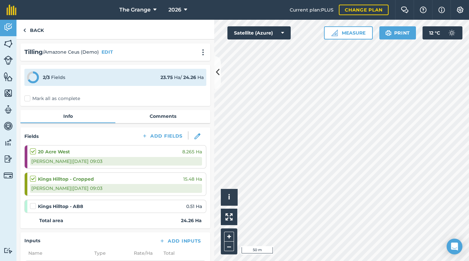
click at [50, 96] on label "Mark all as complete" at bounding box center [52, 98] width 56 height 7
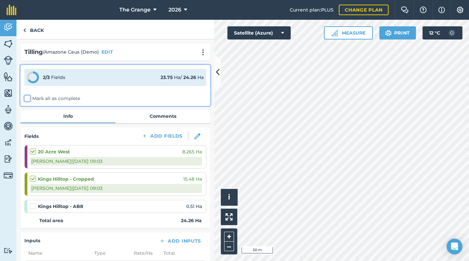
click at [29, 96] on input "Mark all as complete" at bounding box center [26, 97] width 4 height 4
checkbox input "false"
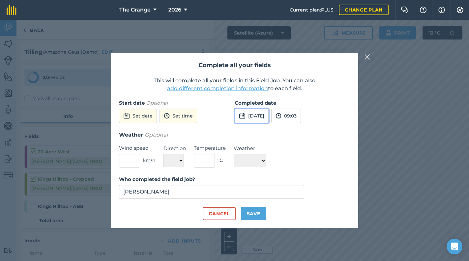
click at [268, 115] on button "[DATE]" at bounding box center [251, 116] width 34 height 14
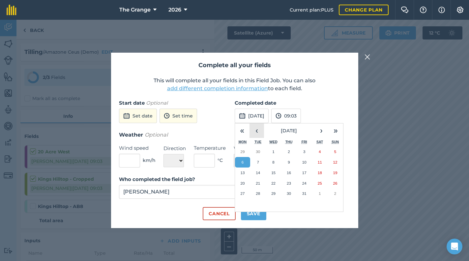
click at [255, 128] on button "‹" at bounding box center [256, 131] width 14 height 14
click at [272, 169] on button "17" at bounding box center [272, 173] width 15 height 11
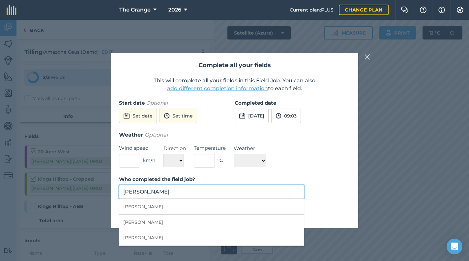
drag, startPoint x: 241, startPoint y: 186, endPoint x: 239, endPoint y: 192, distance: 5.9
click at [241, 187] on input "[PERSON_NAME]" at bounding box center [211, 192] width 185 height 14
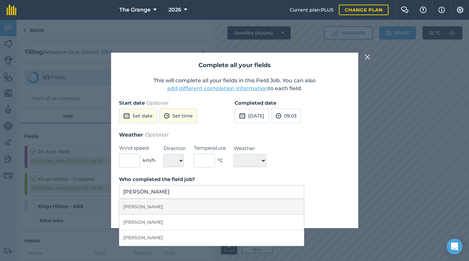
click at [248, 208] on li "[PERSON_NAME]" at bounding box center [211, 206] width 185 height 15
type input "[PERSON_NAME]"
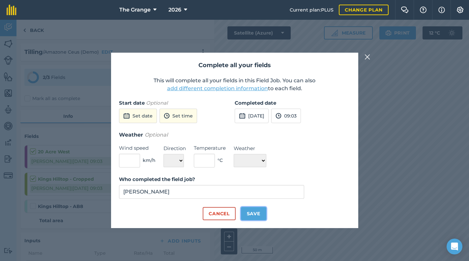
click at [241, 215] on button "Save" at bounding box center [253, 213] width 25 height 13
checkbox input "true"
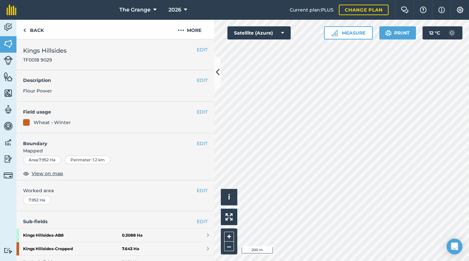
scroll to position [105, 0]
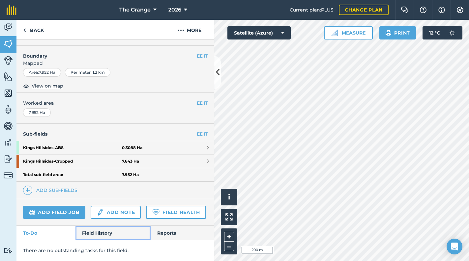
click at [108, 234] on link "Field History" at bounding box center [112, 233] width 75 height 14
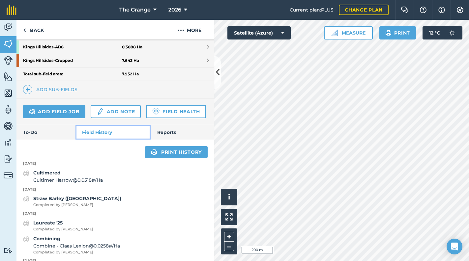
scroll to position [189, 0]
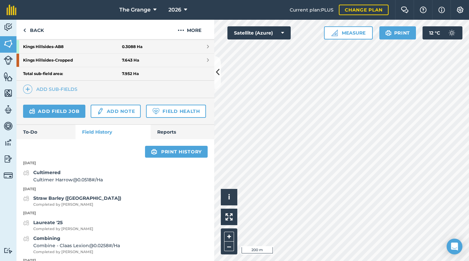
click at [107, 184] on div "Cultimered Cultimer Harrow @ 0.0518 # / Ha" at bounding box center [115, 176] width 198 height 15
click at [106, 184] on div "Cultimered Cultimer Harrow @ 0.0518 # / Ha" at bounding box center [115, 176] width 198 height 15
click at [97, 183] on span "Cultimer Harrow @ 0.0518 # / Ha" at bounding box center [67, 179] width 69 height 7
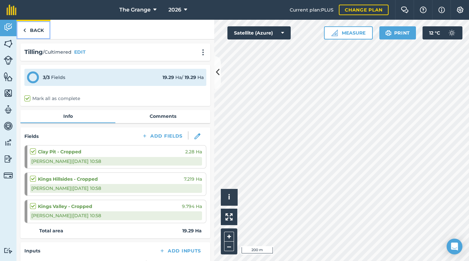
click at [37, 31] on link "Back" at bounding box center [33, 29] width 34 height 19
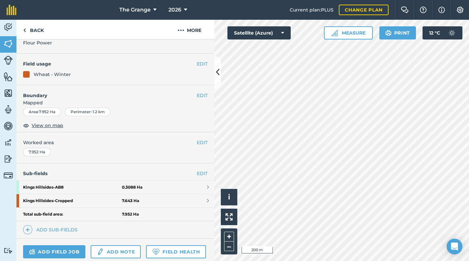
scroll to position [168, 0]
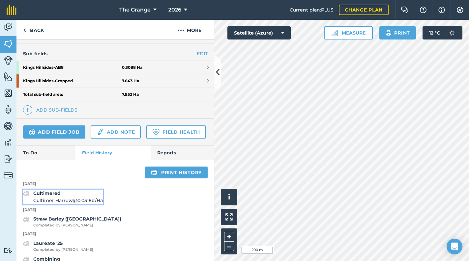
click at [76, 204] on span "Cultimer Harrow @ 0.0518 # / Ha" at bounding box center [67, 200] width 69 height 7
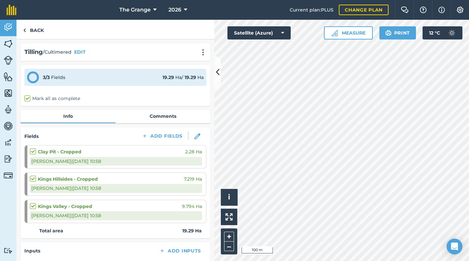
click at [120, 185] on div "[PERSON_NAME] | [DATE] 10:58" at bounding box center [116, 188] width 172 height 9
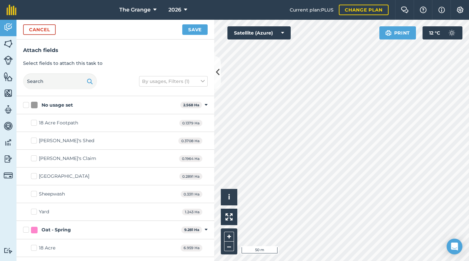
checkbox input "true"
click at [198, 26] on button "Save" at bounding box center [194, 29] width 25 height 11
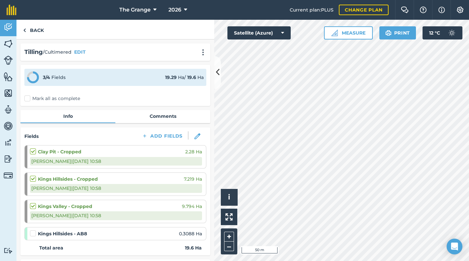
click at [43, 101] on label "Mark all as complete" at bounding box center [52, 98] width 56 height 7
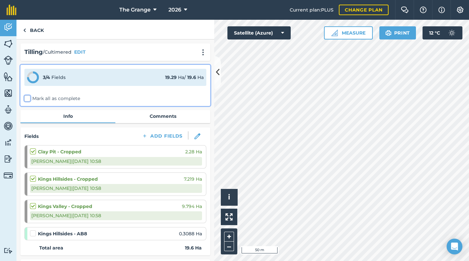
click at [29, 99] on input "Mark all as complete" at bounding box center [26, 97] width 4 height 4
checkbox input "false"
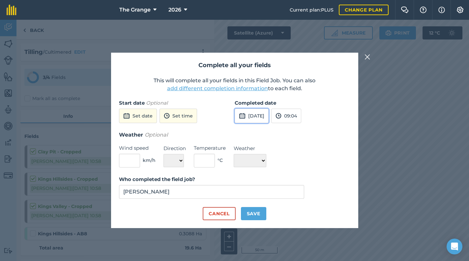
click at [263, 120] on button "[DATE]" at bounding box center [251, 116] width 34 height 14
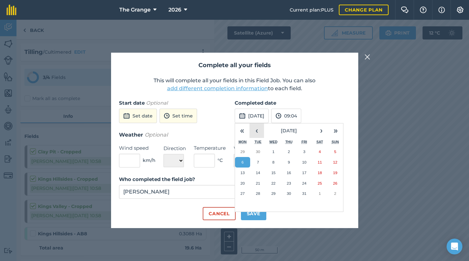
click at [253, 127] on button "‹" at bounding box center [256, 131] width 14 height 14
click at [254, 127] on button "‹" at bounding box center [256, 131] width 14 height 14
click at [260, 183] on abbr "19" at bounding box center [258, 183] width 4 height 4
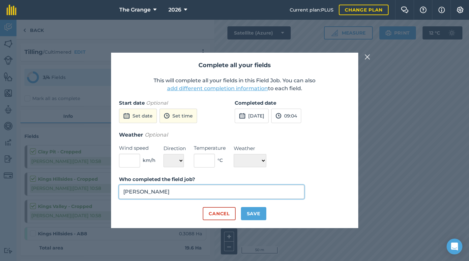
drag, startPoint x: 226, startPoint y: 192, endPoint x: 224, endPoint y: 198, distance: 5.5
click at [225, 193] on input "[PERSON_NAME]" at bounding box center [211, 192] width 185 height 14
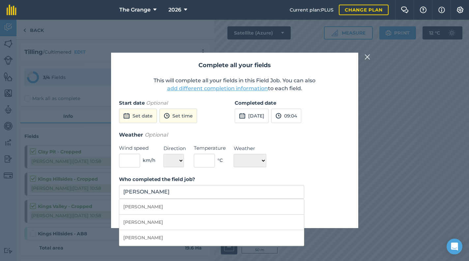
drag, startPoint x: 244, startPoint y: 207, endPoint x: 247, endPoint y: 209, distance: 3.7
click at [244, 207] on li "[PERSON_NAME]" at bounding box center [211, 206] width 185 height 15
type input "[PERSON_NAME]"
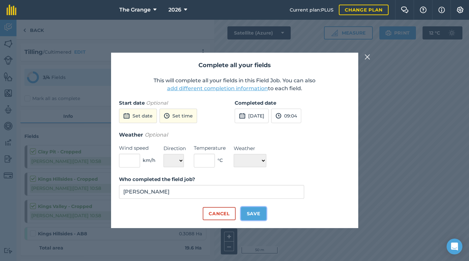
click at [254, 214] on button "Save" at bounding box center [253, 213] width 25 height 13
checkbox input "true"
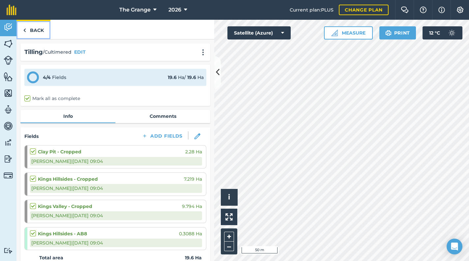
click at [35, 34] on link "Back" at bounding box center [33, 29] width 34 height 19
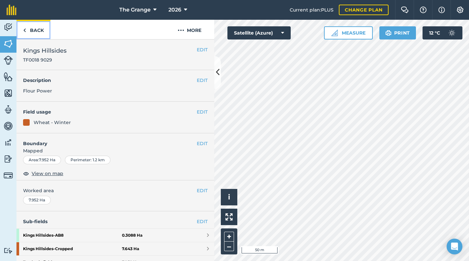
click at [36, 34] on link "Back" at bounding box center [33, 29] width 34 height 19
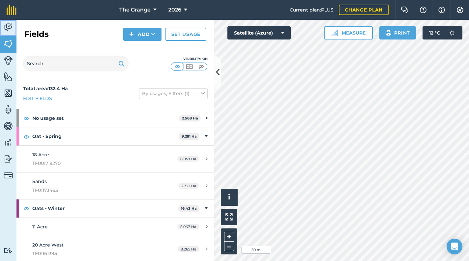
click at [9, 29] on img at bounding box center [8, 27] width 9 height 10
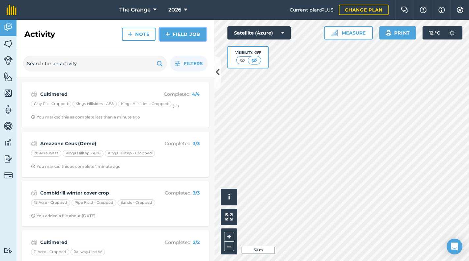
click at [177, 37] on link "Field Job" at bounding box center [182, 34] width 47 height 13
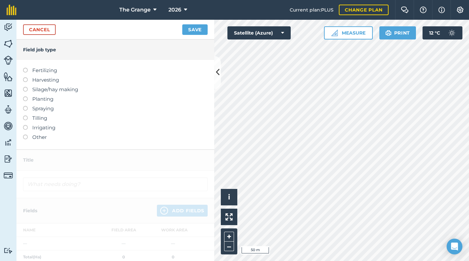
click at [40, 97] on label "Planting" at bounding box center [115, 99] width 184 height 8
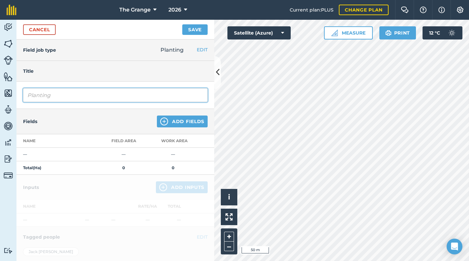
click at [59, 89] on input "Planting" at bounding box center [115, 95] width 184 height 14
drag, startPoint x: 58, startPoint y: 93, endPoint x: -1, endPoint y: 97, distance: 59.7
click at [0, 97] on html "The Grange 2026 Current plan : PLUS Change plan Farm Chat Help Info Settings Th…" at bounding box center [234, 130] width 469 height 261
click at [43, 94] on input "Combr Drilled Broadsword Hi-Pro" at bounding box center [115, 95] width 184 height 14
type input "Combi Drilled Broadsword Hi-Pro"
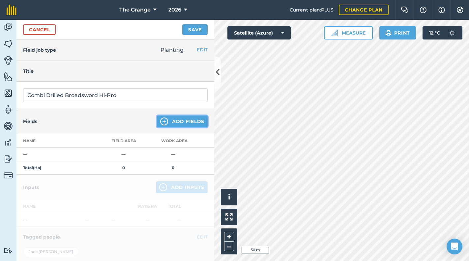
click at [166, 116] on button "Add Fields" at bounding box center [182, 122] width 51 height 12
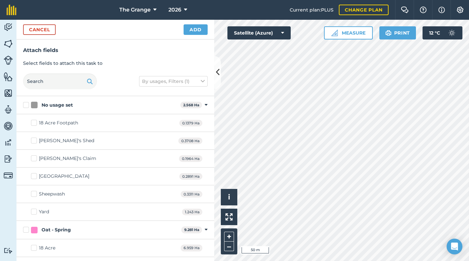
checkbox input "true"
click at [193, 32] on button "Add" at bounding box center [195, 29] width 24 height 11
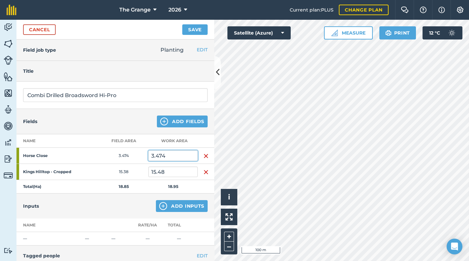
click at [179, 155] on input "3.474" at bounding box center [172, 156] width 49 height 11
drag, startPoint x: 179, startPoint y: 155, endPoint x: 142, endPoint y: 154, distance: 36.2
click at [142, 154] on tr "Horse Close 3.474 3.474" at bounding box center [115, 156] width 198 height 16
type input "2.4"
click at [162, 175] on input "15.48" at bounding box center [172, 172] width 49 height 11
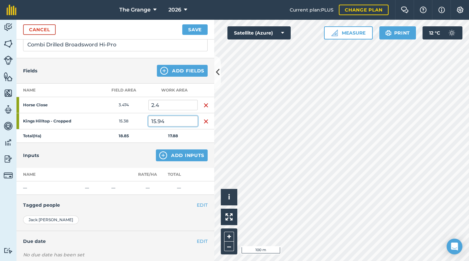
scroll to position [56, 0]
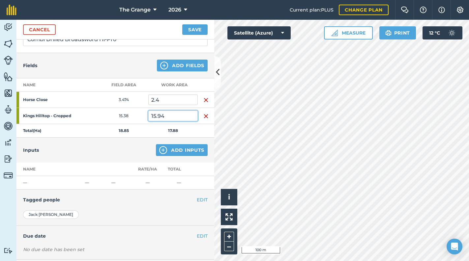
type input "15.94"
click at [162, 151] on img at bounding box center [163, 150] width 8 height 8
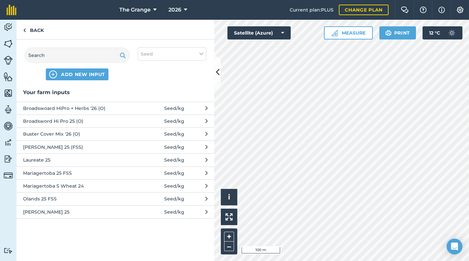
click at [109, 109] on span "Broadswoard HiPro + Herbs '26 (O)" at bounding box center [77, 108] width 108 height 7
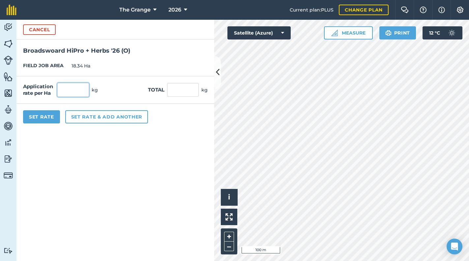
click at [72, 92] on input "text" at bounding box center [73, 90] width 32 height 14
click at [162, 91] on label "Total" at bounding box center [156, 90] width 16 height 8
click at [173, 90] on input "text" at bounding box center [183, 90] width 32 height 14
type input "725"
type input "39.531"
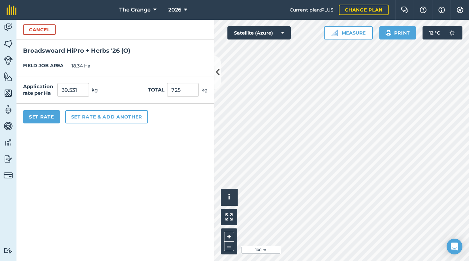
click at [146, 151] on form "Cancel Broadswoard HiPro + Herbs '26 (O) FIELD JOB AREA 18.34 Ha Application ra…" at bounding box center [115, 140] width 198 height 241
click at [42, 119] on button "Set Rate" at bounding box center [41, 116] width 37 height 13
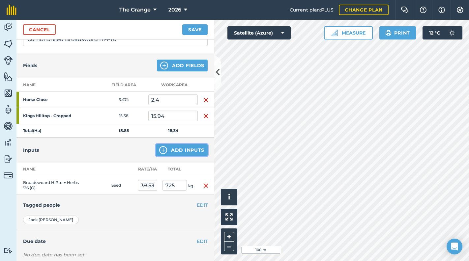
click at [186, 151] on button "Add Inputs" at bounding box center [182, 150] width 52 height 12
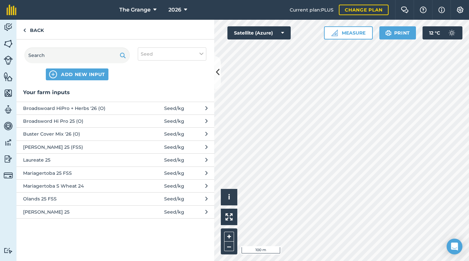
click at [106, 108] on span "Broadswoard HiPro + Herbs '26 (O)" at bounding box center [77, 108] width 108 height 7
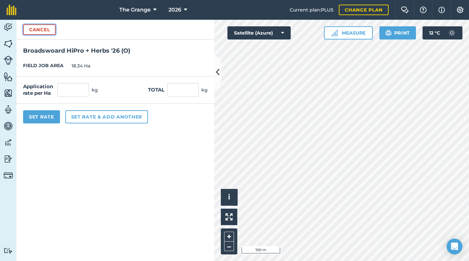
click at [43, 30] on button "Cancel" at bounding box center [39, 29] width 33 height 11
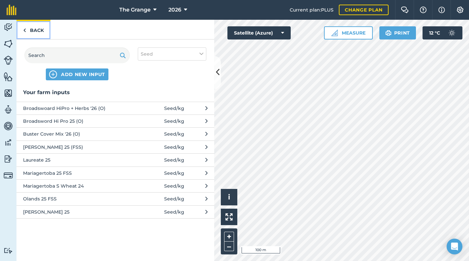
click at [31, 24] on link "Back" at bounding box center [33, 29] width 34 height 19
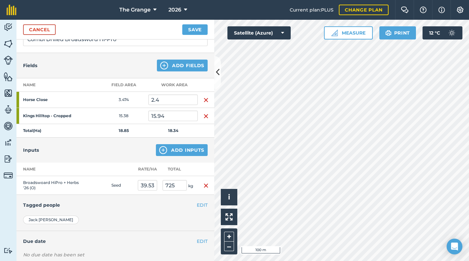
click at [204, 184] on img "button" at bounding box center [205, 186] width 5 height 8
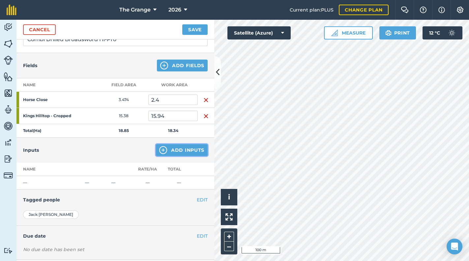
click at [187, 151] on button "Add Inputs" at bounding box center [182, 150] width 52 height 12
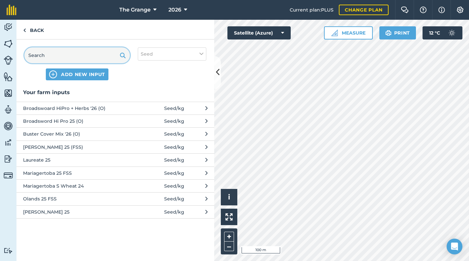
click at [107, 53] on input "text" at bounding box center [76, 55] width 105 height 16
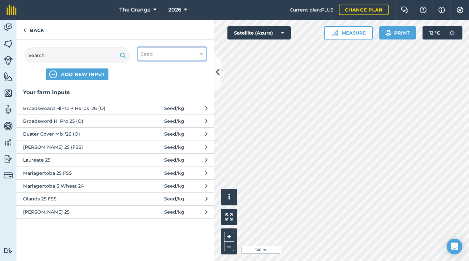
click at [172, 57] on button "Seed" at bounding box center [172, 53] width 69 height 13
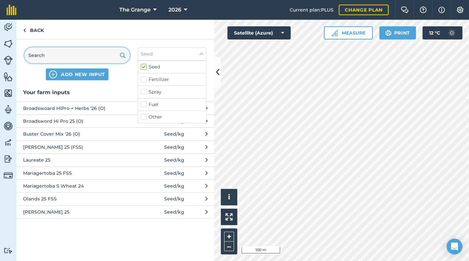
click at [109, 57] on input "text" at bounding box center [76, 55] width 105 height 16
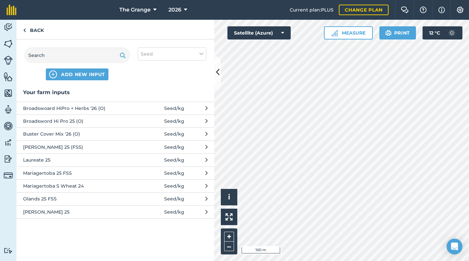
click at [82, 109] on span "Broadswoard HiPro + Herbs '26 (O)" at bounding box center [77, 108] width 108 height 7
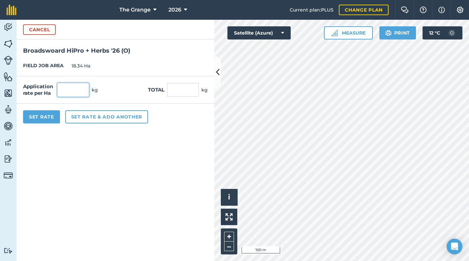
click at [80, 90] on input "text" at bounding box center [73, 90] width 32 height 14
click at [170, 96] on input "text" at bounding box center [183, 90] width 32 height 14
type input "680"
type input "37.077"
click at [182, 141] on form "Cancel Broadswoard HiPro + Herbs '26 (O) FIELD JOB AREA 18.34 Ha Application ra…" at bounding box center [115, 140] width 198 height 241
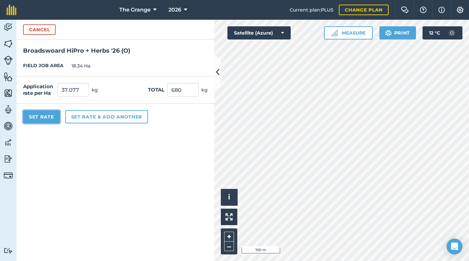
click at [44, 118] on button "Set Rate" at bounding box center [41, 116] width 37 height 13
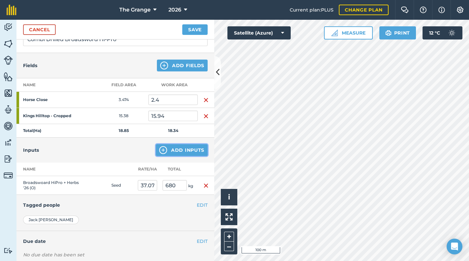
click at [172, 149] on button "Add Inputs" at bounding box center [182, 150] width 52 height 12
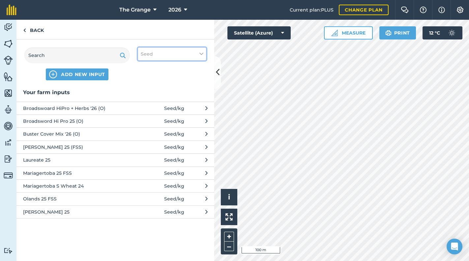
click at [153, 51] on button "Seed" at bounding box center [172, 53] width 69 height 13
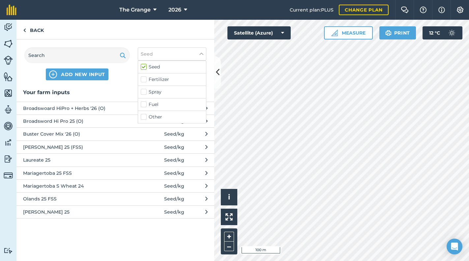
click at [166, 115] on label "Other" at bounding box center [172, 117] width 63 height 7
click at [145, 115] on input "Other" at bounding box center [143, 116] width 4 height 4
checkbox input "true"
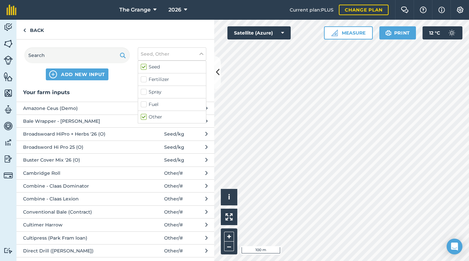
click at [158, 68] on label "Seed" at bounding box center [172, 67] width 63 height 7
click at [145, 68] on input "Seed" at bounding box center [143, 66] width 4 height 4
checkbox input "false"
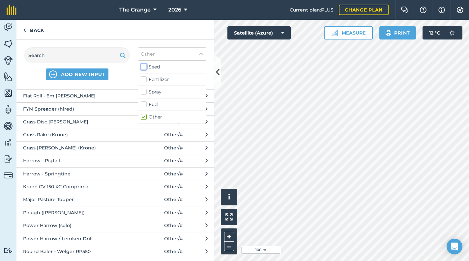
scroll to position [184, 0]
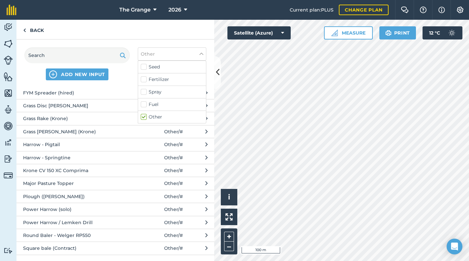
click at [75, 221] on span "Power Harrow / Lemken Drill" at bounding box center [77, 222] width 108 height 7
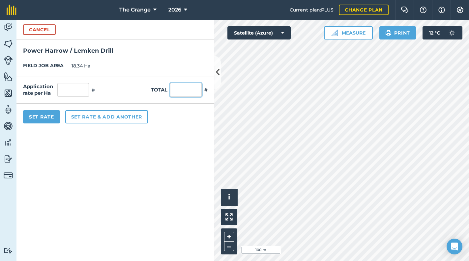
click at [179, 87] on input "text" at bounding box center [186, 90] width 32 height 14
type input "1"
type input "0.055"
click at [69, 143] on form "Cancel Power Harrow / Lemken Drill FIELD JOB AREA 18.34 Ha Application rate per…" at bounding box center [115, 140] width 198 height 241
click at [45, 115] on button "Set Rate" at bounding box center [41, 116] width 37 height 13
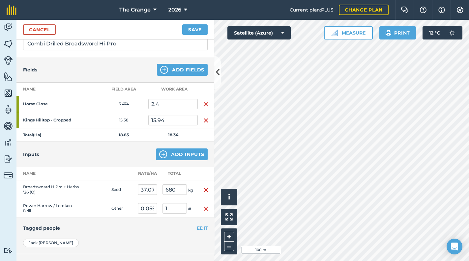
scroll to position [0, 0]
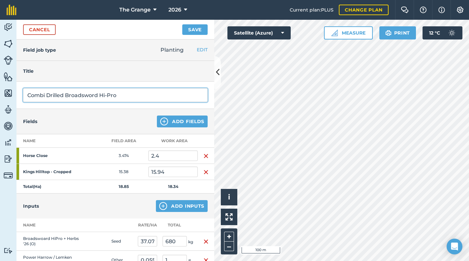
click at [164, 96] on input "Combi Drilled Broadsword Hi-Pro" at bounding box center [115, 95] width 184 height 14
type input "Combi Drilled Broadsword Hi-Pro '26"
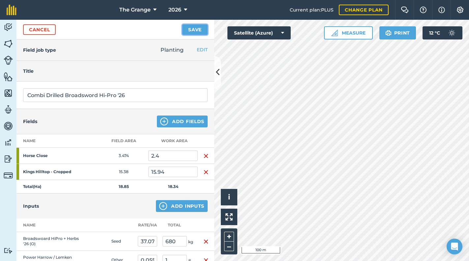
click at [194, 26] on button "Save" at bounding box center [194, 29] width 25 height 11
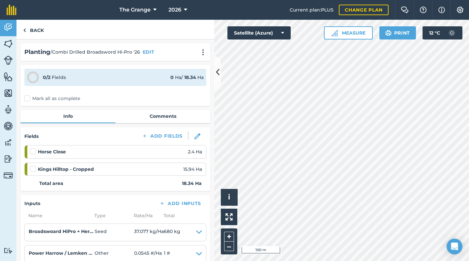
click at [73, 99] on label "Mark all as complete" at bounding box center [52, 98] width 56 height 7
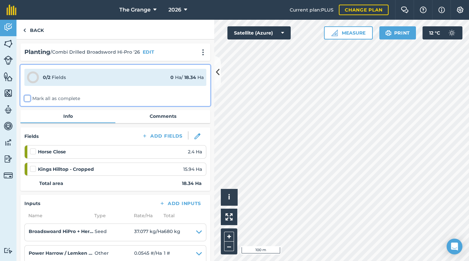
click at [29, 99] on input "Mark all as complete" at bounding box center [26, 97] width 4 height 4
checkbox input "false"
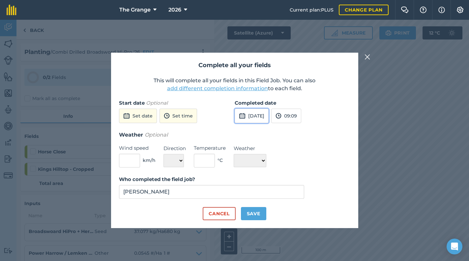
click at [257, 119] on button "[DATE]" at bounding box center [251, 116] width 34 height 14
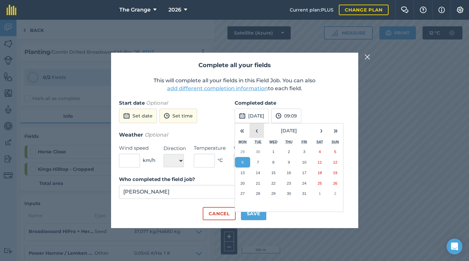
click at [257, 131] on button "‹" at bounding box center [256, 131] width 14 height 14
click at [259, 173] on abbr "16" at bounding box center [258, 173] width 4 height 4
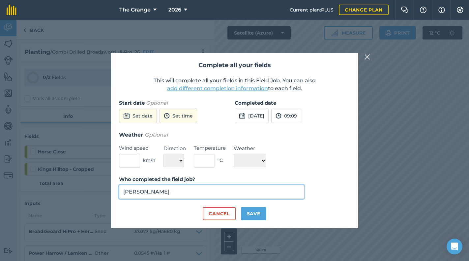
drag, startPoint x: 196, startPoint y: 192, endPoint x: 194, endPoint y: 196, distance: 5.0
click at [196, 192] on input "[PERSON_NAME]" at bounding box center [211, 192] width 185 height 14
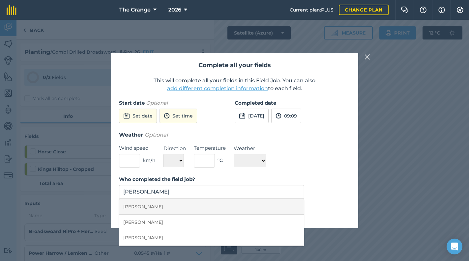
click at [238, 209] on li "[PERSON_NAME]" at bounding box center [211, 206] width 185 height 15
type input "[PERSON_NAME]"
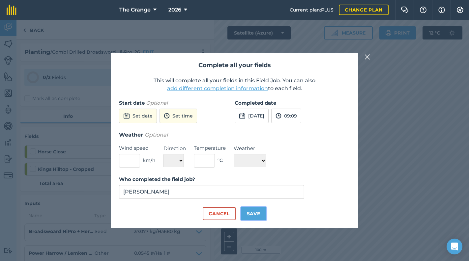
click at [252, 214] on button "Save" at bounding box center [253, 213] width 25 height 13
checkbox input "true"
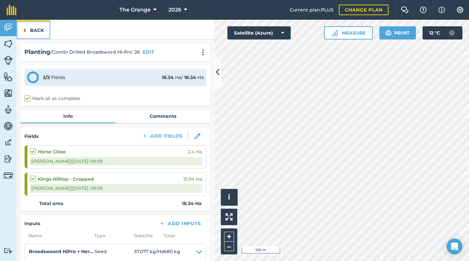
click at [27, 27] on link "Back" at bounding box center [33, 29] width 34 height 19
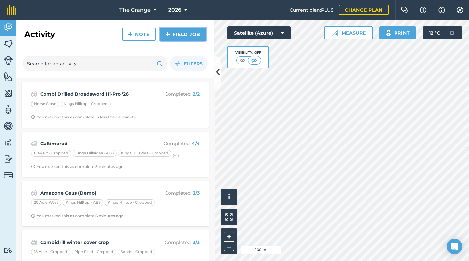
click at [175, 34] on link "Field Job" at bounding box center [182, 34] width 47 height 13
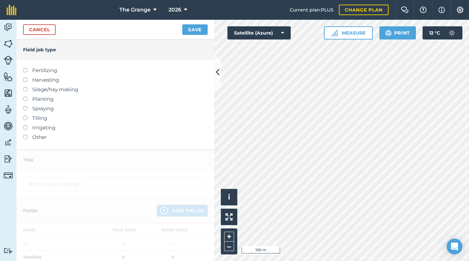
click at [35, 135] on label "Other" at bounding box center [115, 137] width 184 height 8
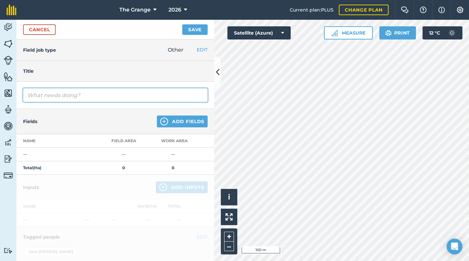
click at [75, 90] on input "text" at bounding box center [115, 95] width 184 height 14
drag, startPoint x: 97, startPoint y: 96, endPoint x: 0, endPoint y: 115, distance: 99.0
click at [2, 113] on div "Activity Fields Livestock Features Maps Team Vehicles Data Reporting Billing Tu…" at bounding box center [234, 140] width 469 height 241
type input "Flat Roll"
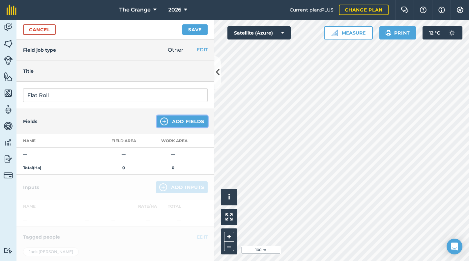
click at [170, 120] on button "Add Fields" at bounding box center [182, 122] width 51 height 12
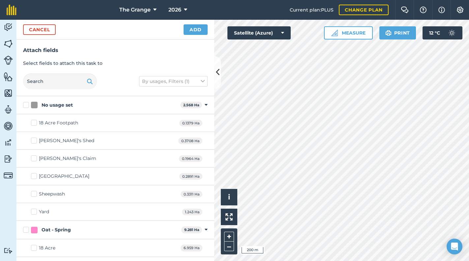
checkbox input "true"
click at [192, 28] on button "Add" at bounding box center [195, 29] width 24 height 11
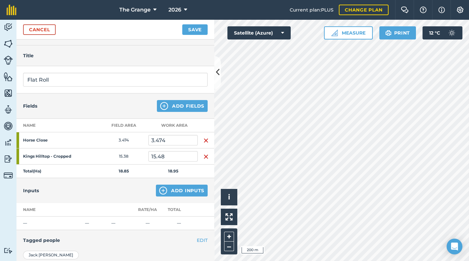
scroll to position [28, 0]
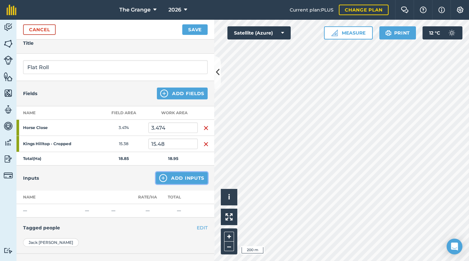
click at [191, 181] on button "Add Inputs" at bounding box center [182, 178] width 52 height 12
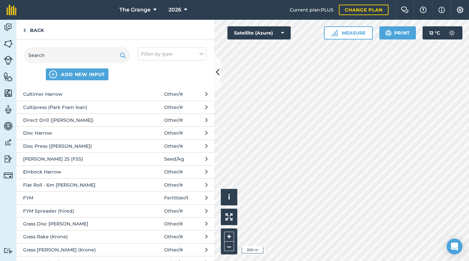
scroll to position [140, 0]
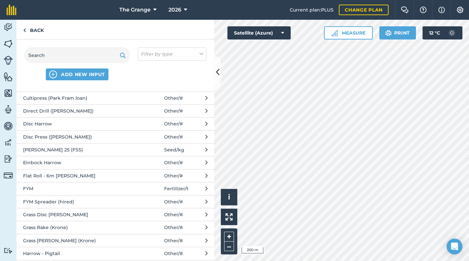
click at [73, 175] on span "Flat Roll - 6m [PERSON_NAME]" at bounding box center [77, 175] width 108 height 7
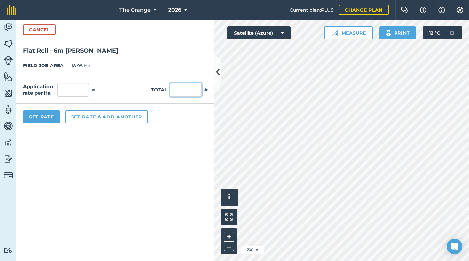
click at [182, 93] on input "text" at bounding box center [186, 90] width 32 height 14
type input "1"
type input "0.053"
drag, startPoint x: 159, startPoint y: 121, endPoint x: 116, endPoint y: 131, distance: 44.3
click at [158, 123] on div "Set Rate Set rate & add another" at bounding box center [115, 117] width 198 height 26
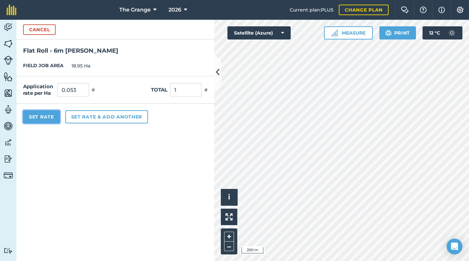
click at [38, 122] on button "Set Rate" at bounding box center [41, 116] width 37 height 13
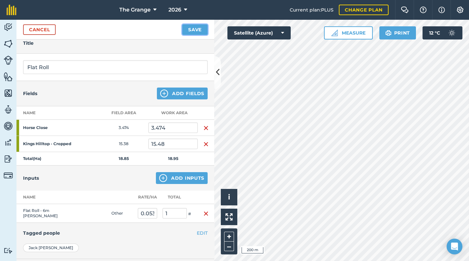
click at [191, 26] on button "Save" at bounding box center [194, 29] width 25 height 11
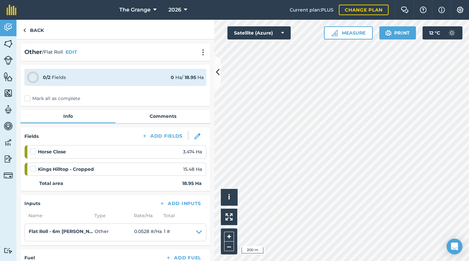
click at [64, 98] on label "Mark all as complete" at bounding box center [52, 98] width 56 height 7
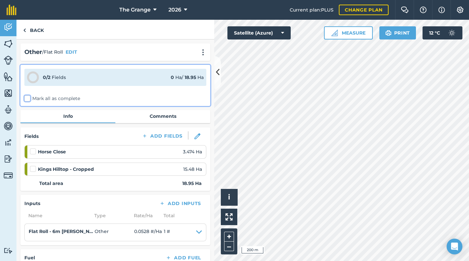
click at [29, 98] on input "Mark all as complete" at bounding box center [26, 97] width 4 height 4
checkbox input "false"
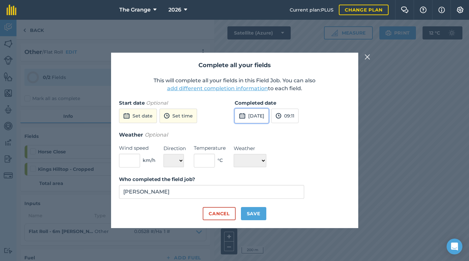
click at [266, 115] on button "[DATE]" at bounding box center [251, 116] width 34 height 14
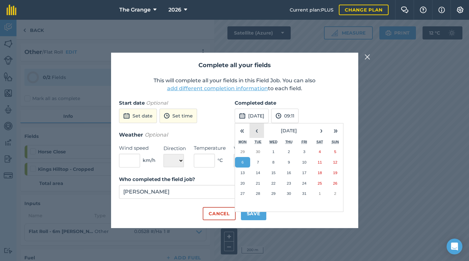
click at [260, 132] on button "‹" at bounding box center [256, 131] width 14 height 14
click at [261, 175] on button "16" at bounding box center [257, 173] width 15 height 11
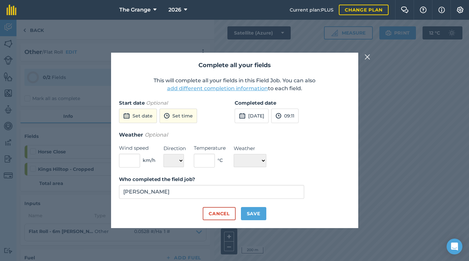
click at [218, 176] on label "Who completed the field job?" at bounding box center [211, 180] width 185 height 8
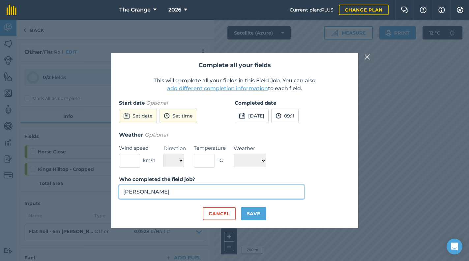
click at [218, 185] on input "[PERSON_NAME]" at bounding box center [211, 192] width 185 height 14
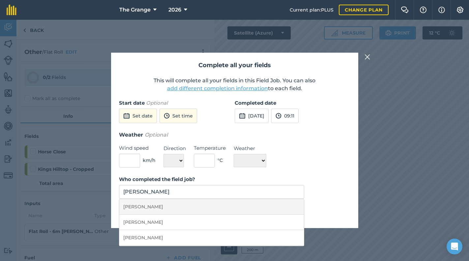
click at [192, 208] on li "[PERSON_NAME]" at bounding box center [211, 206] width 185 height 15
type input "[PERSON_NAME]"
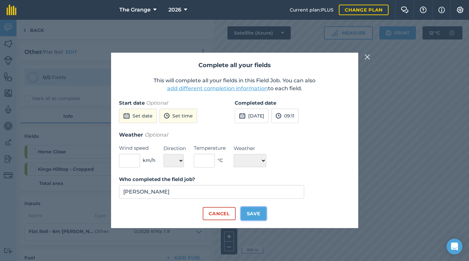
click at [248, 213] on button "Save" at bounding box center [253, 213] width 25 height 13
checkbox input "true"
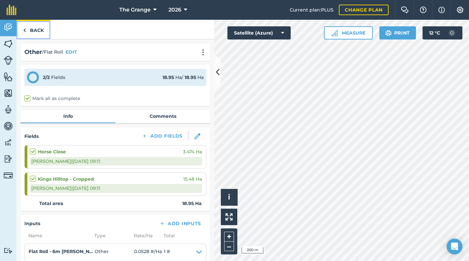
click at [39, 30] on link "Back" at bounding box center [33, 29] width 34 height 19
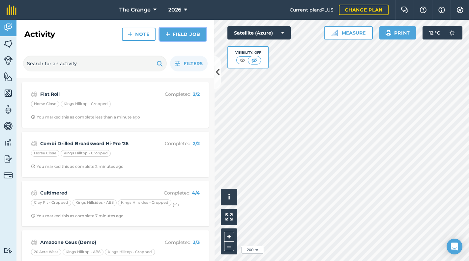
click at [179, 31] on link "Field Job" at bounding box center [182, 34] width 47 height 13
